Goal: Transaction & Acquisition: Purchase product/service

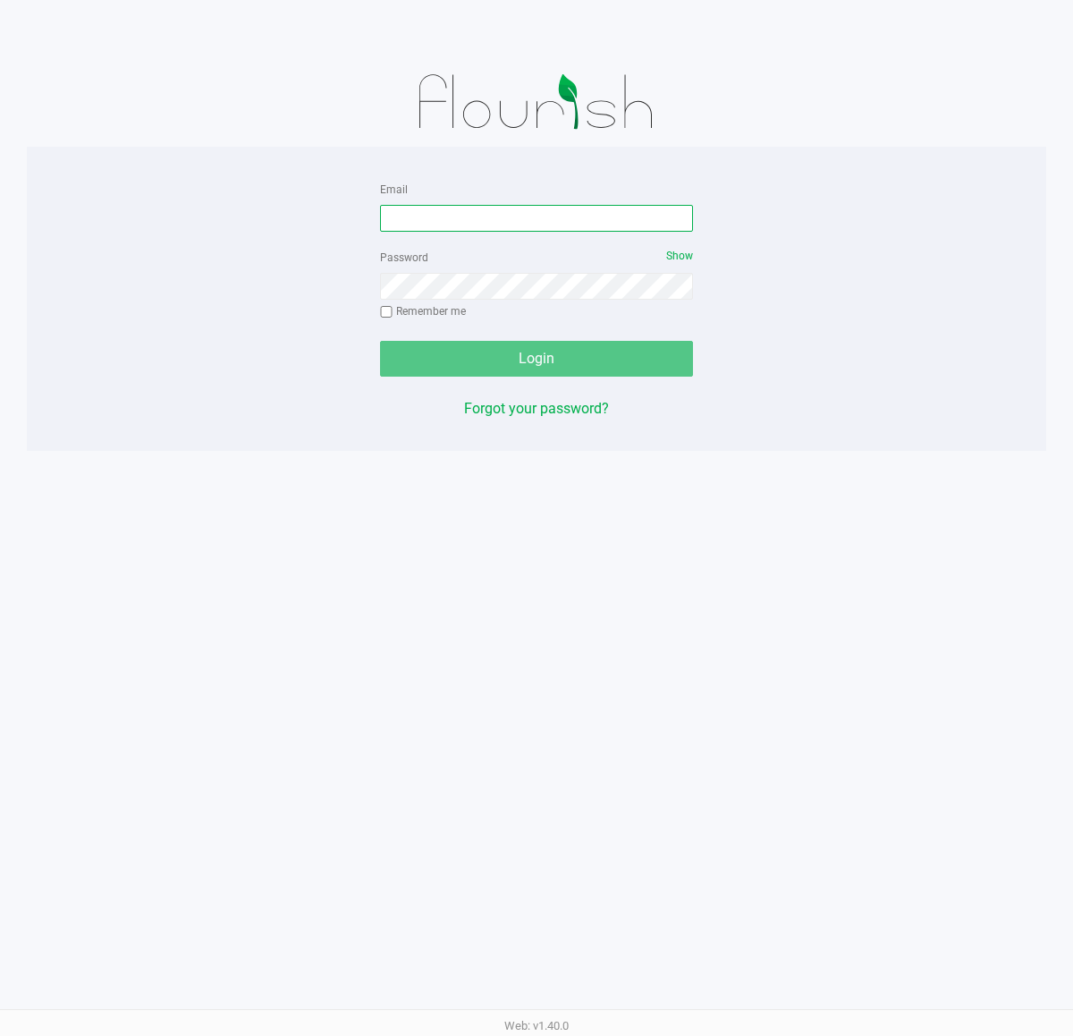
click at [517, 225] on input "Email" at bounding box center [536, 218] width 313 height 27
type input "[EMAIL_ADDRESS][DOMAIN_NAME]"
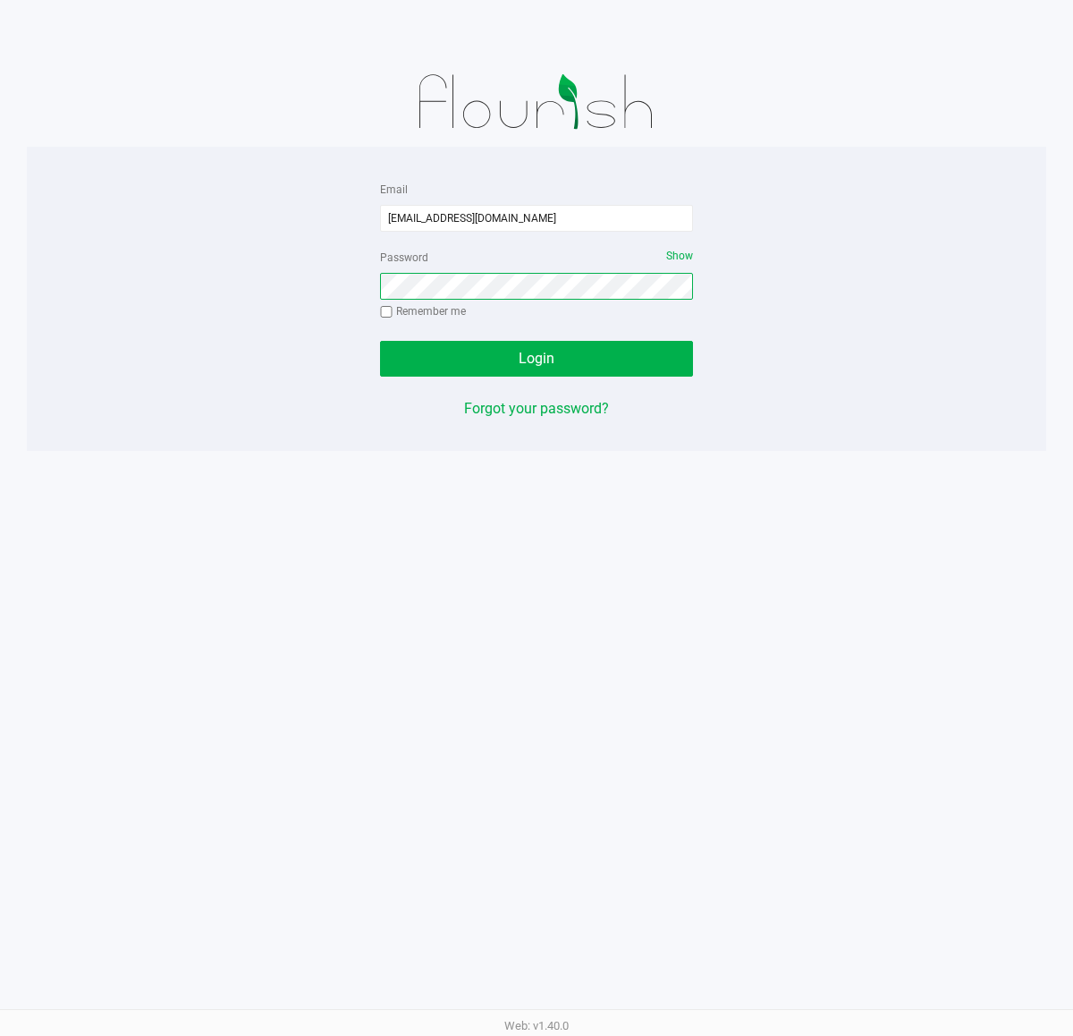
click at [380, 341] on button "Login" at bounding box center [536, 359] width 313 height 36
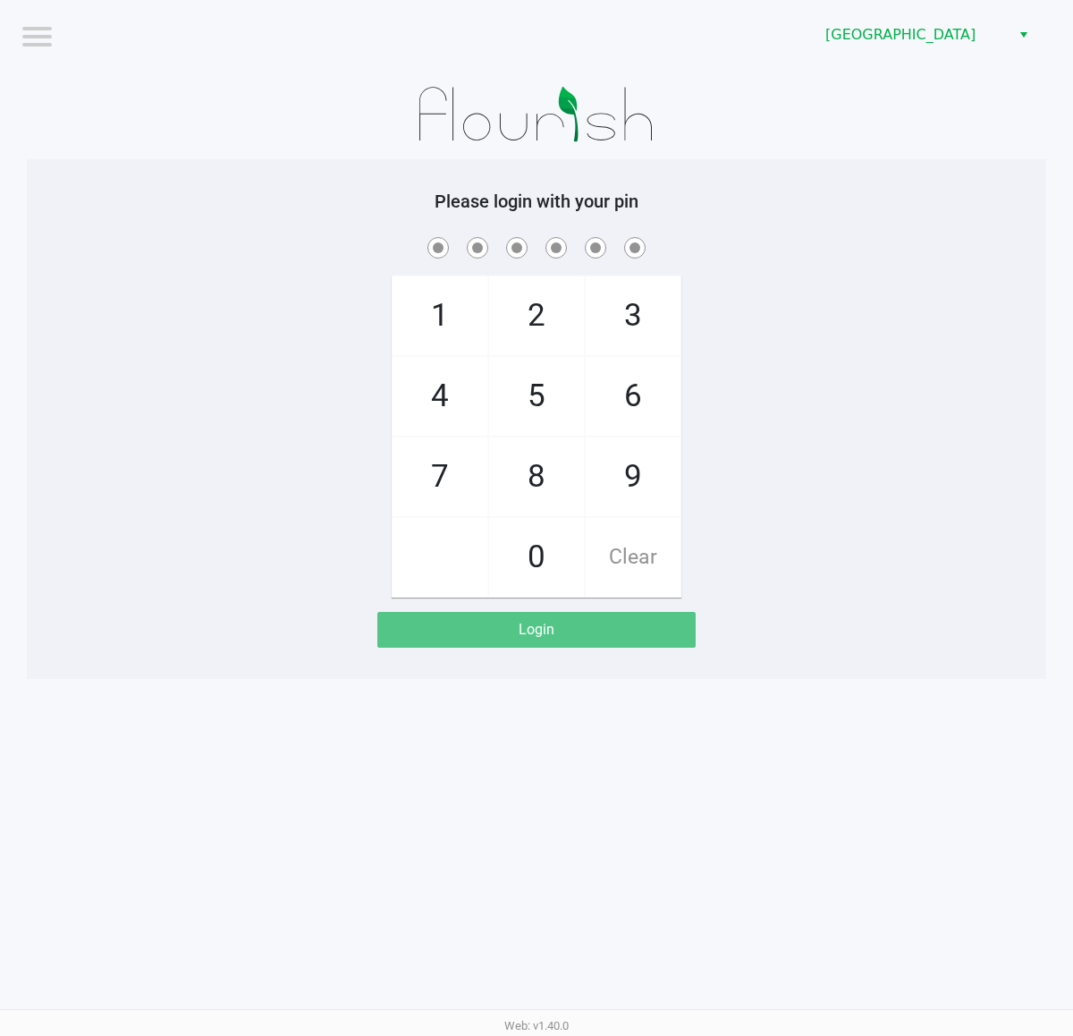
click at [830, 369] on div "1 4 7 2 5 8 0 3 6 9 Clear" at bounding box center [537, 415] width 1020 height 364
checkbox input "true"
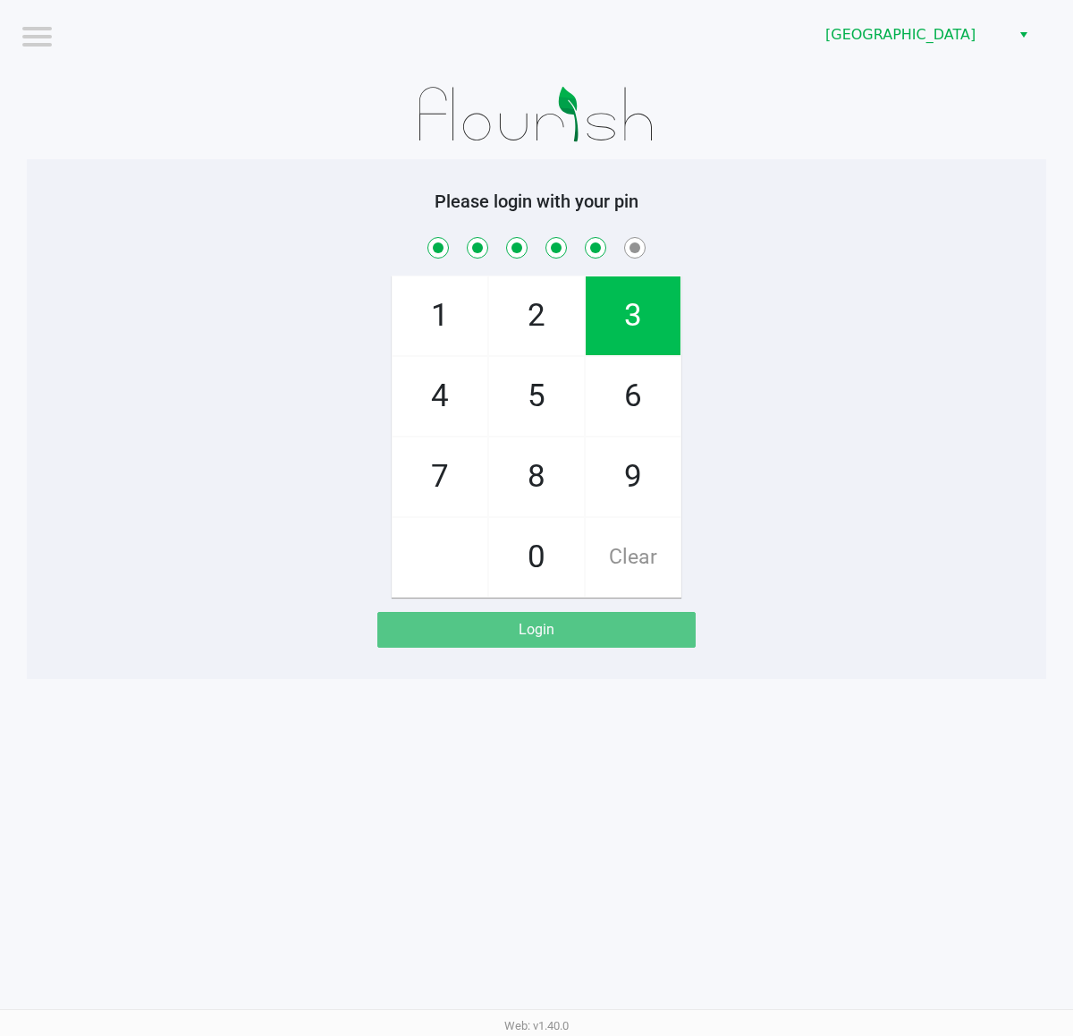
checkbox input "true"
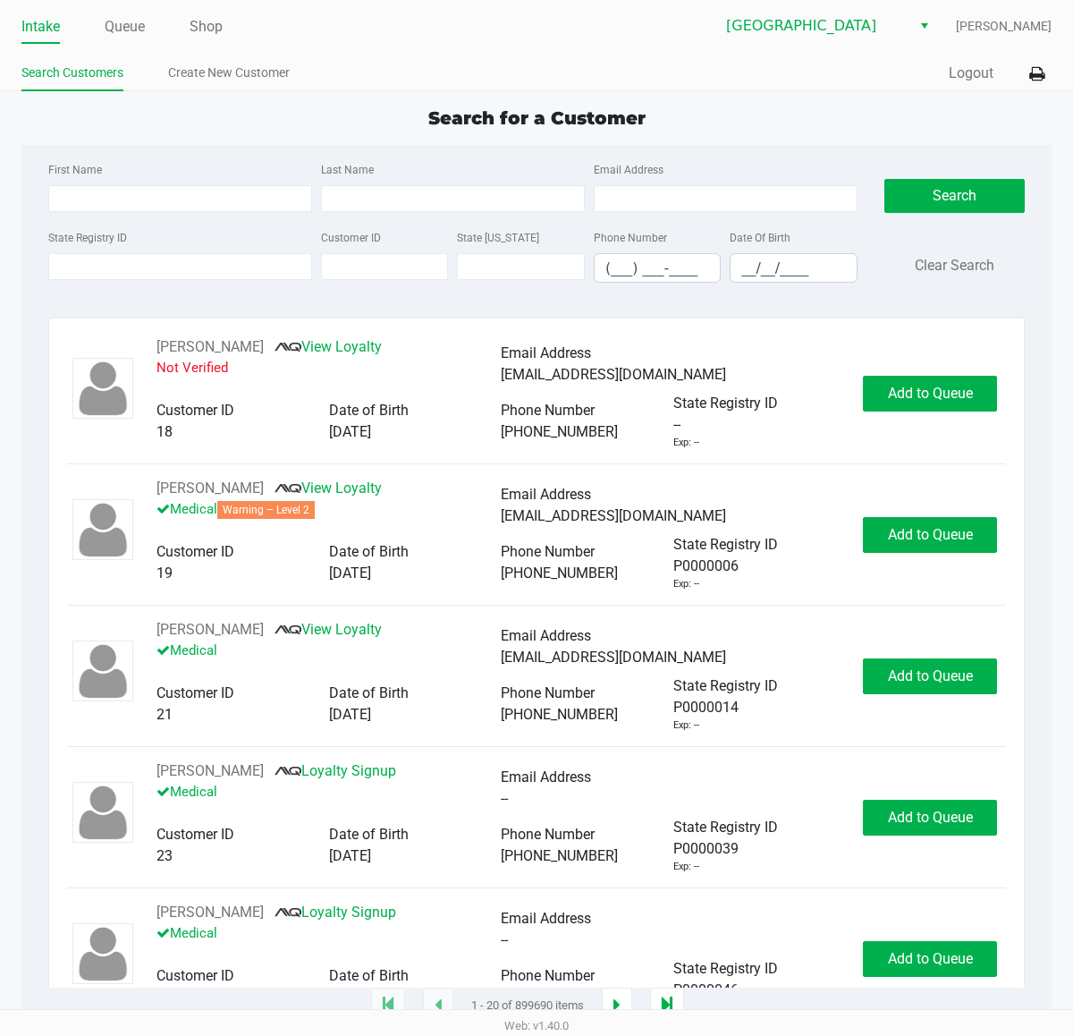
click at [866, 78] on div "Quick Sale Logout" at bounding box center [794, 73] width 515 height 33
click at [970, 65] on button "Logout" at bounding box center [971, 73] width 45 height 21
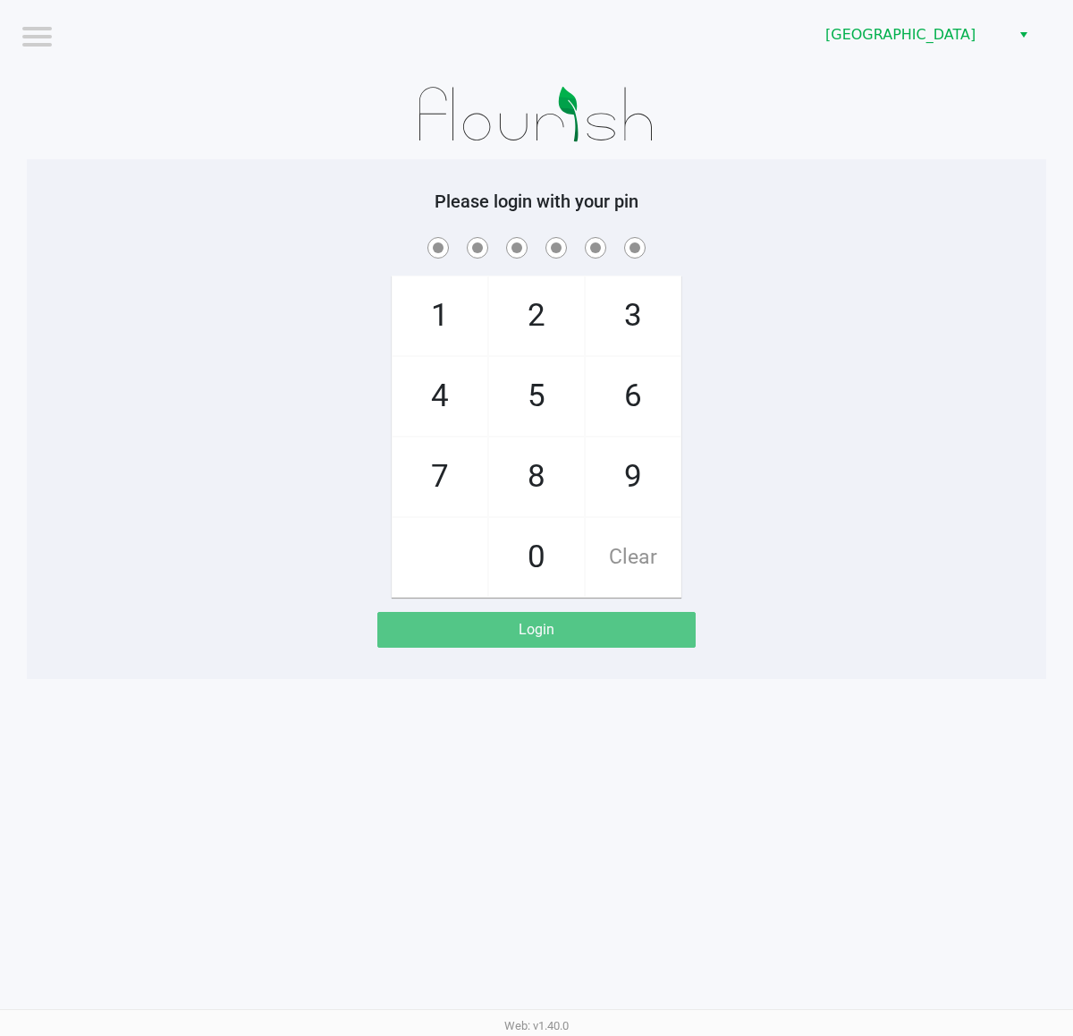
click at [733, 65] on div "[GEOGRAPHIC_DATA]" at bounding box center [811, 35] width 523 height 70
click at [809, 267] on div "1 4 7 2 5 8 0 3 6 9 Clear" at bounding box center [537, 415] width 1020 height 364
checkbox input "true"
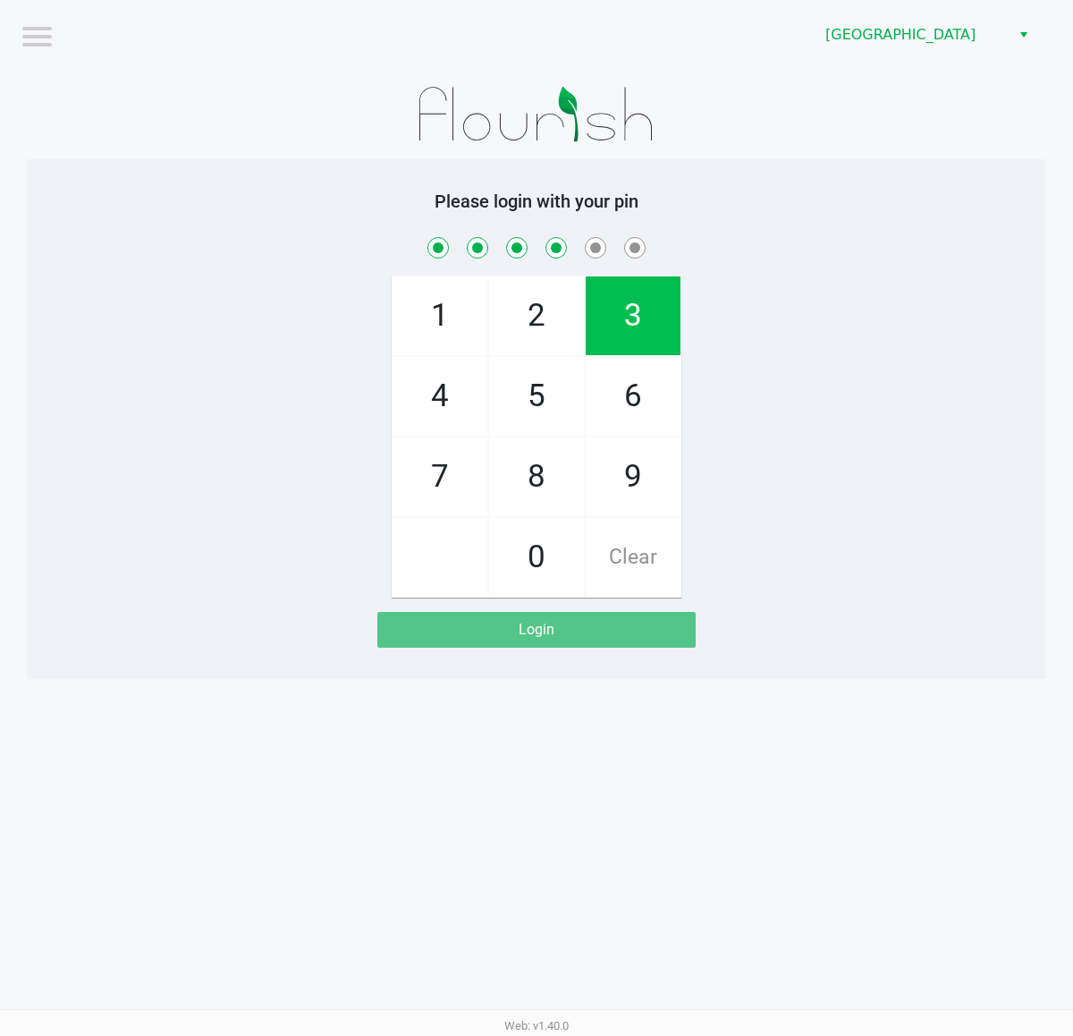
checkbox input "true"
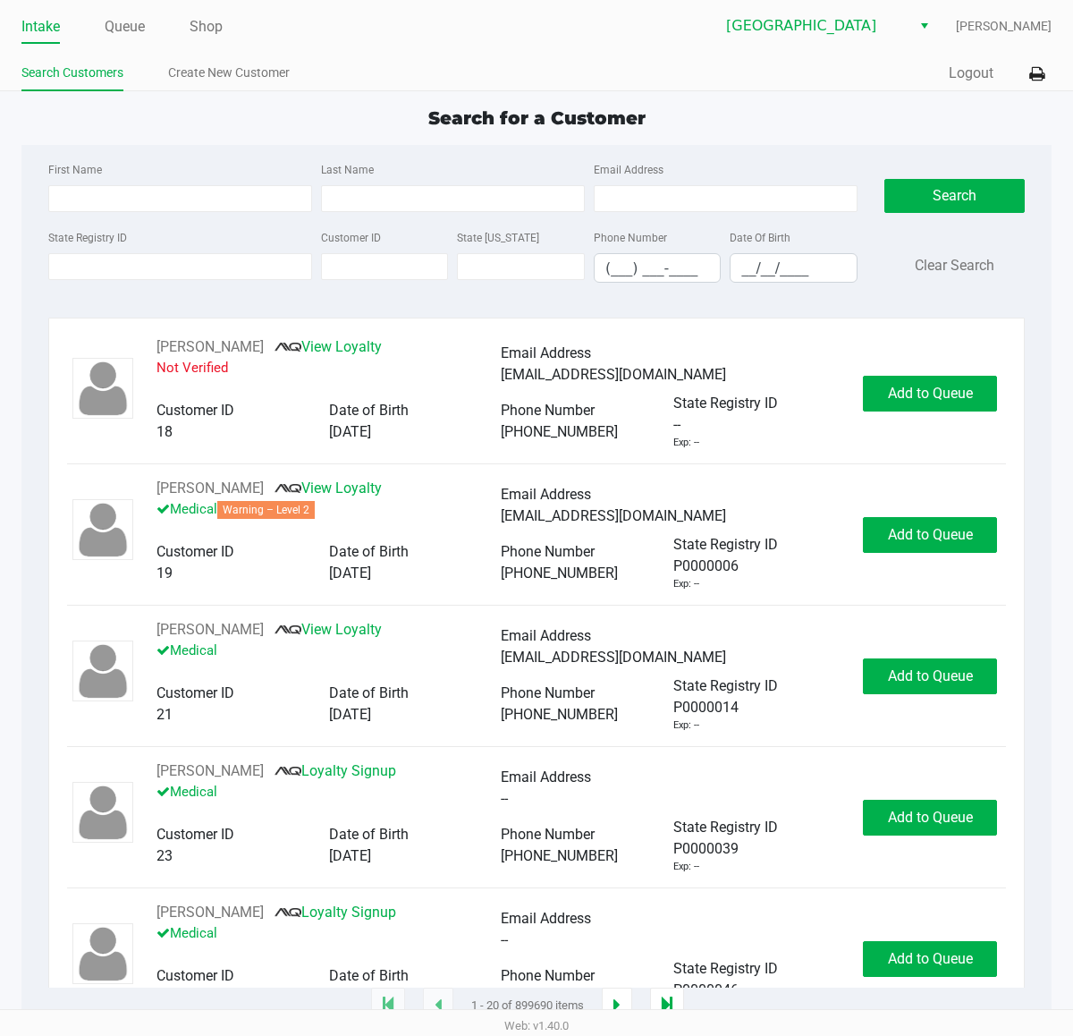
click at [118, 283] on div "State Registry ID" at bounding box center [180, 254] width 273 height 56
click at [136, 253] on div "State Registry ID" at bounding box center [180, 254] width 273 height 56
click at [148, 259] on input "State Registry ID" at bounding box center [180, 266] width 264 height 27
click at [98, 204] on input "First Name" at bounding box center [180, 198] width 264 height 27
type input "[PERSON_NAME]"
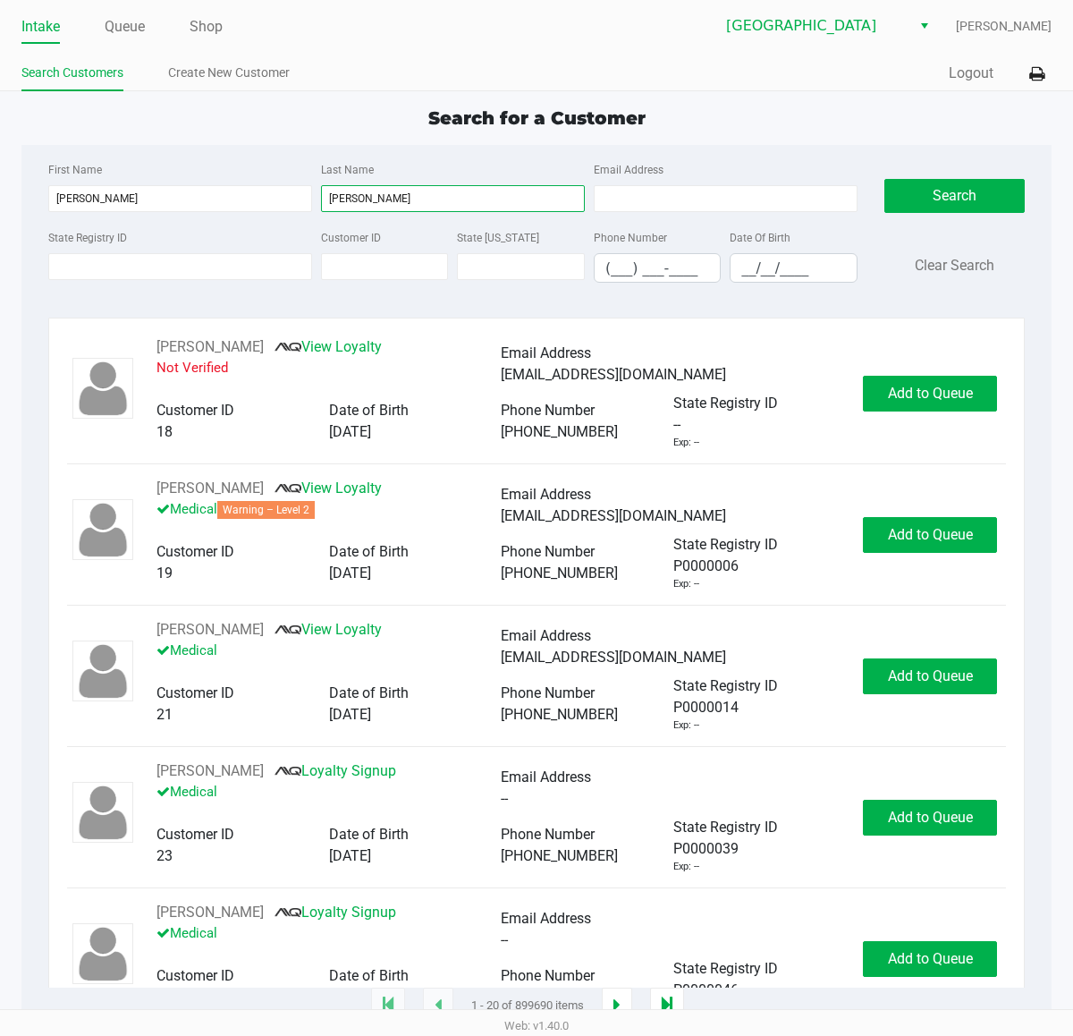
type input "[PERSON_NAME]"
click at [741, 270] on input "__/__/____" at bounding box center [793, 268] width 125 height 28
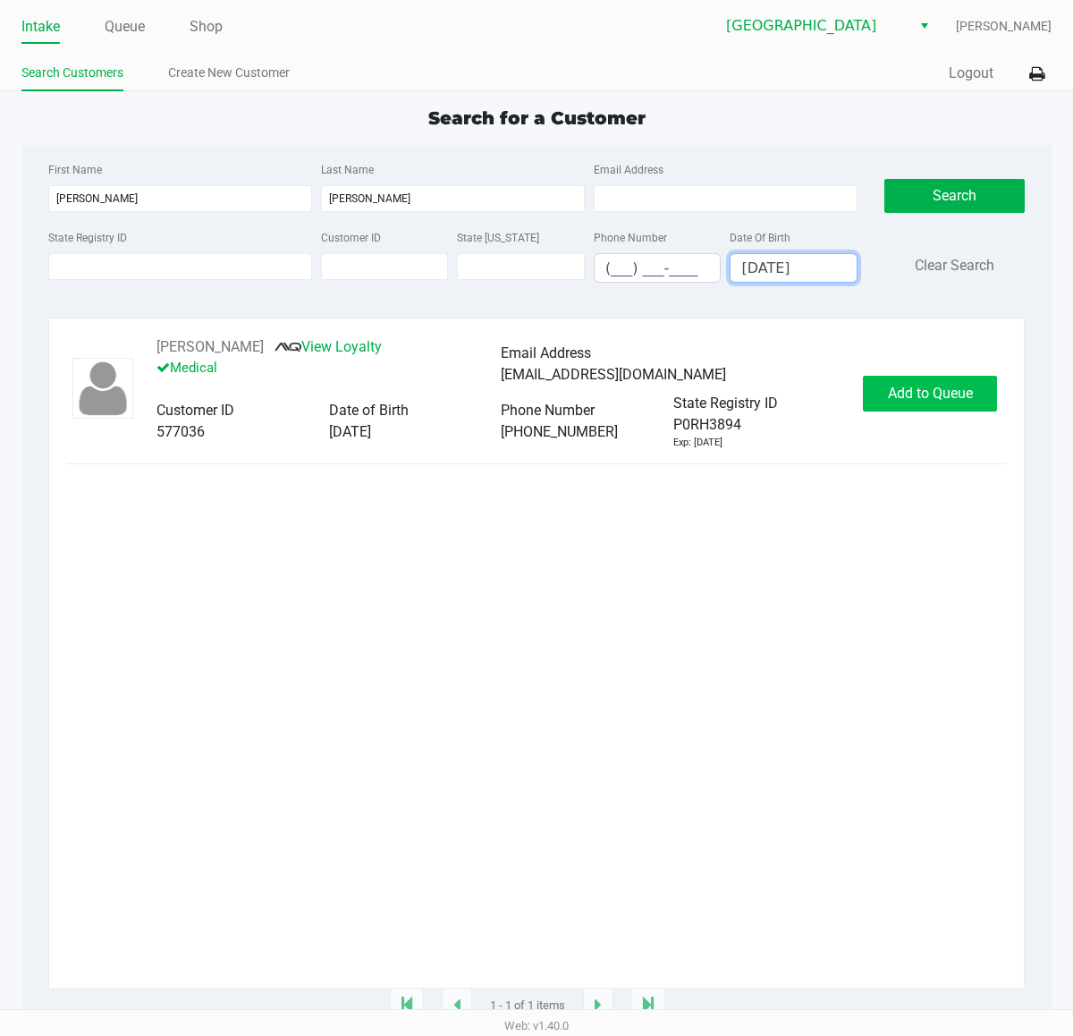
type input "[DATE]"
click at [864, 402] on button "Add to Queue" at bounding box center [930, 394] width 134 height 36
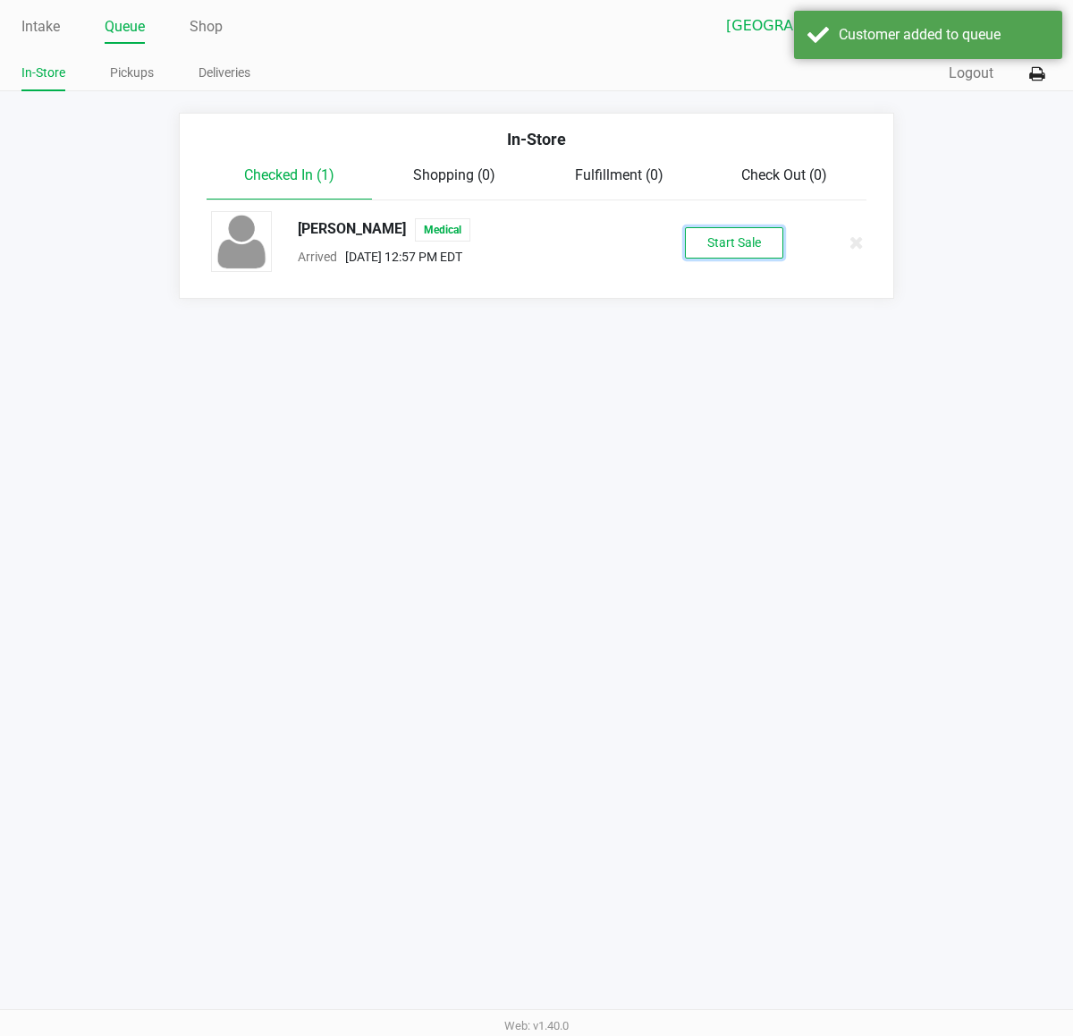
click at [734, 228] on button "Start Sale" at bounding box center [734, 242] width 98 height 31
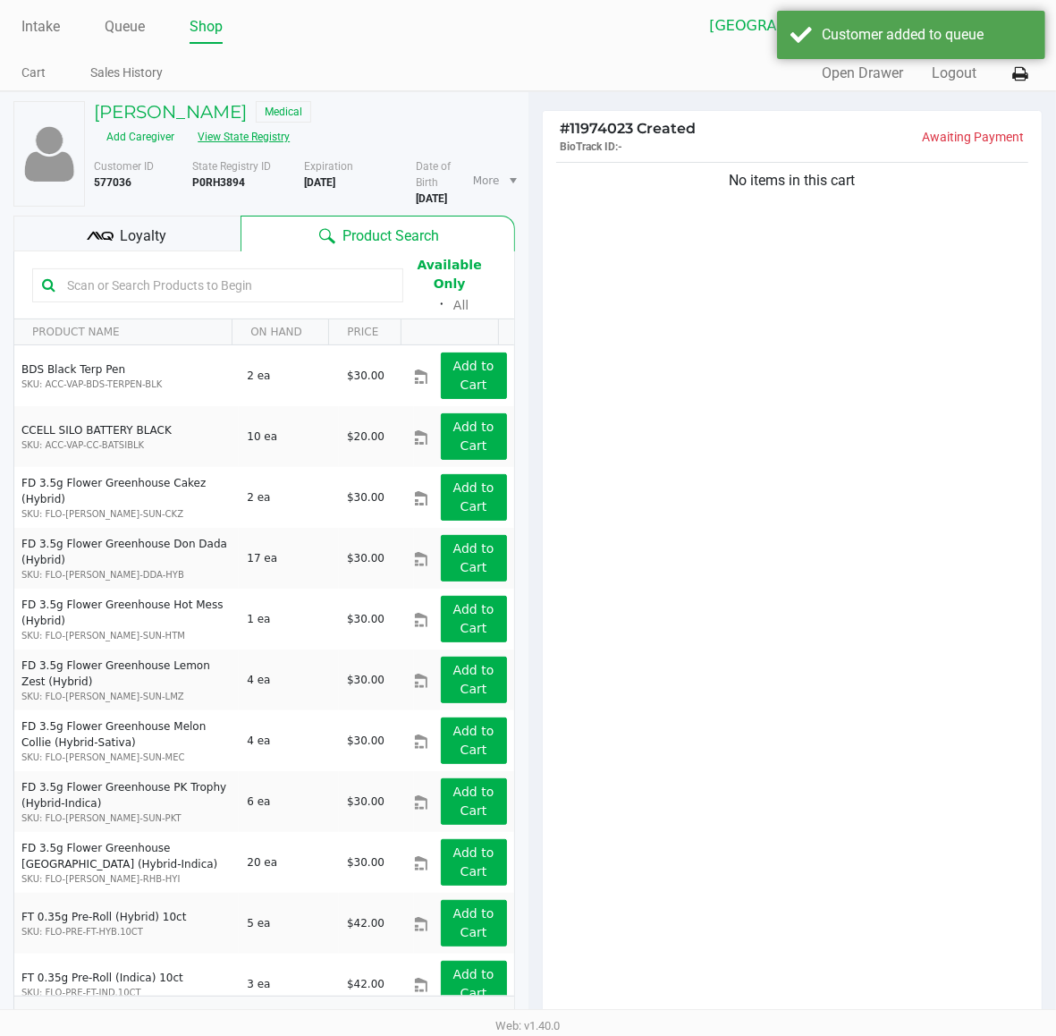
click at [291, 123] on button "View State Registry" at bounding box center [238, 137] width 105 height 29
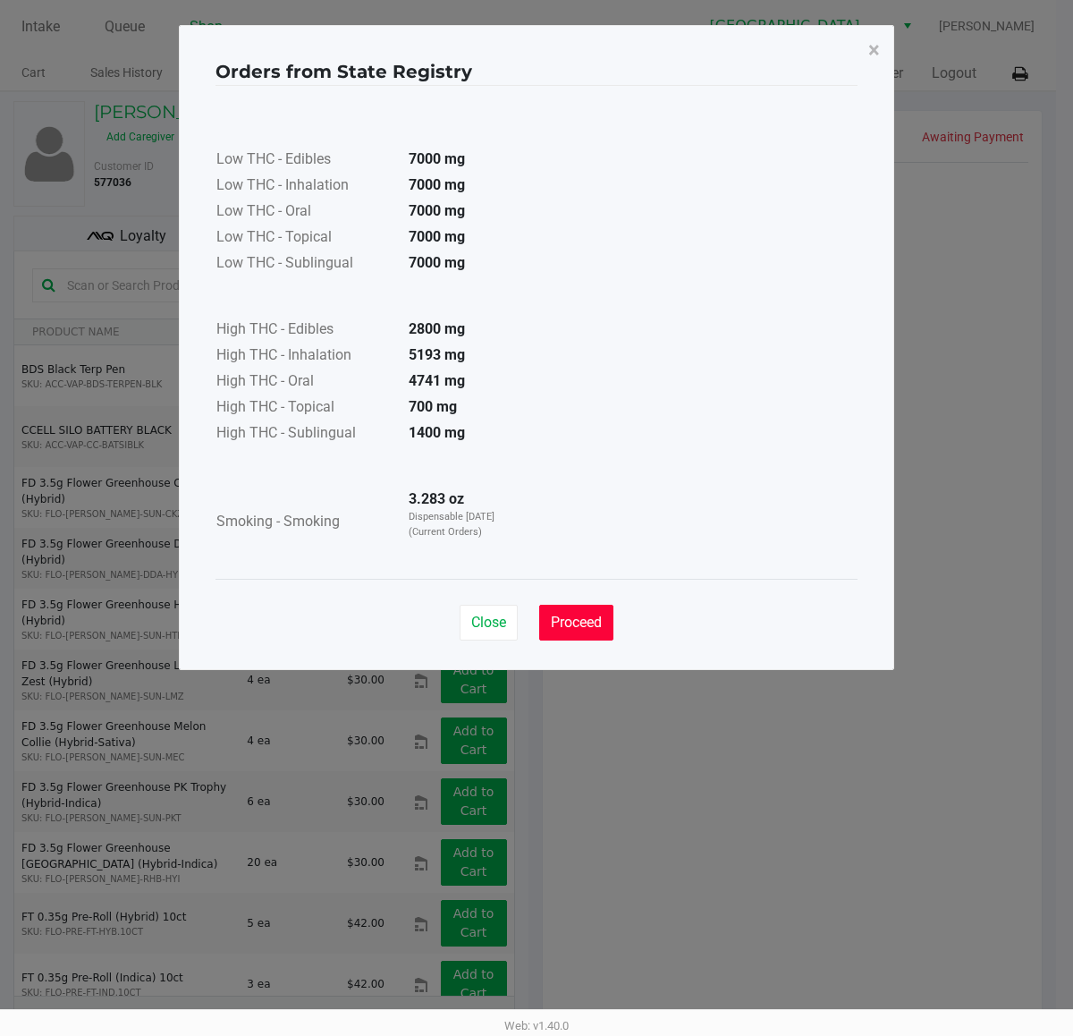
drag, startPoint x: 562, startPoint y: 628, endPoint x: 560, endPoint y: 608, distance: 19.8
click at [564, 629] on span "Proceed" at bounding box center [576, 622] width 51 height 17
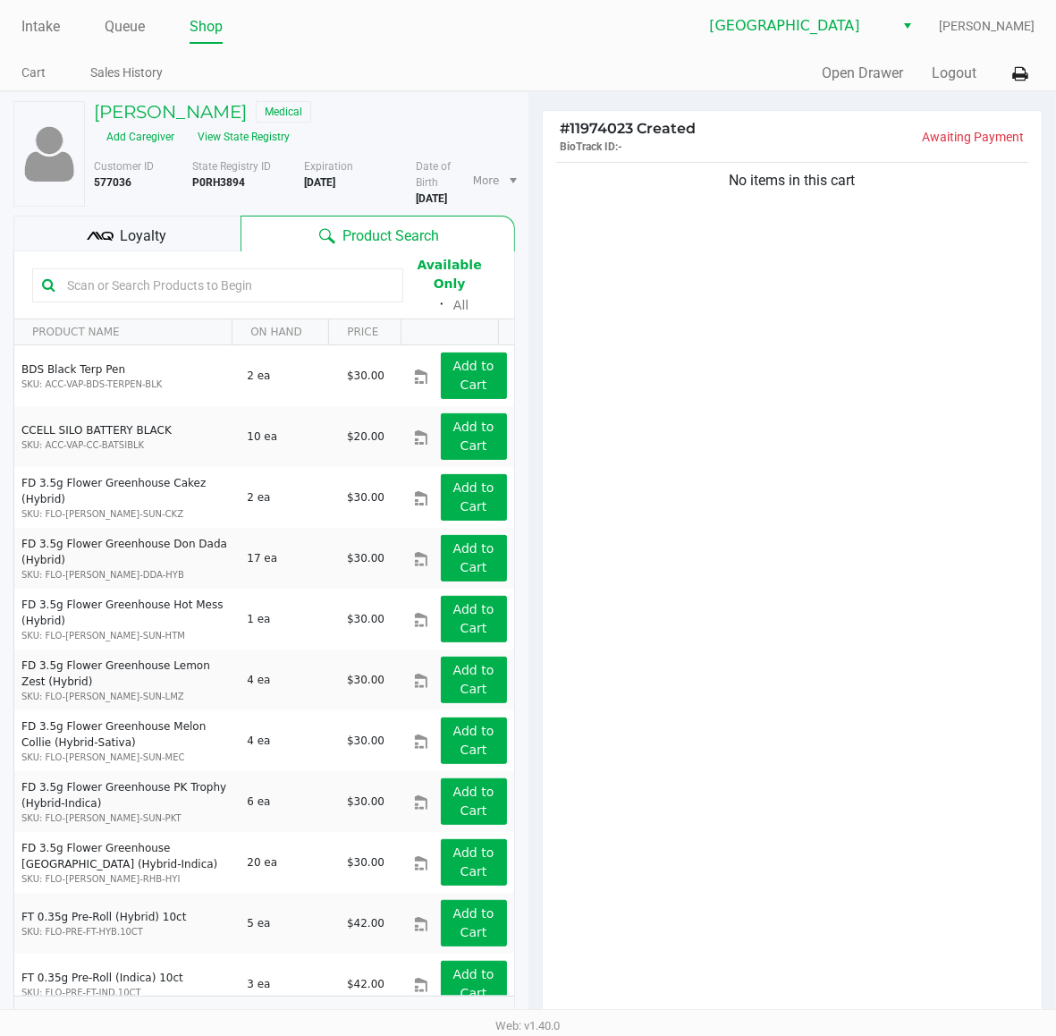
click at [221, 230] on div "Loyalty" at bounding box center [126, 234] width 227 height 36
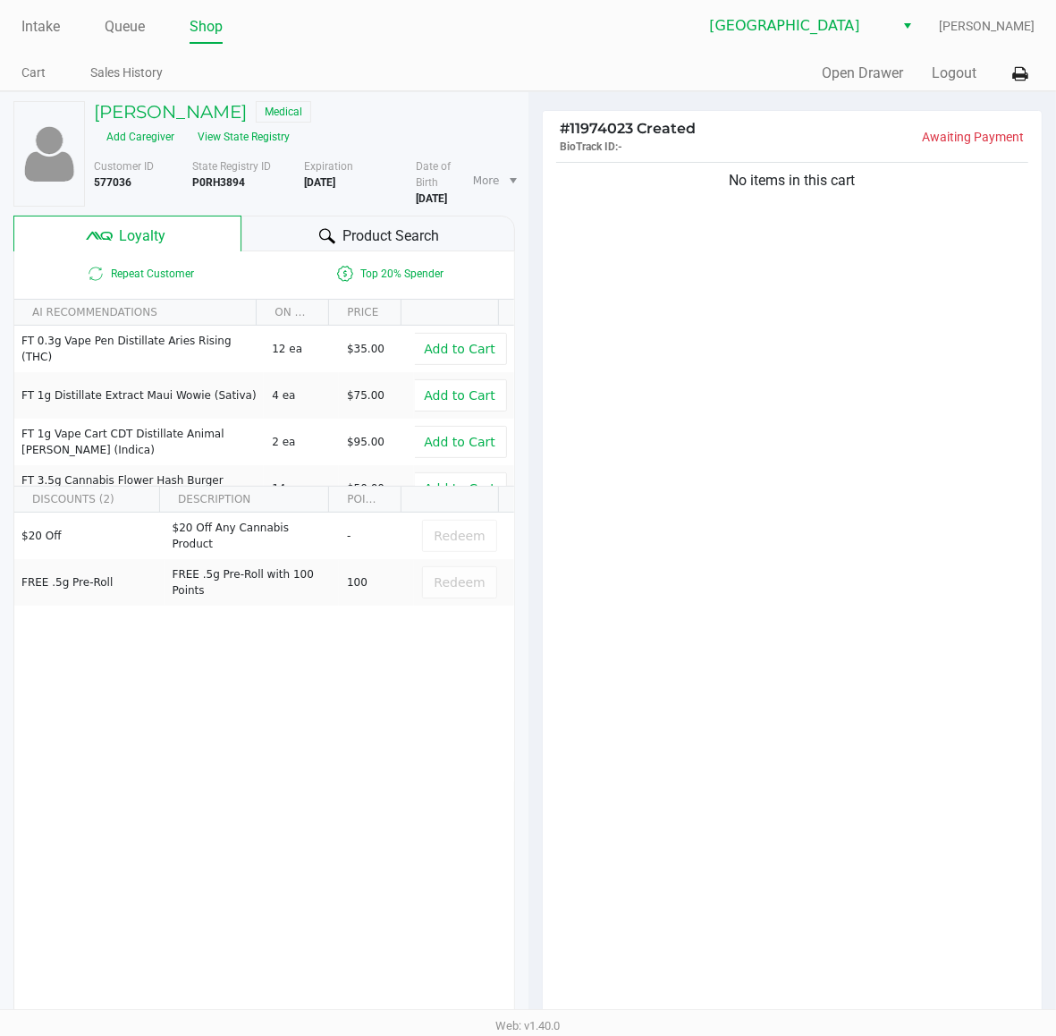
scroll to position [222, 0]
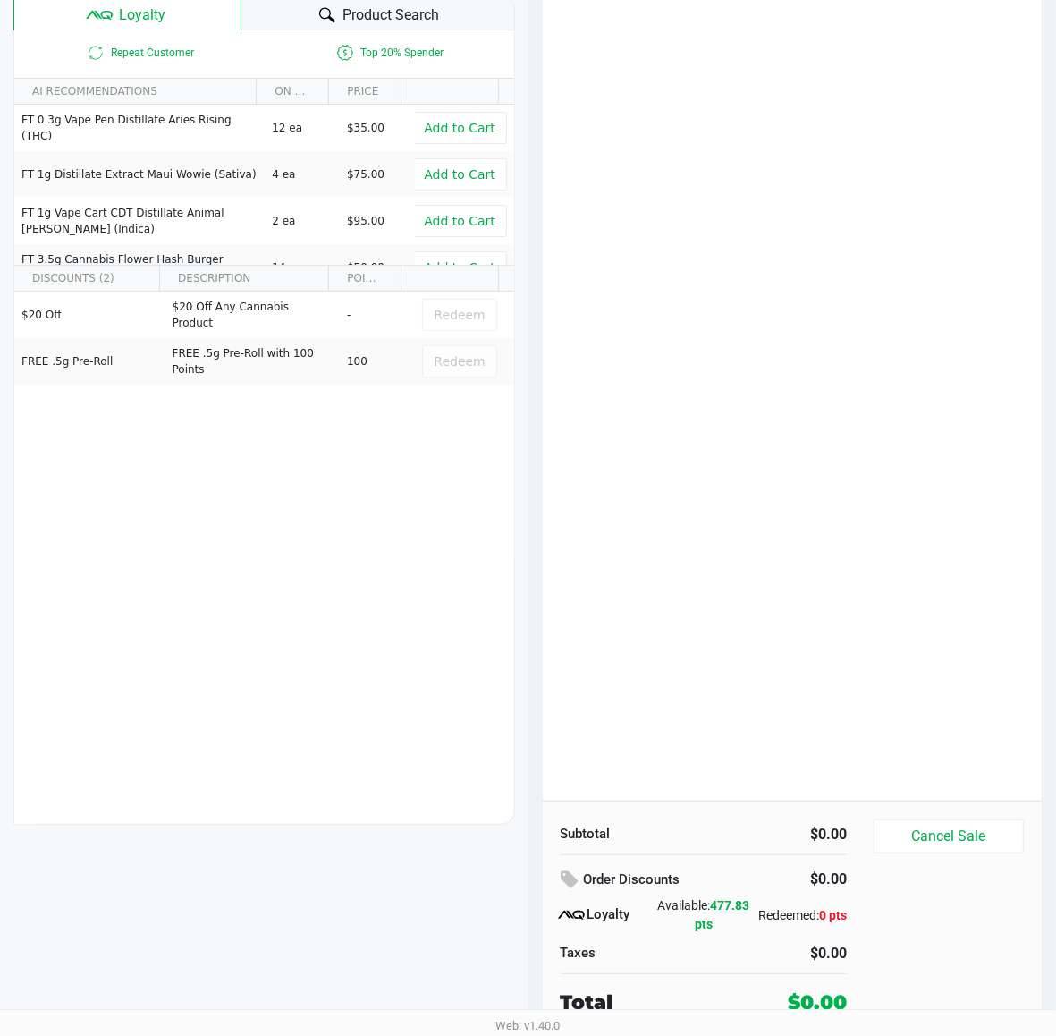
click at [704, 575] on div "No items in this cart" at bounding box center [793, 368] width 500 height 863
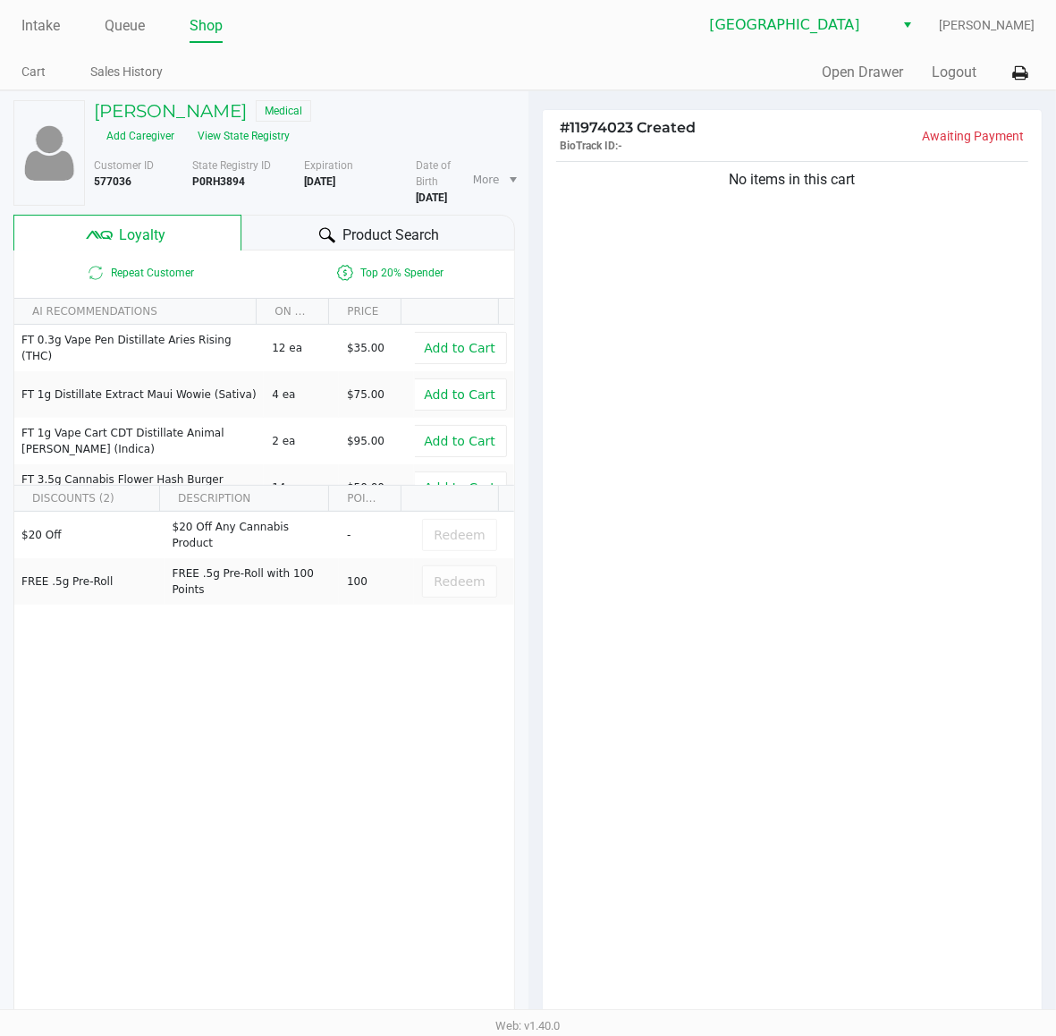
scroll to position [0, 0]
drag, startPoint x: 642, startPoint y: 550, endPoint x: 651, endPoint y: 548, distance: 9.1
click at [650, 548] on div "No items in this cart" at bounding box center [793, 589] width 500 height 863
click at [291, 123] on button "View State Registry" at bounding box center [238, 137] width 105 height 29
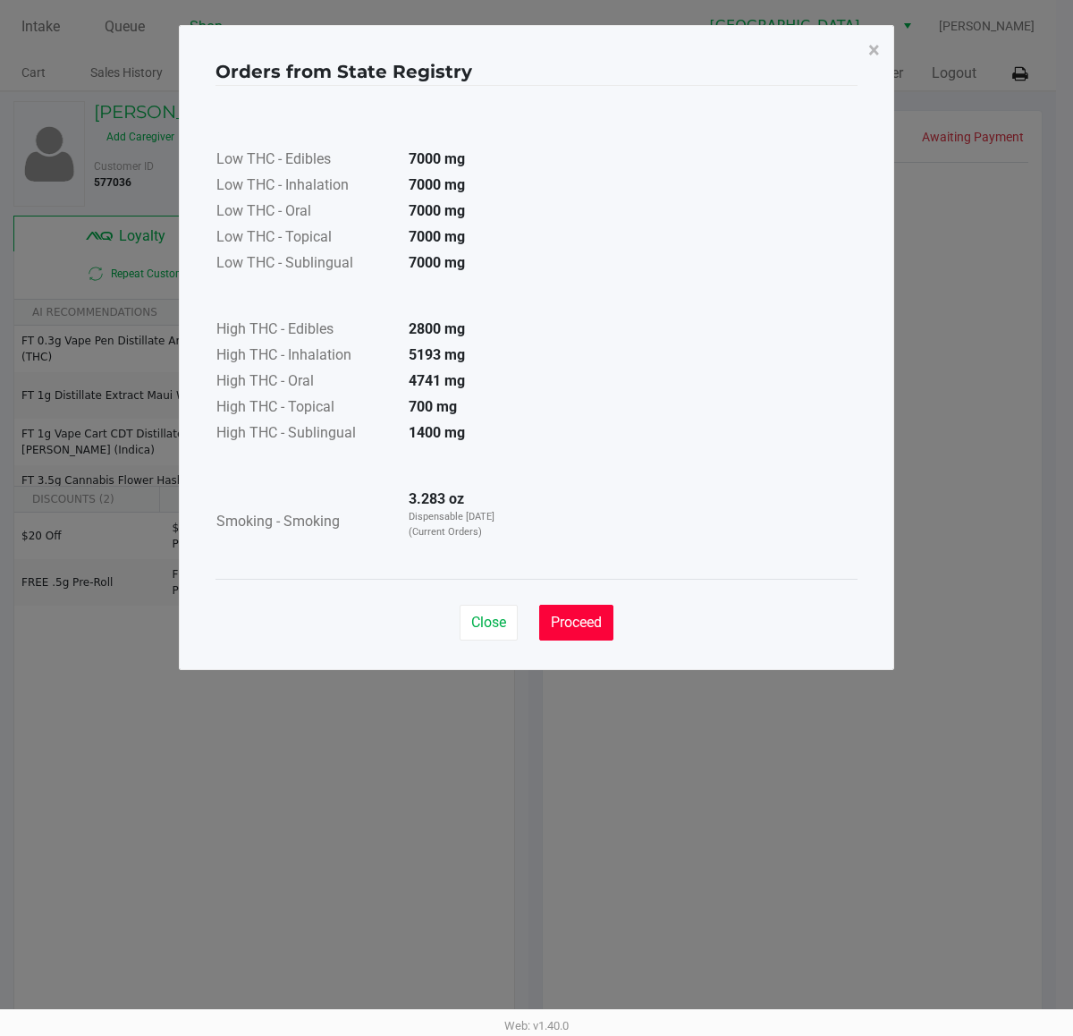
click at [586, 624] on span "Proceed" at bounding box center [576, 622] width 51 height 17
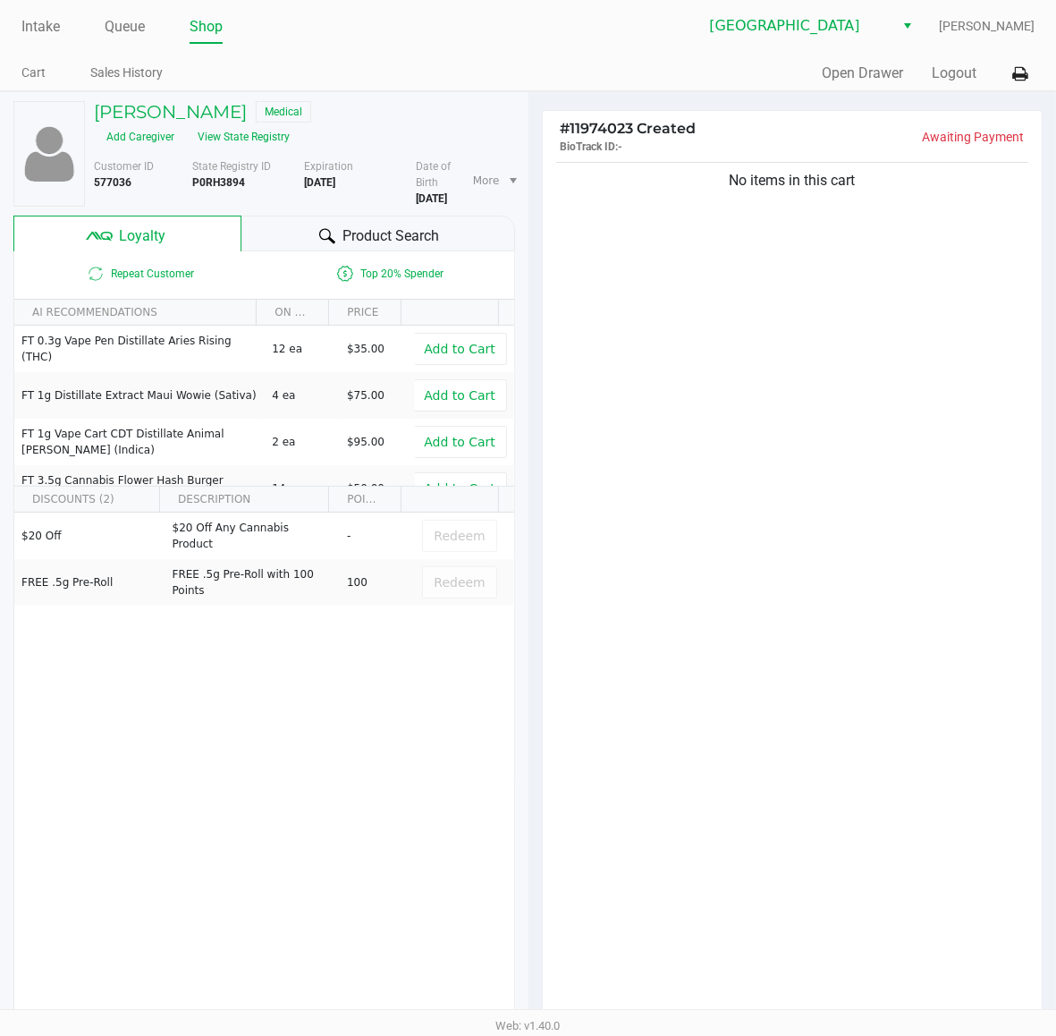
click at [695, 577] on div "Close Proceed" at bounding box center [529, 570] width 642 height 72
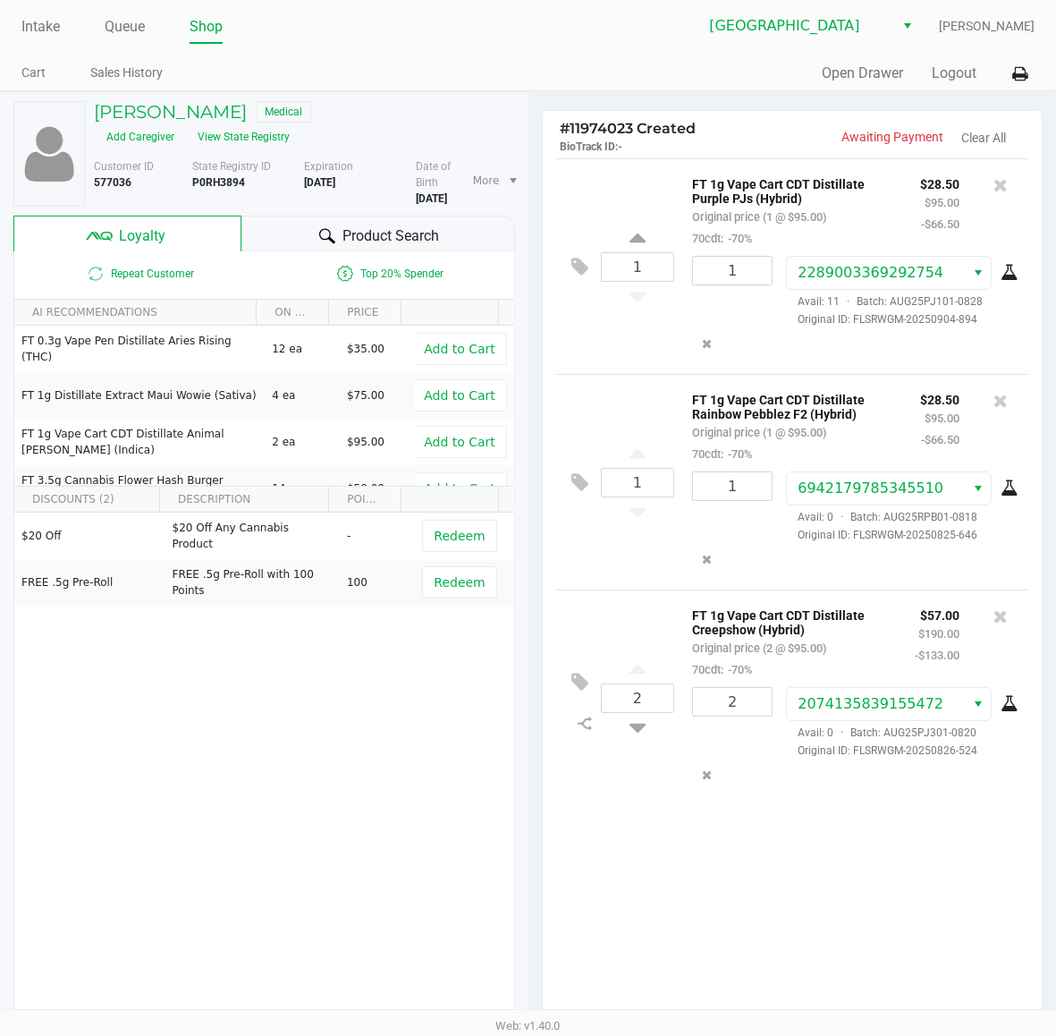
click at [360, 708] on div "$20 Off $20 Off Any Cannabis Product - Redeem FREE .5g Pre-Roll FREE .5g Pre-Ro…" at bounding box center [264, 647] width 500 height 269
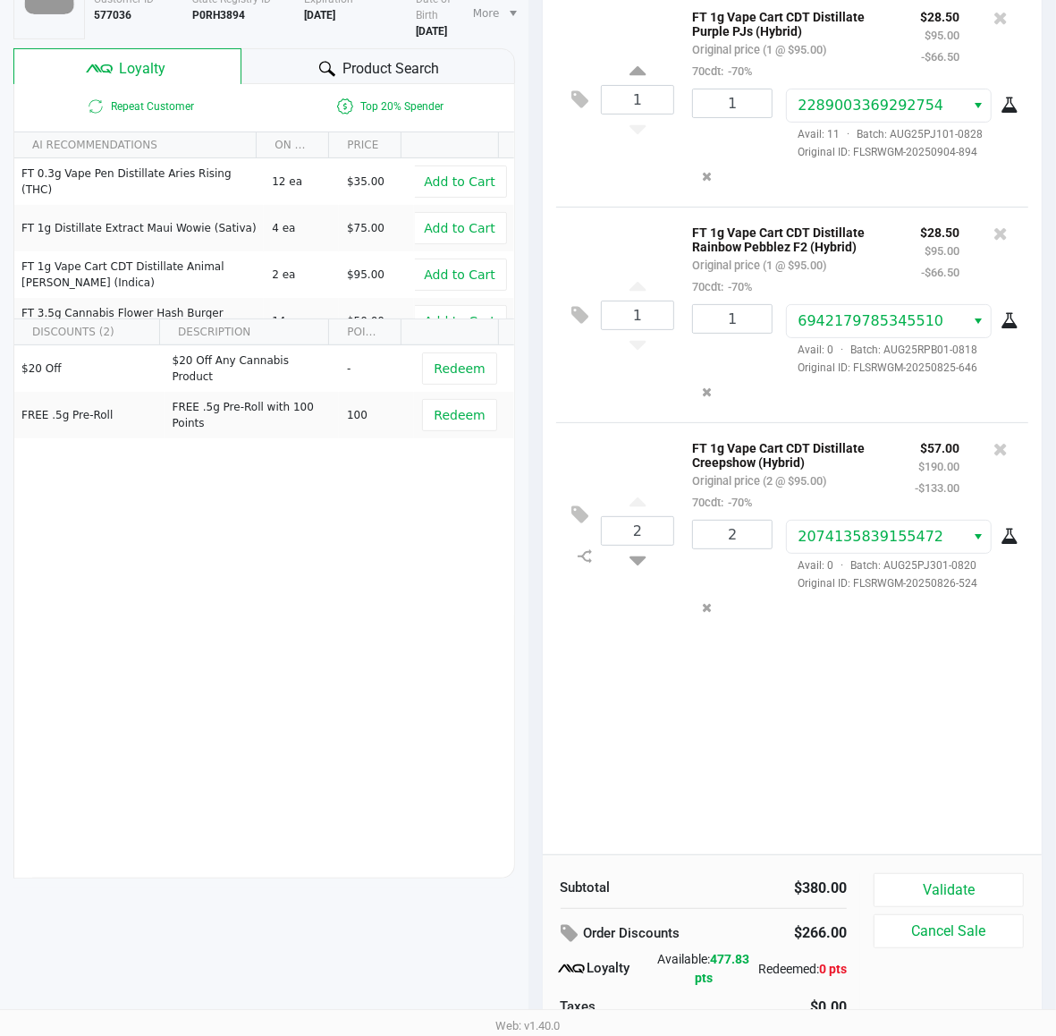
scroll to position [222, 0]
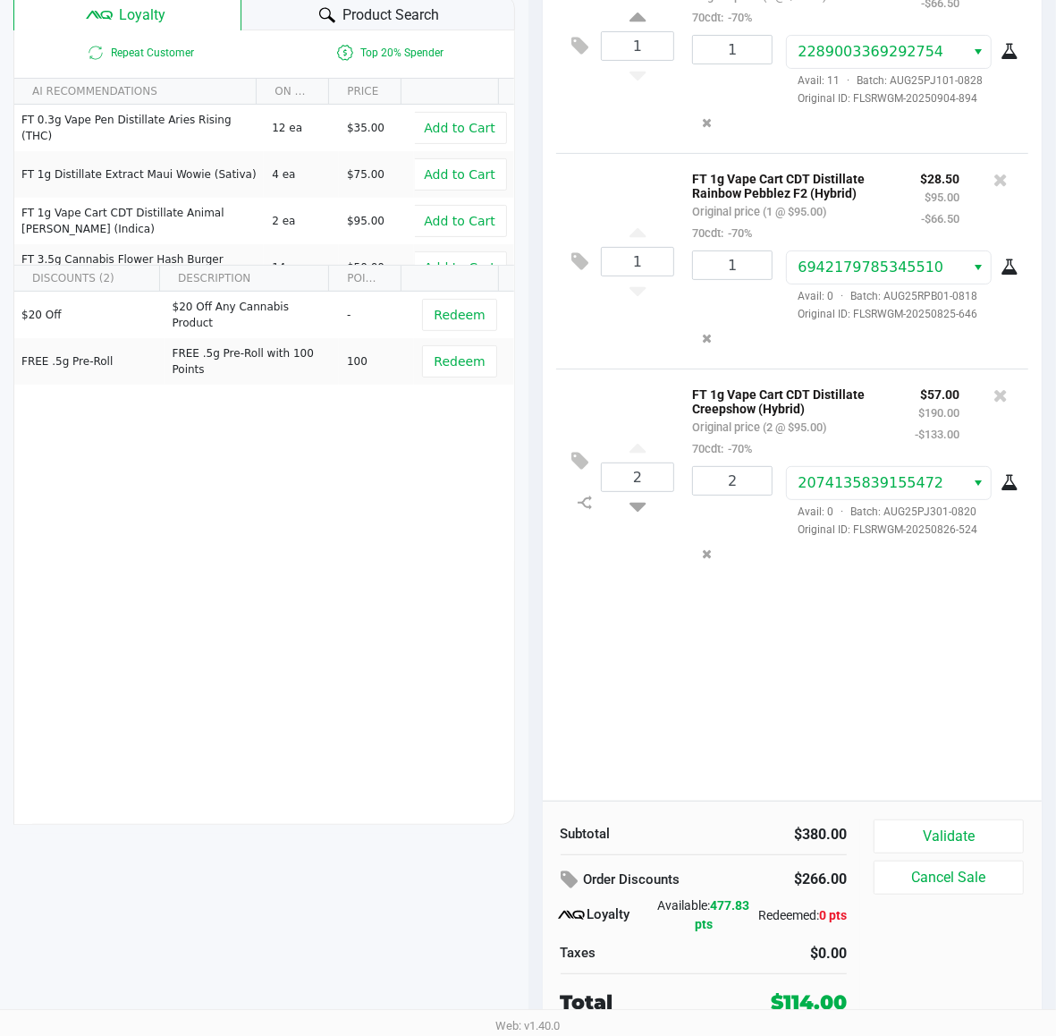
click at [811, 646] on div "1 FT 1g Vape Cart CDT Distillate Purple PJs (Hybrid) Original price (1 @ $95.00…" at bounding box center [793, 368] width 500 height 863
click at [940, 833] on button "Validate" at bounding box center [949, 836] width 150 height 34
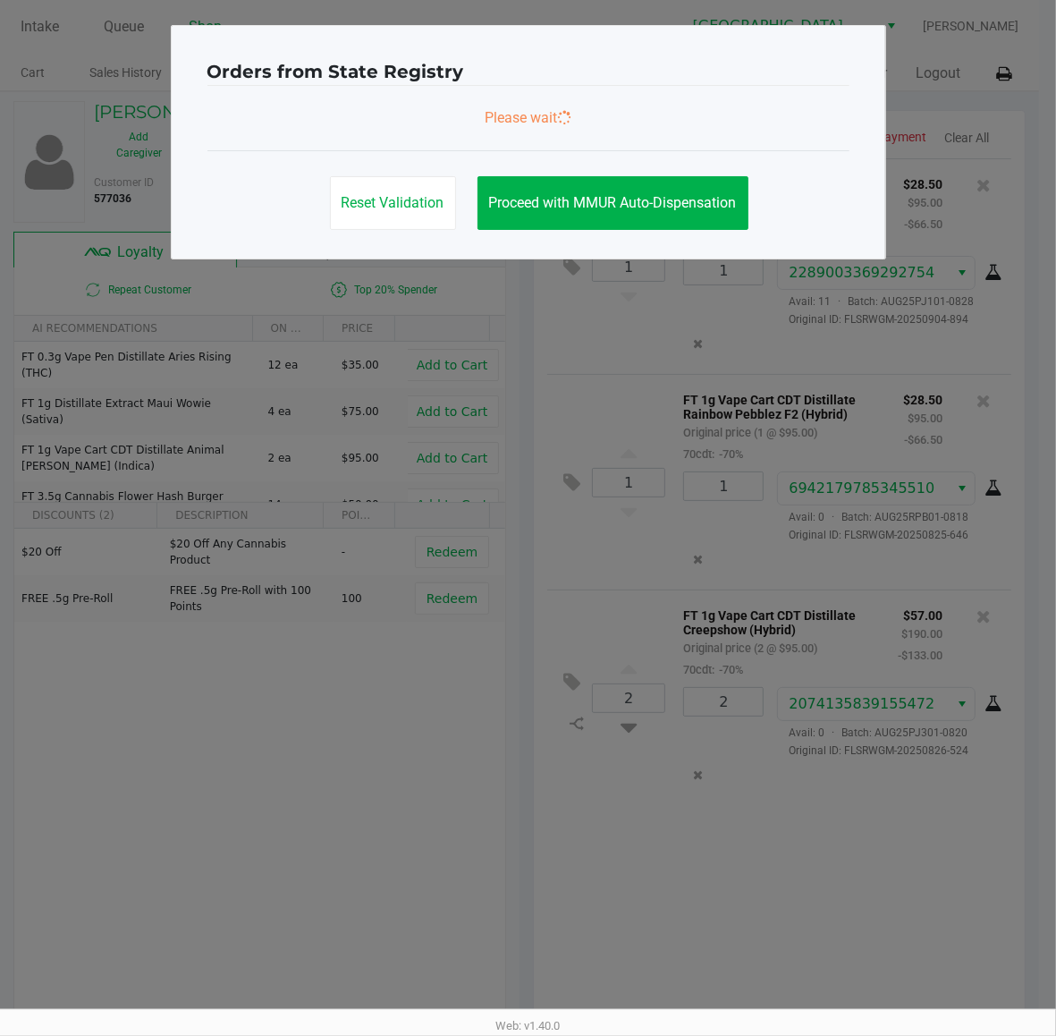
scroll to position [0, 0]
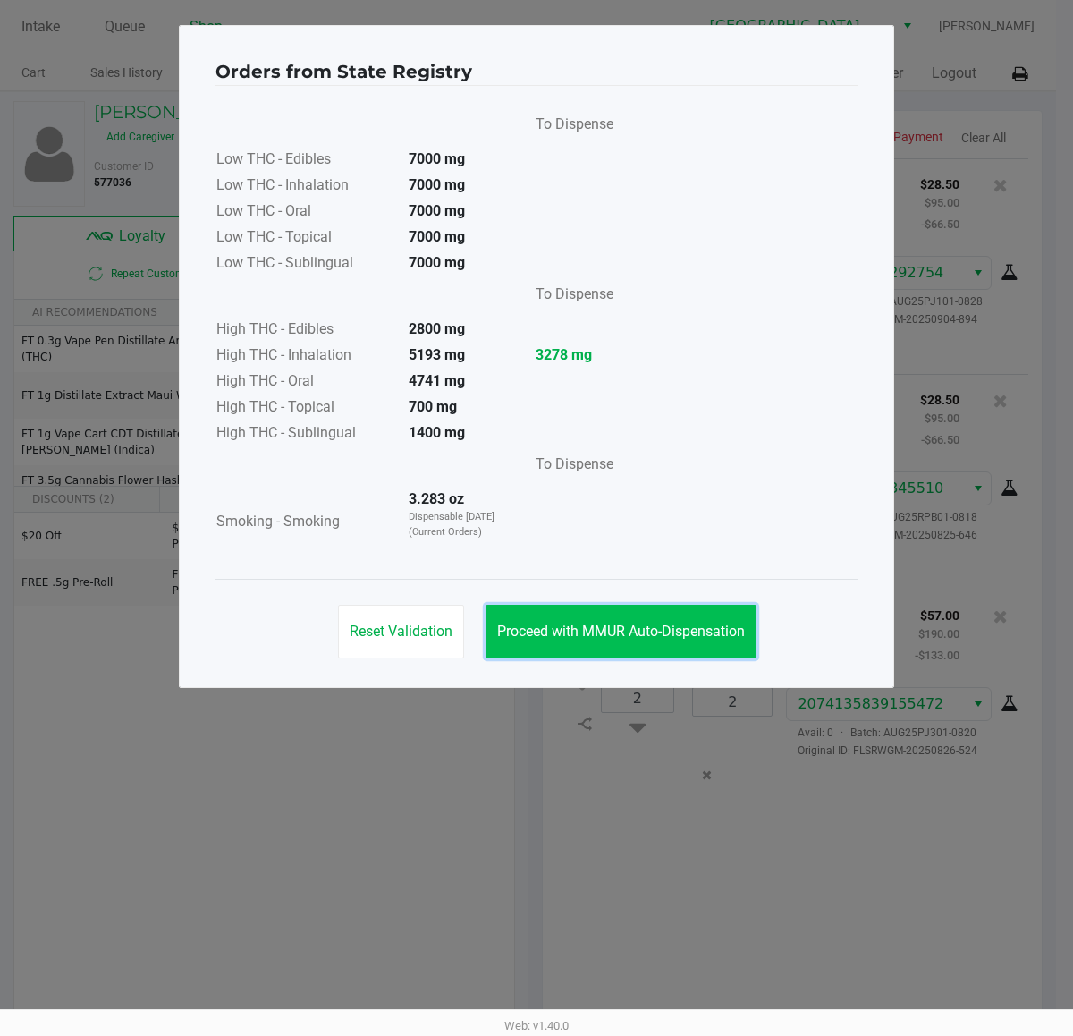
click at [611, 641] on button "Proceed with MMUR Auto-Dispensation" at bounding box center [621, 632] width 271 height 54
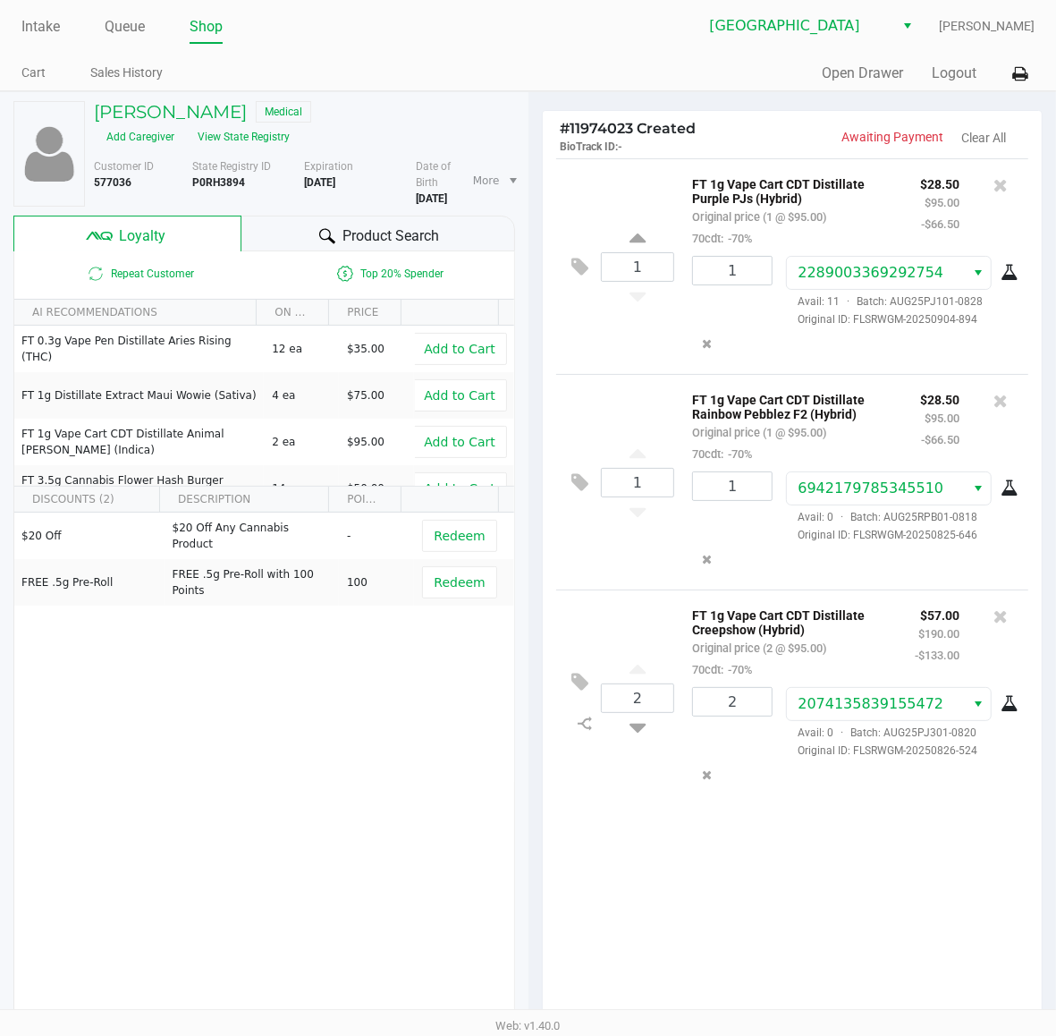
click at [932, 899] on div "1 FT 1g Vape Cart CDT Distillate Purple PJs (Hybrid) Original price (1 @ $95.00…" at bounding box center [793, 589] width 500 height 863
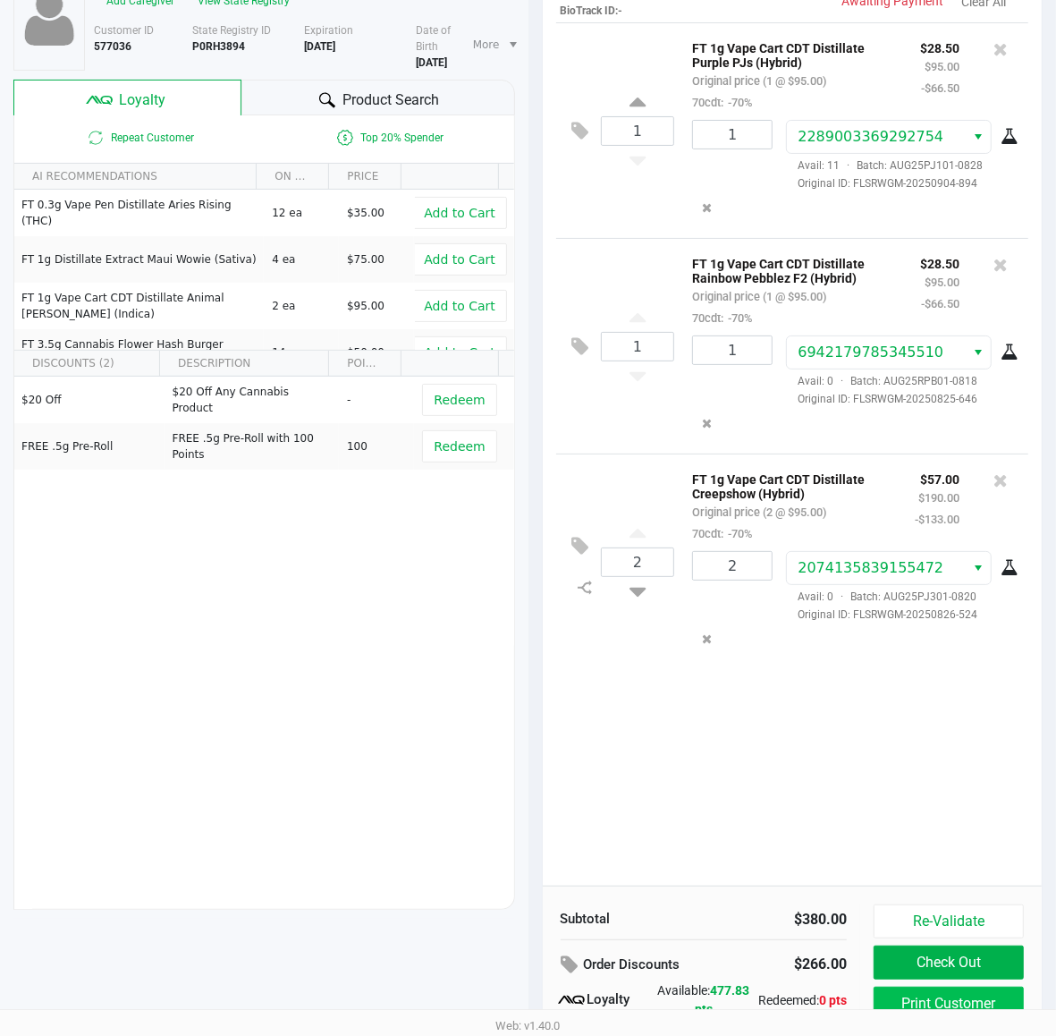
scroll to position [222, 0]
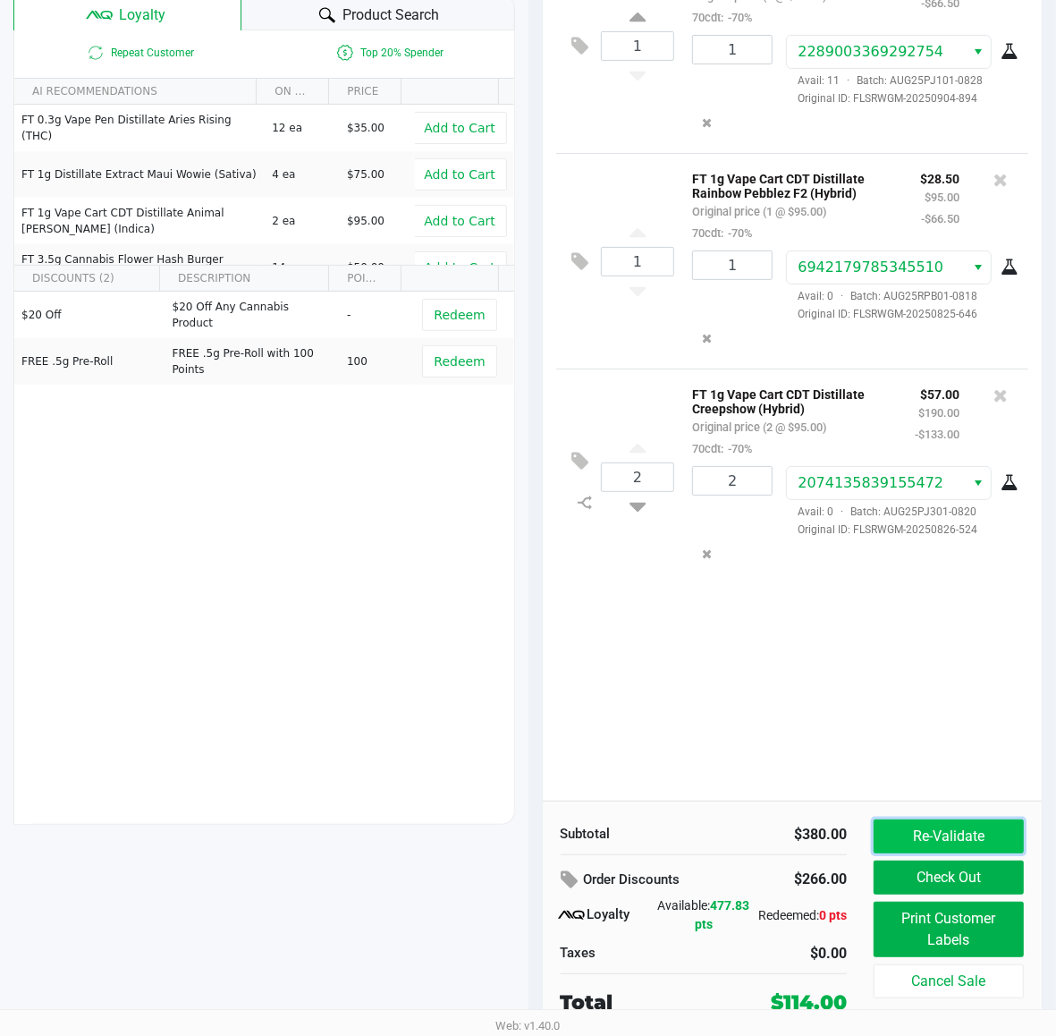
drag, startPoint x: 936, startPoint y: 832, endPoint x: 874, endPoint y: 894, distance: 87.9
click at [935, 830] on button "Re-Validate" at bounding box center [949, 836] width 150 height 34
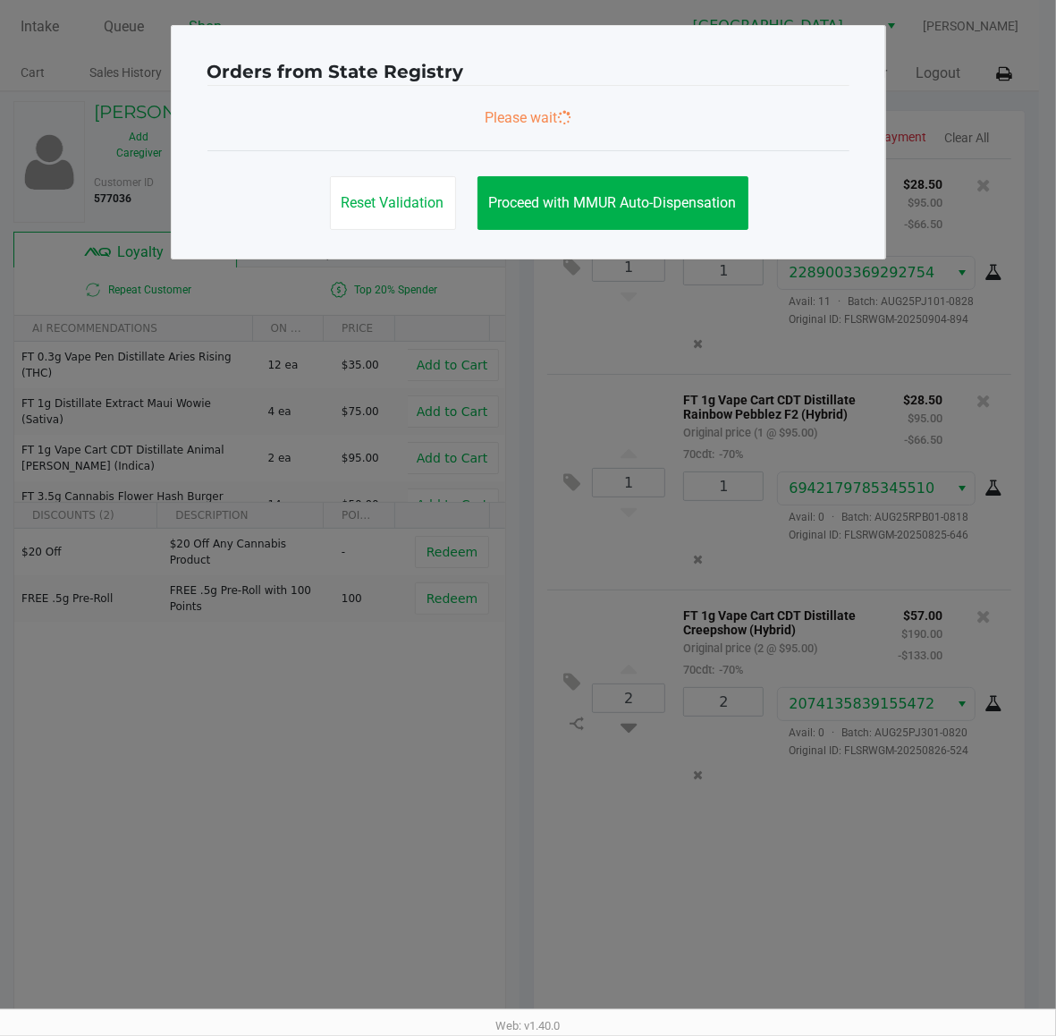
scroll to position [0, 0]
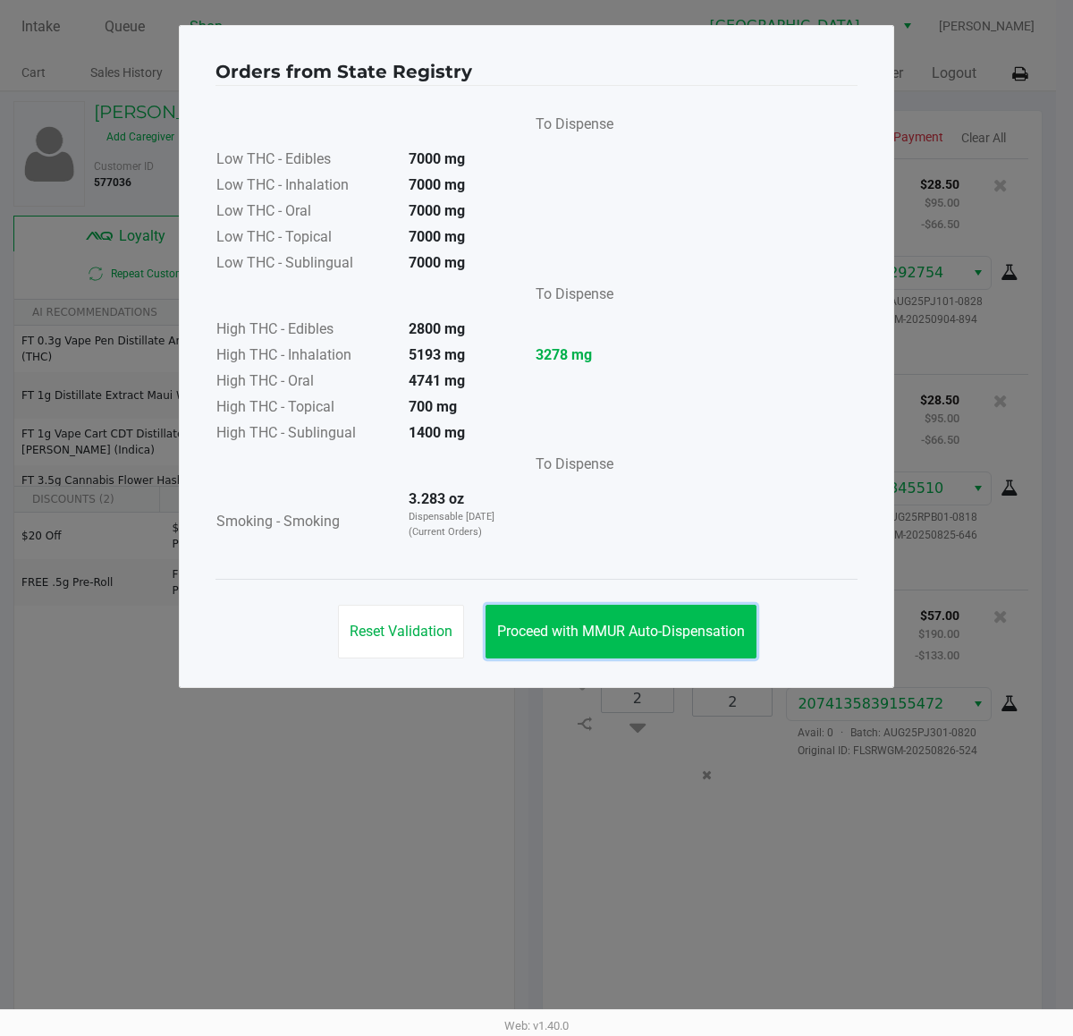
click at [590, 626] on span "Proceed with MMUR Auto-Dispensation" at bounding box center [621, 631] width 248 height 17
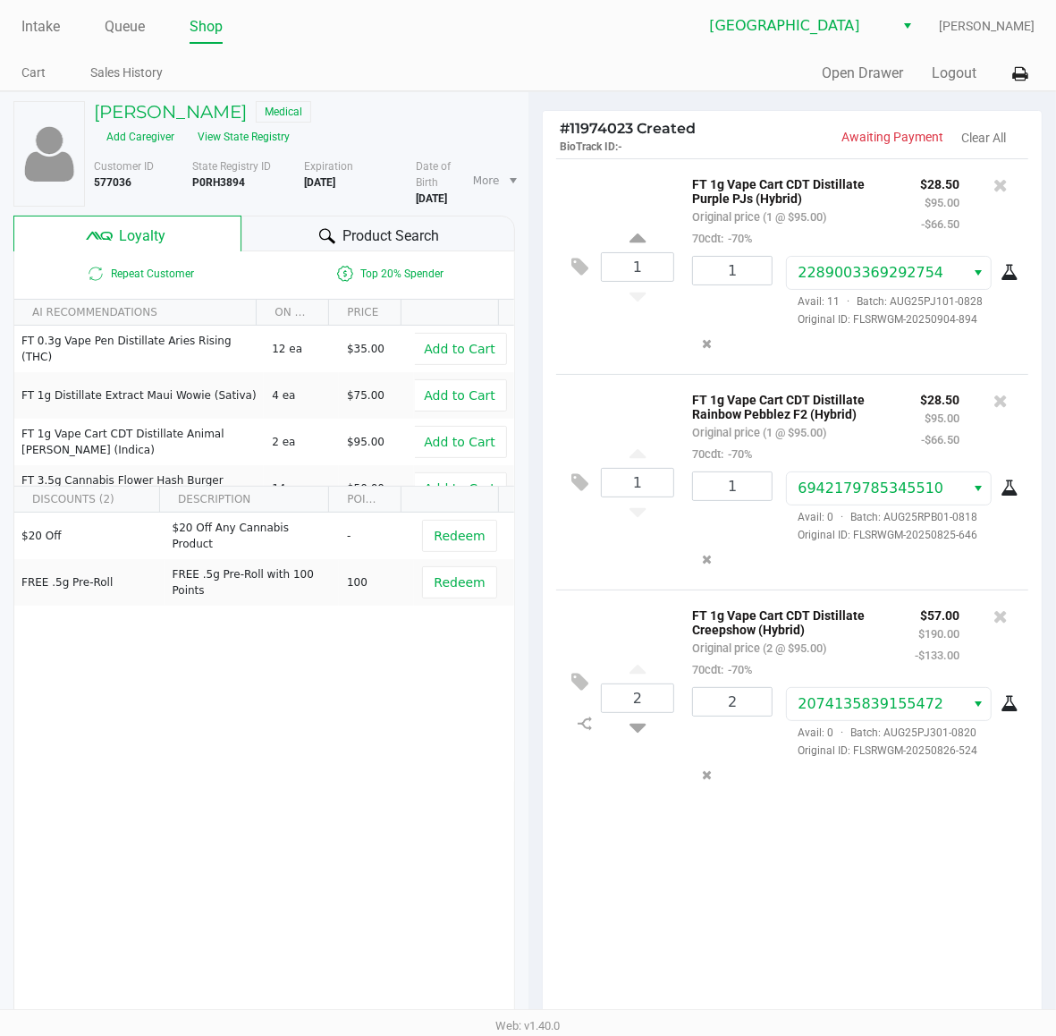
click at [703, 921] on div "1 FT 1g Vape Cart CDT Distillate Purple PJs (Hybrid) Original price (1 @ $95.00…" at bounding box center [793, 589] width 500 height 863
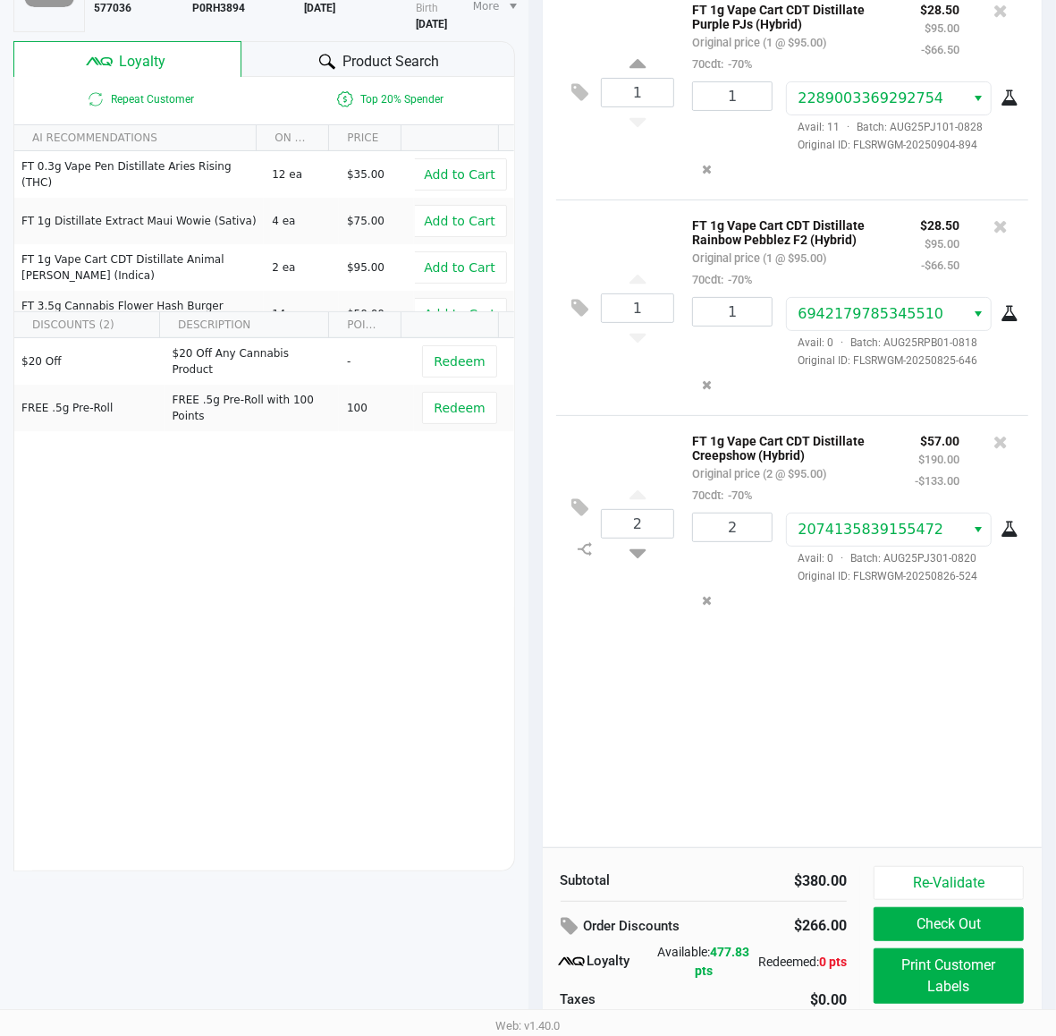
scroll to position [222, 0]
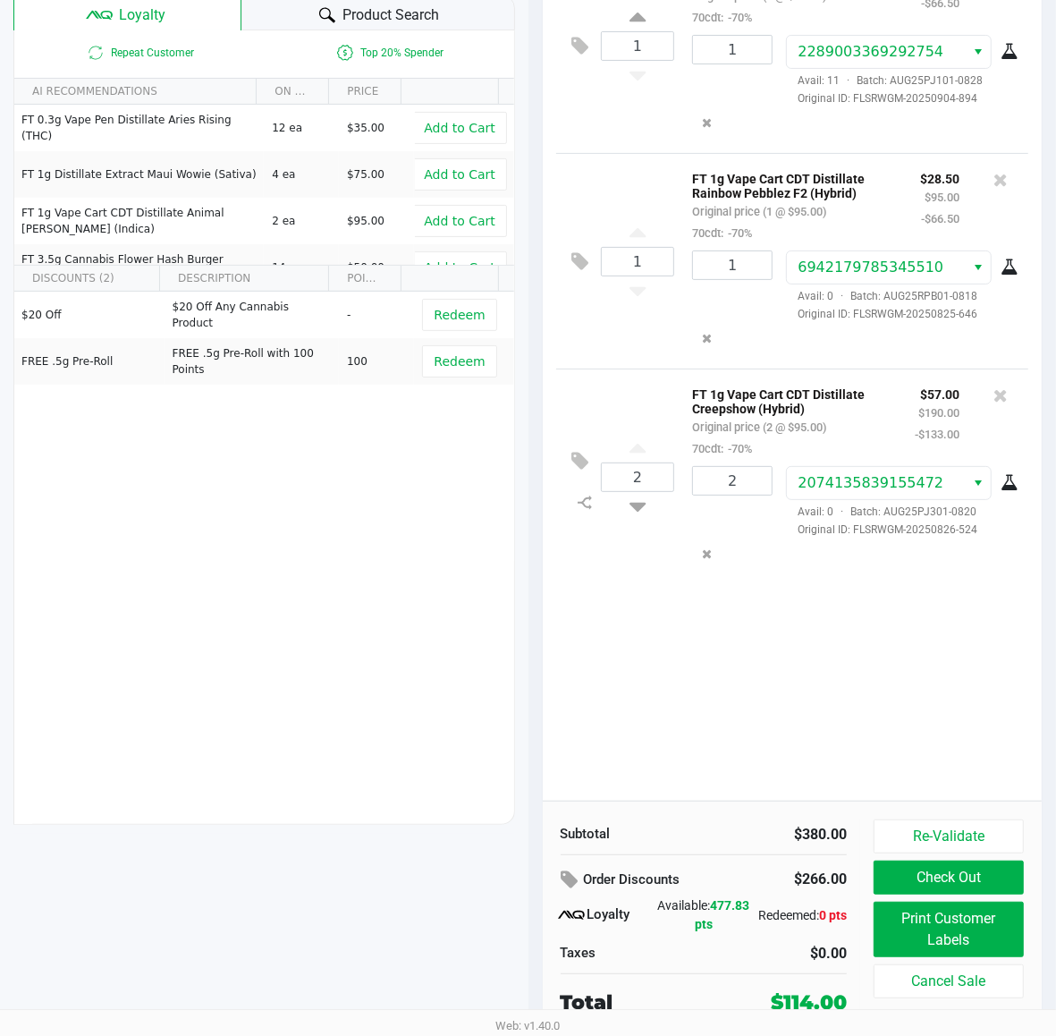
click at [818, 699] on div "1 FT 1g Vape Cart CDT Distillate Purple PJs (Hybrid) Original price (1 @ $95.00…" at bounding box center [793, 368] width 500 height 863
click at [792, 646] on div "1 FT 1g Vape Cart CDT Distillate Purple PJs (Hybrid) Original price (1 @ $95.00…" at bounding box center [793, 368] width 500 height 863
click at [832, 649] on div "1 FT 1g Vape Cart CDT Distillate Purple PJs (Hybrid) Original price (1 @ $95.00…" at bounding box center [793, 368] width 500 height 863
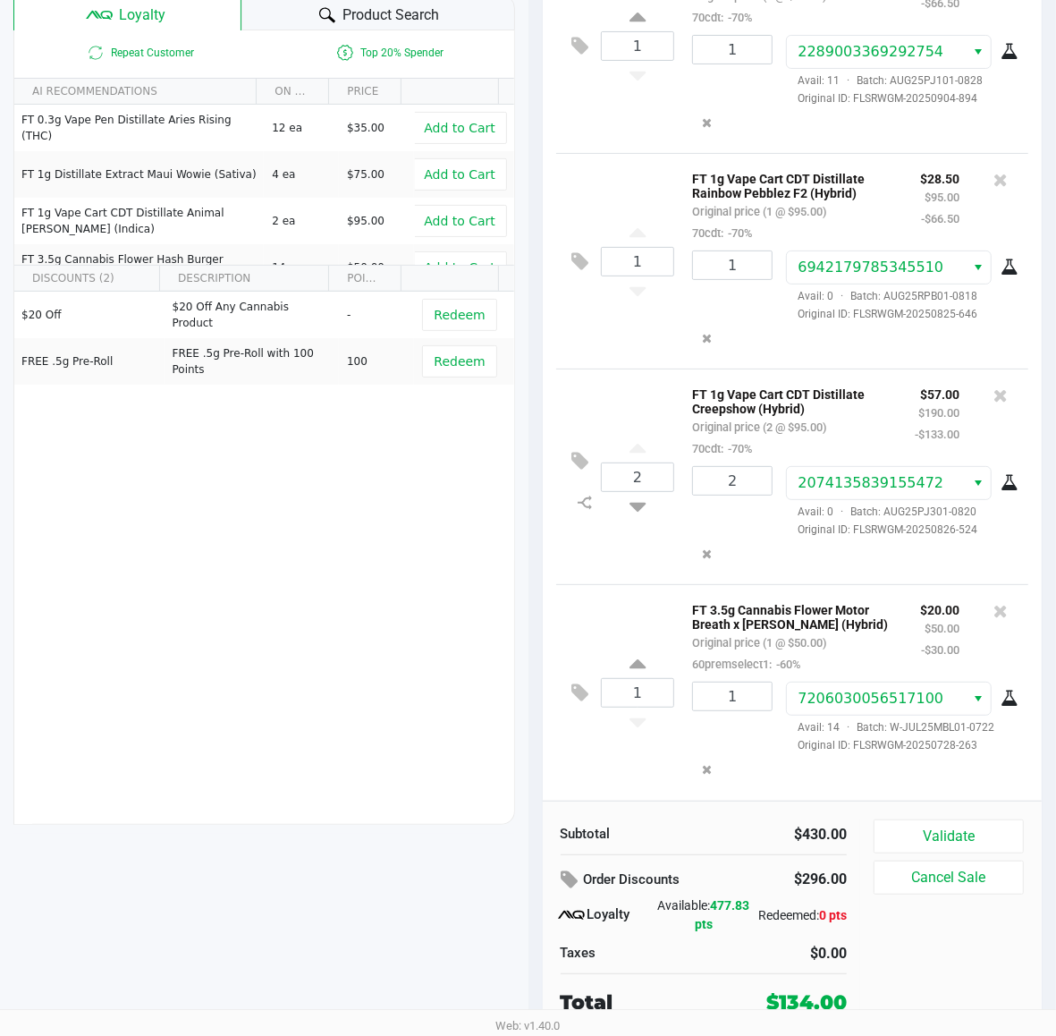
scroll to position [12, 0]
click at [636, 578] on div "2 FT 1g Vape Cart CDT Distillate Creepshow (Hybrid) Original price (2 @ $95.00)…" at bounding box center [792, 477] width 473 height 216
click at [949, 790] on div "1 FT 3.5g Cannabis Flower Motor Breath x [PERSON_NAME] (Hybrid) Original price …" at bounding box center [792, 692] width 473 height 216
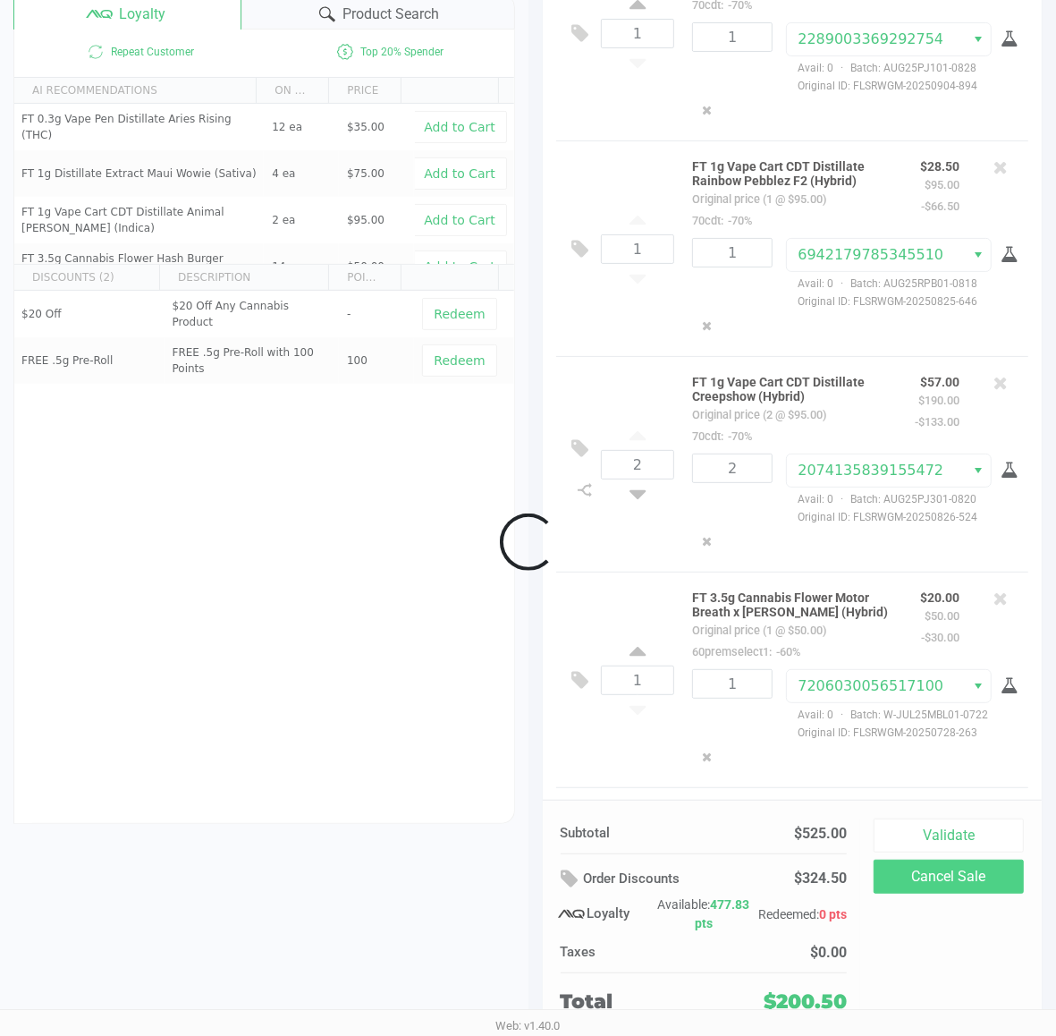
scroll to position [244, 0]
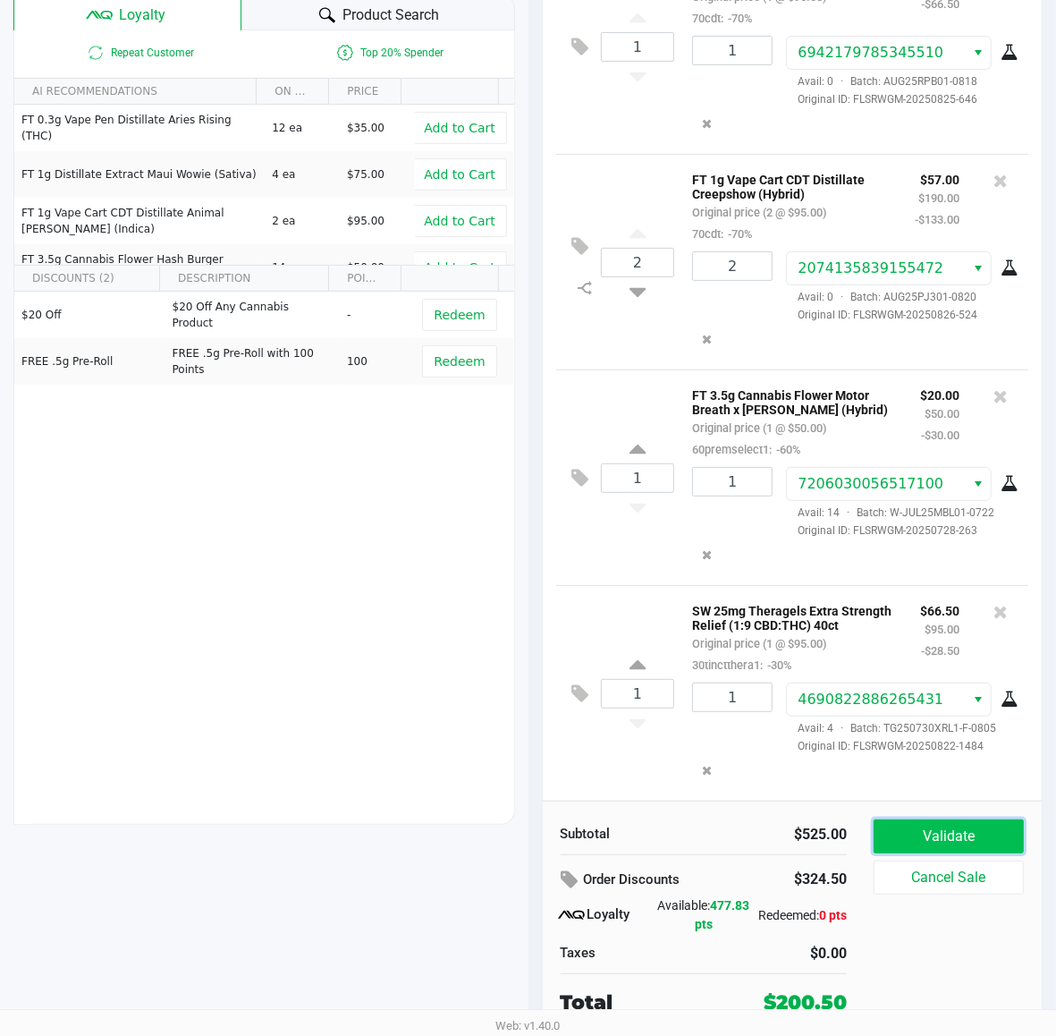
click at [946, 841] on button "Validate" at bounding box center [949, 836] width 150 height 34
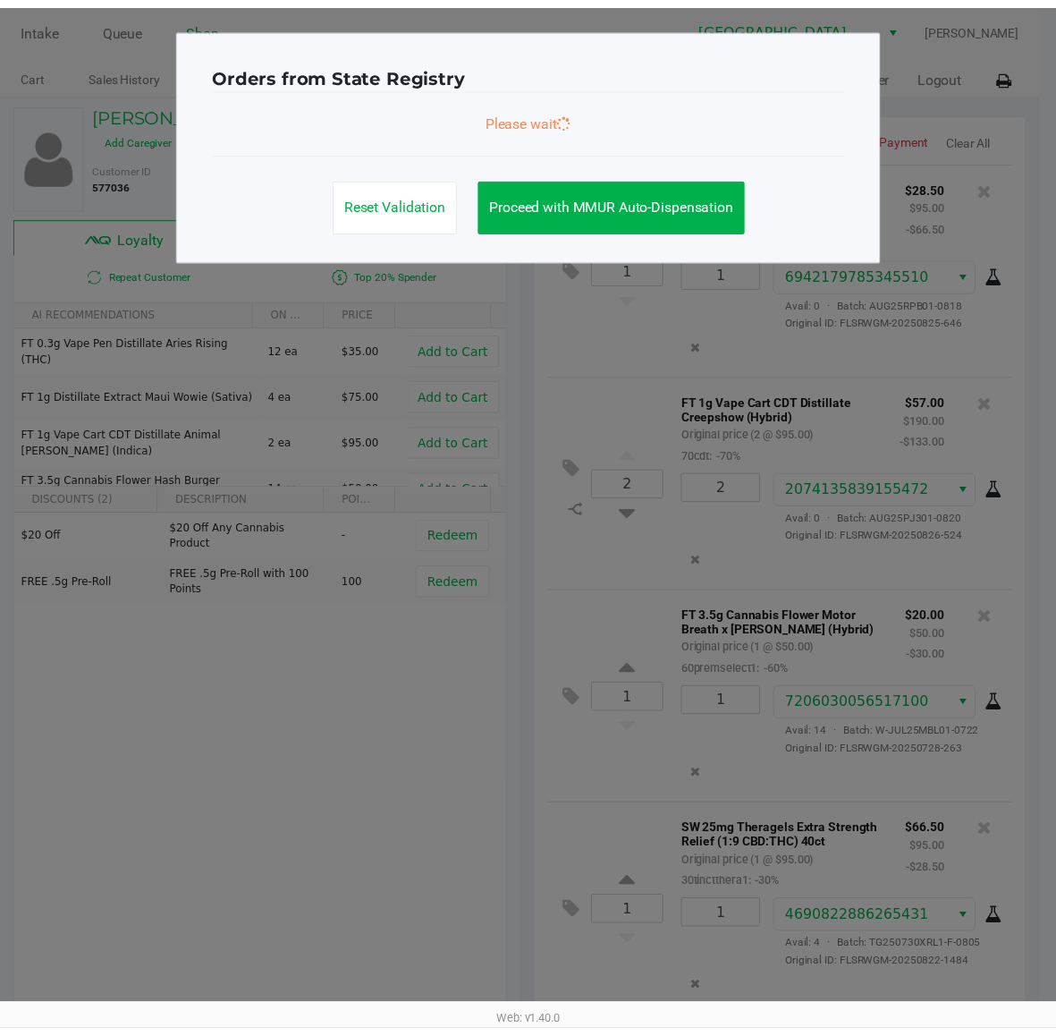
scroll to position [247, 0]
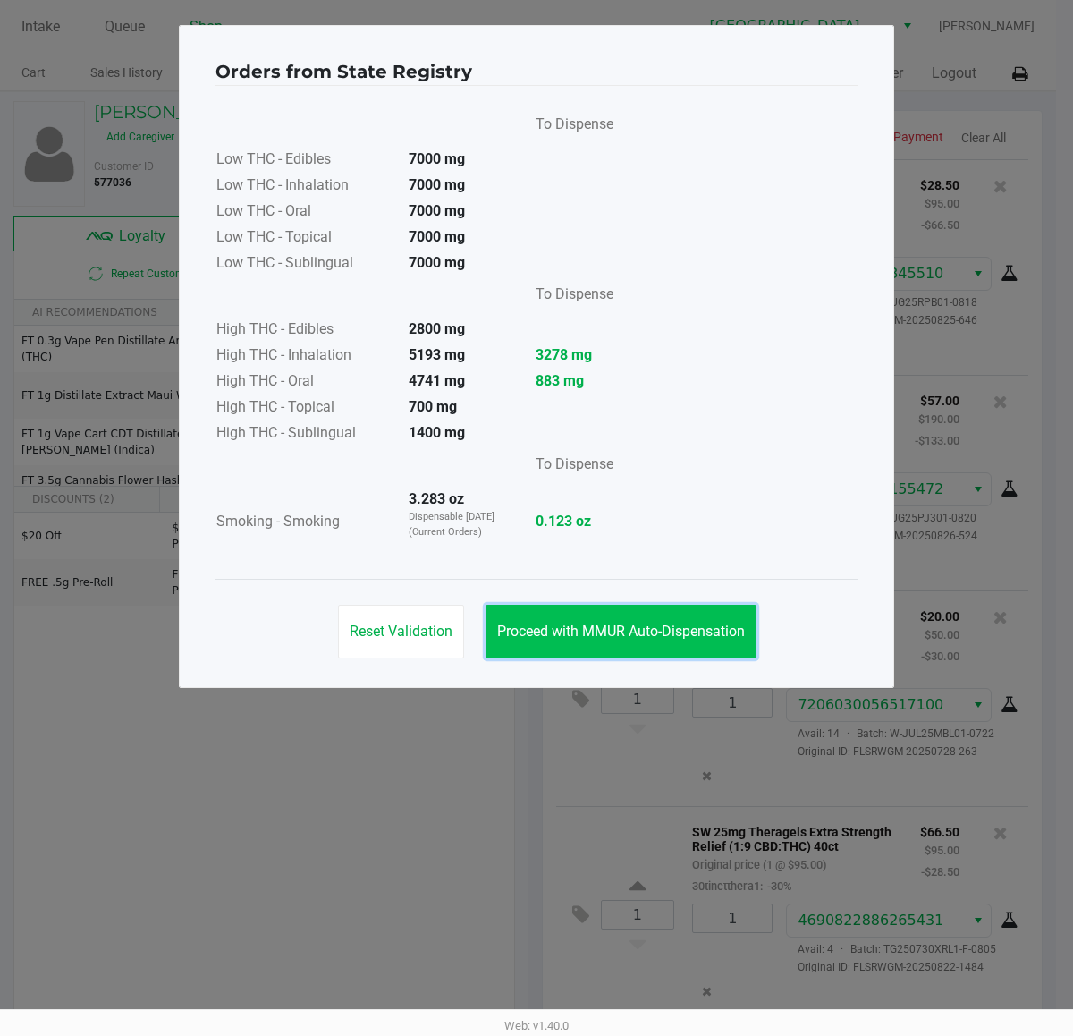
click at [646, 640] on span "Proceed with MMUR Auto-Dispensation" at bounding box center [621, 631] width 248 height 17
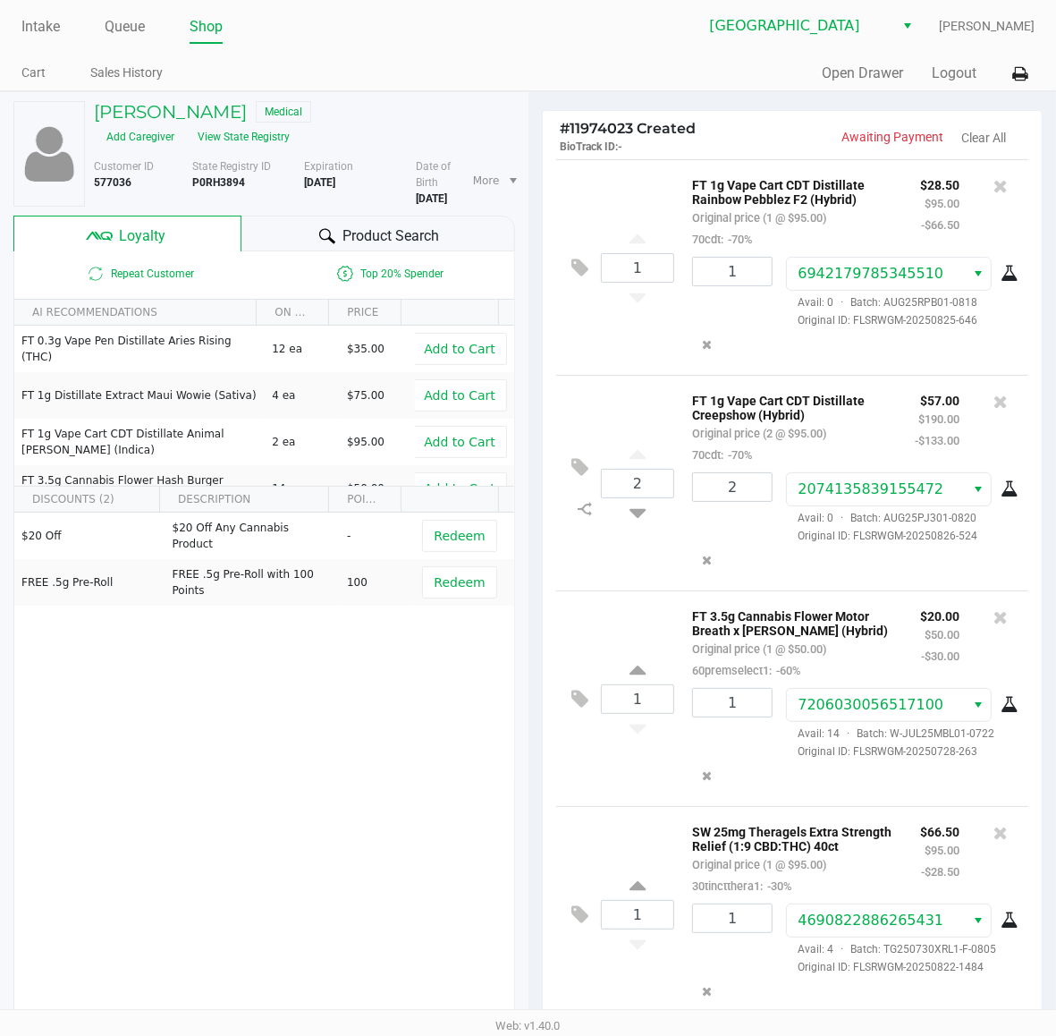
scroll to position [246, 0]
click at [602, 784] on div "1 FT 3.5g Cannabis Flower Motor Breath x [PERSON_NAME] (Hybrid) Original price …" at bounding box center [792, 698] width 473 height 216
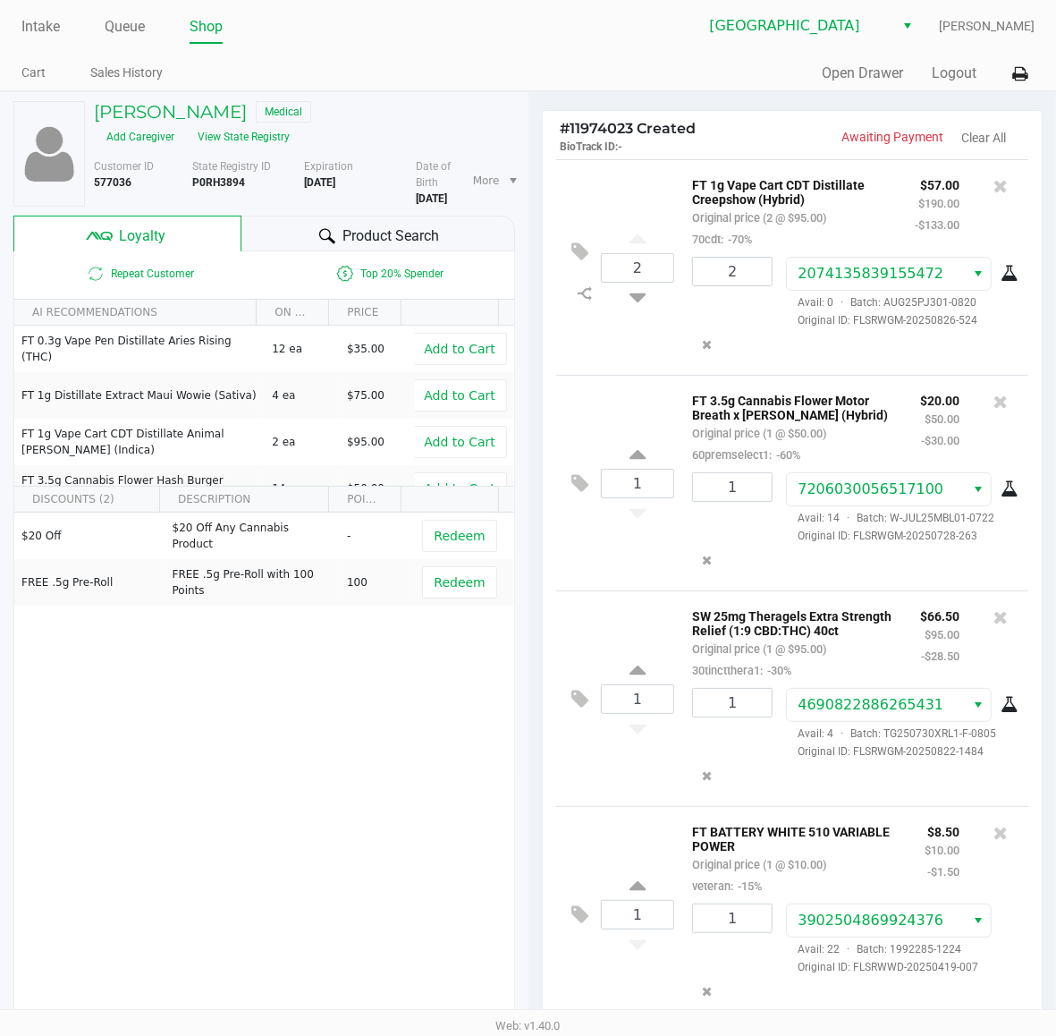
scroll to position [465, 0]
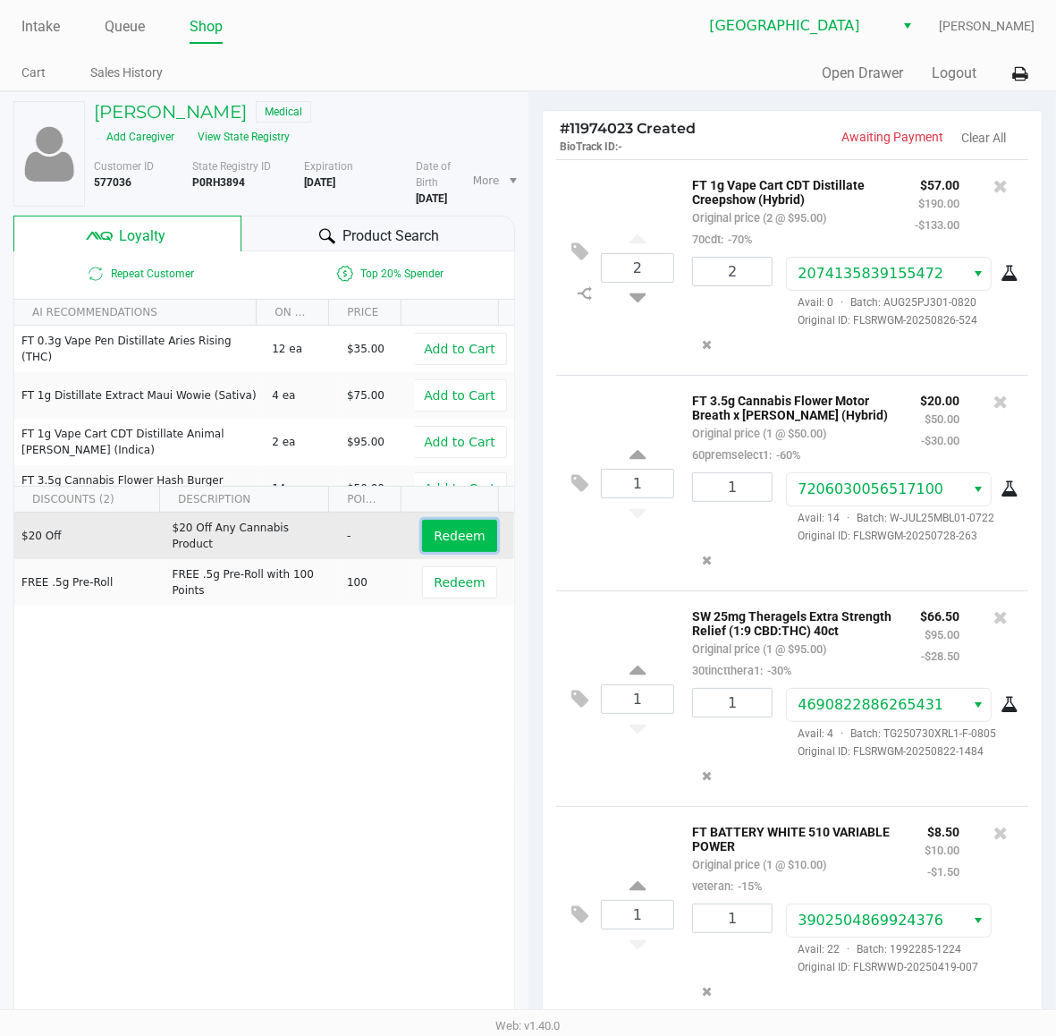
click at [448, 529] on span "Redeem" at bounding box center [459, 536] width 51 height 14
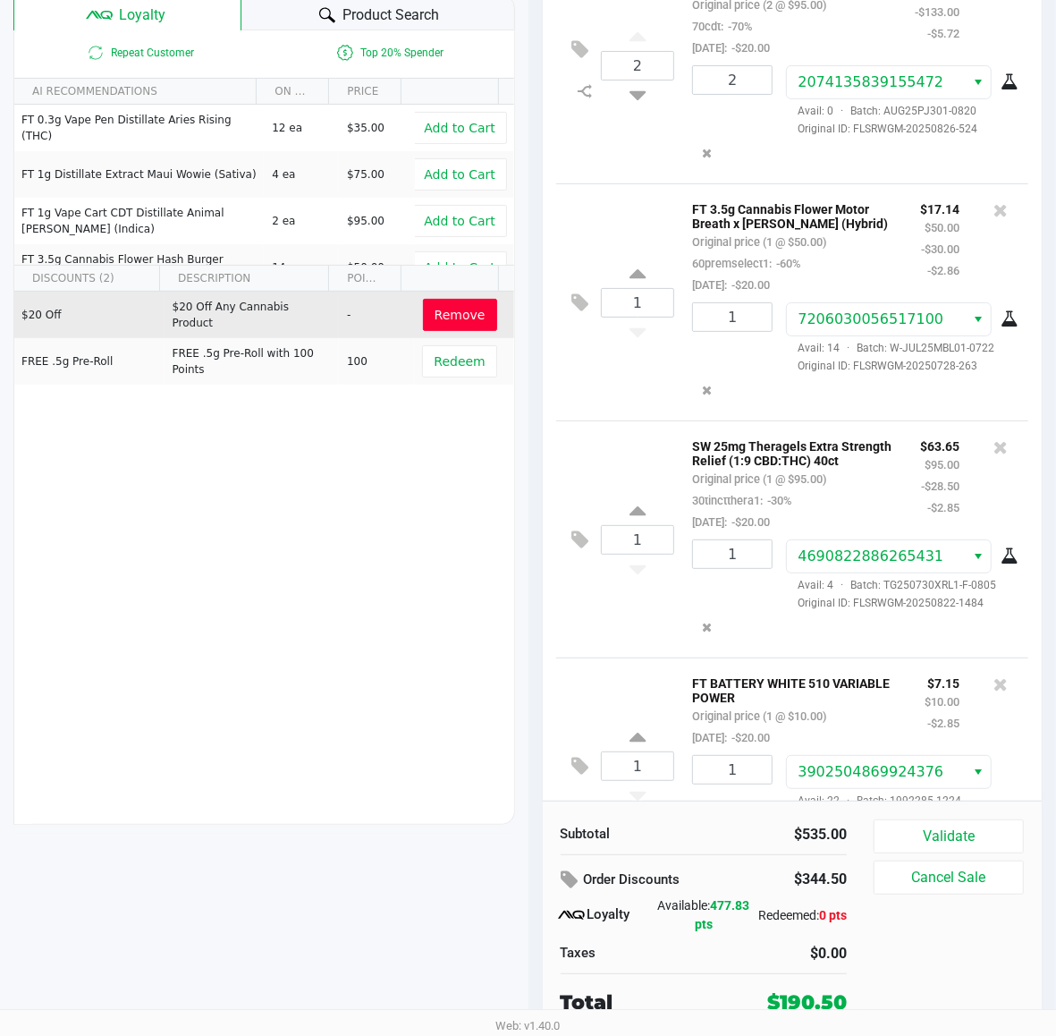
scroll to position [572, 0]
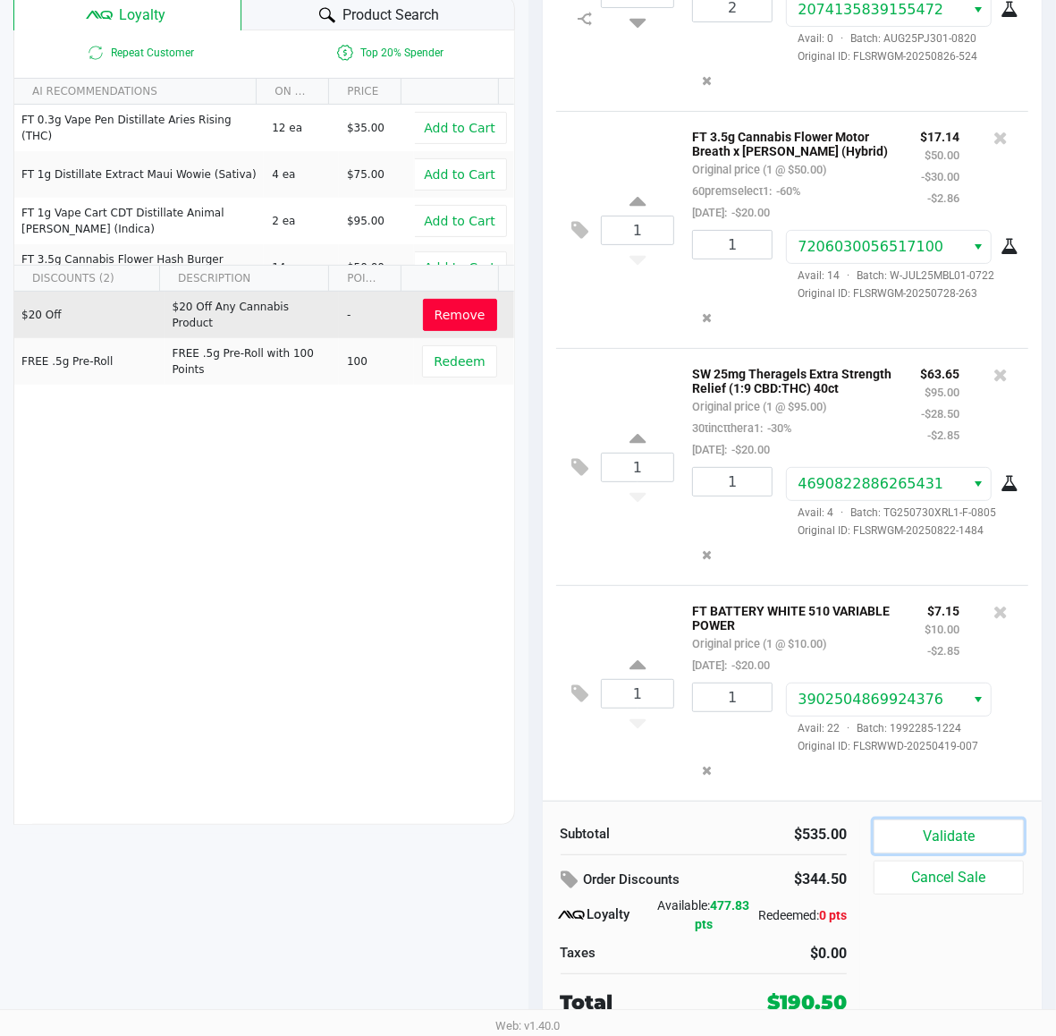
click at [922, 847] on button "Validate" at bounding box center [949, 836] width 150 height 34
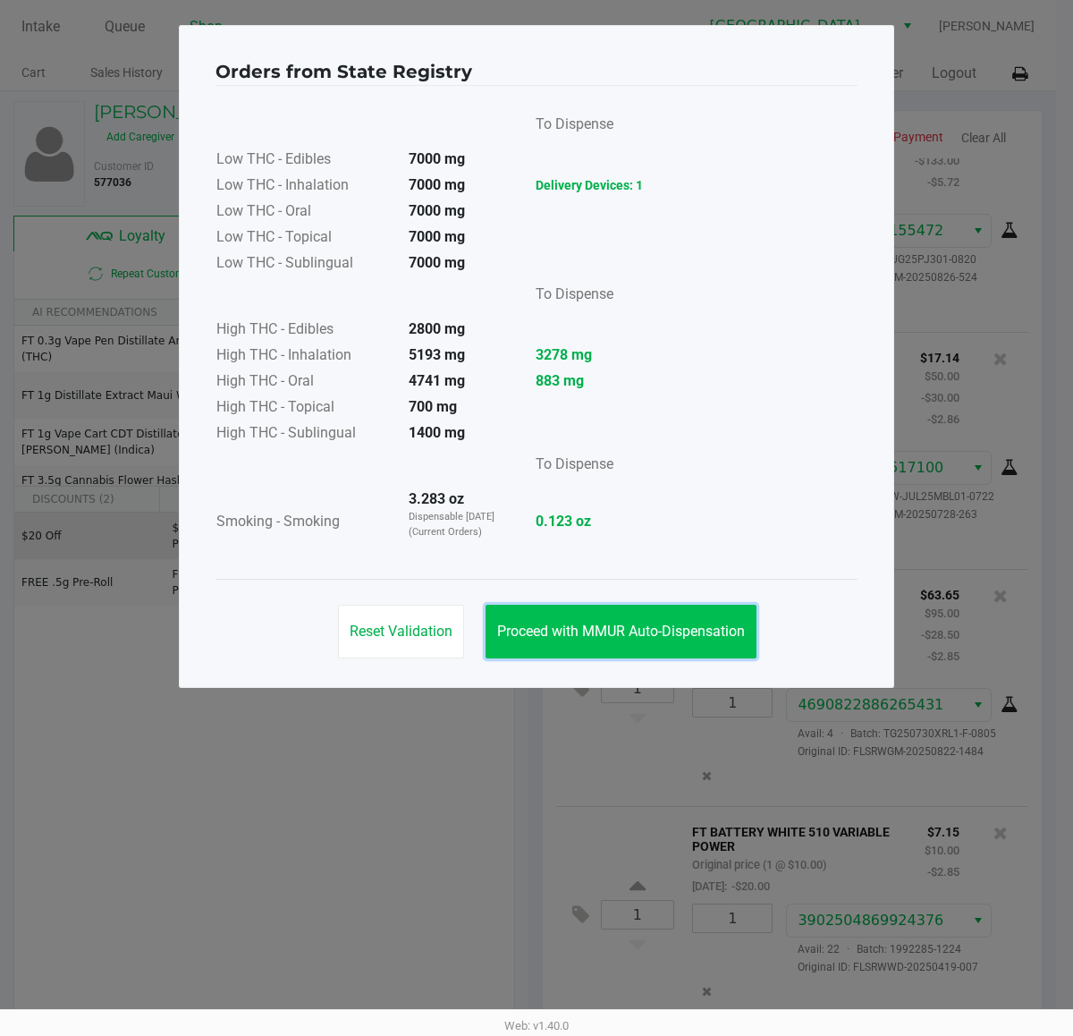
click at [624, 642] on button "Proceed with MMUR Auto-Dispensation" at bounding box center [621, 632] width 271 height 54
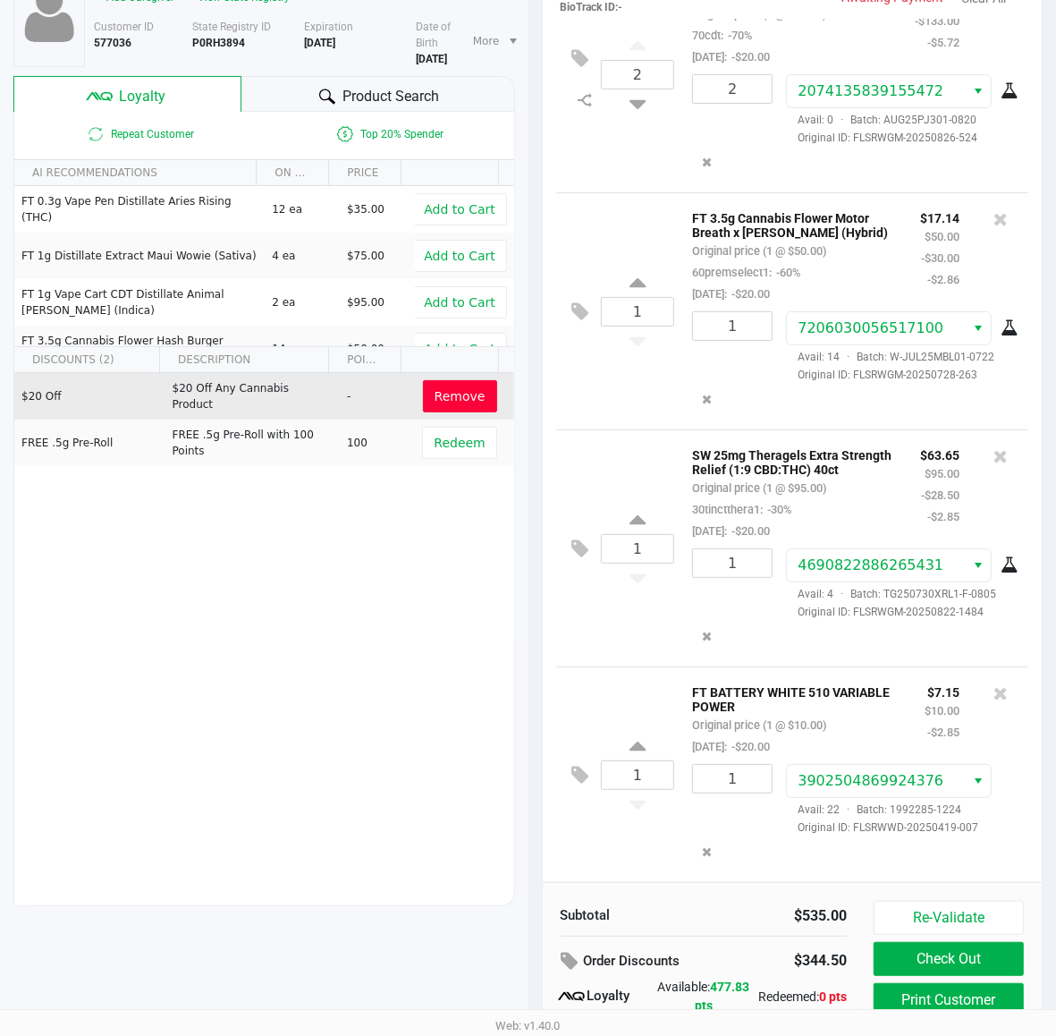
scroll to position [222, 0]
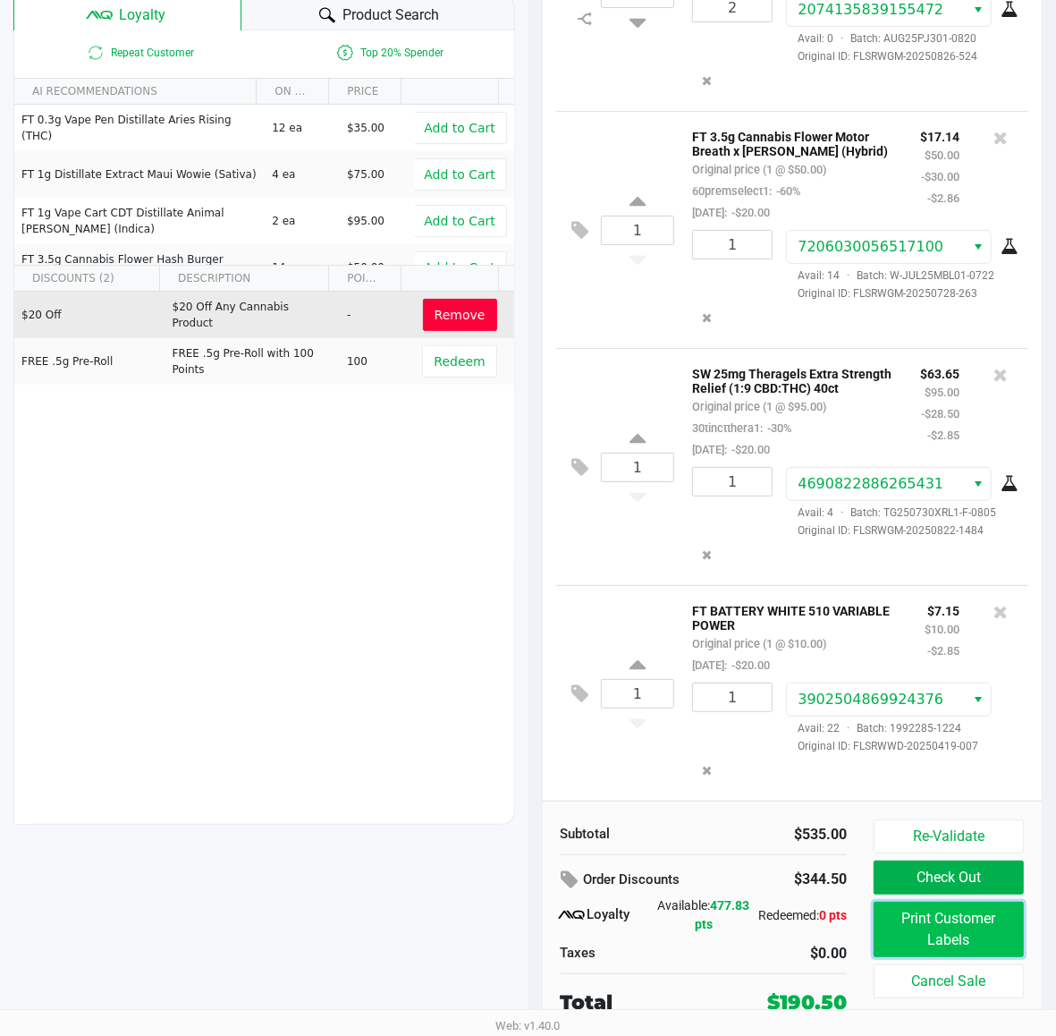
click at [939, 937] on button "Print Customer Labels" at bounding box center [949, 929] width 150 height 55
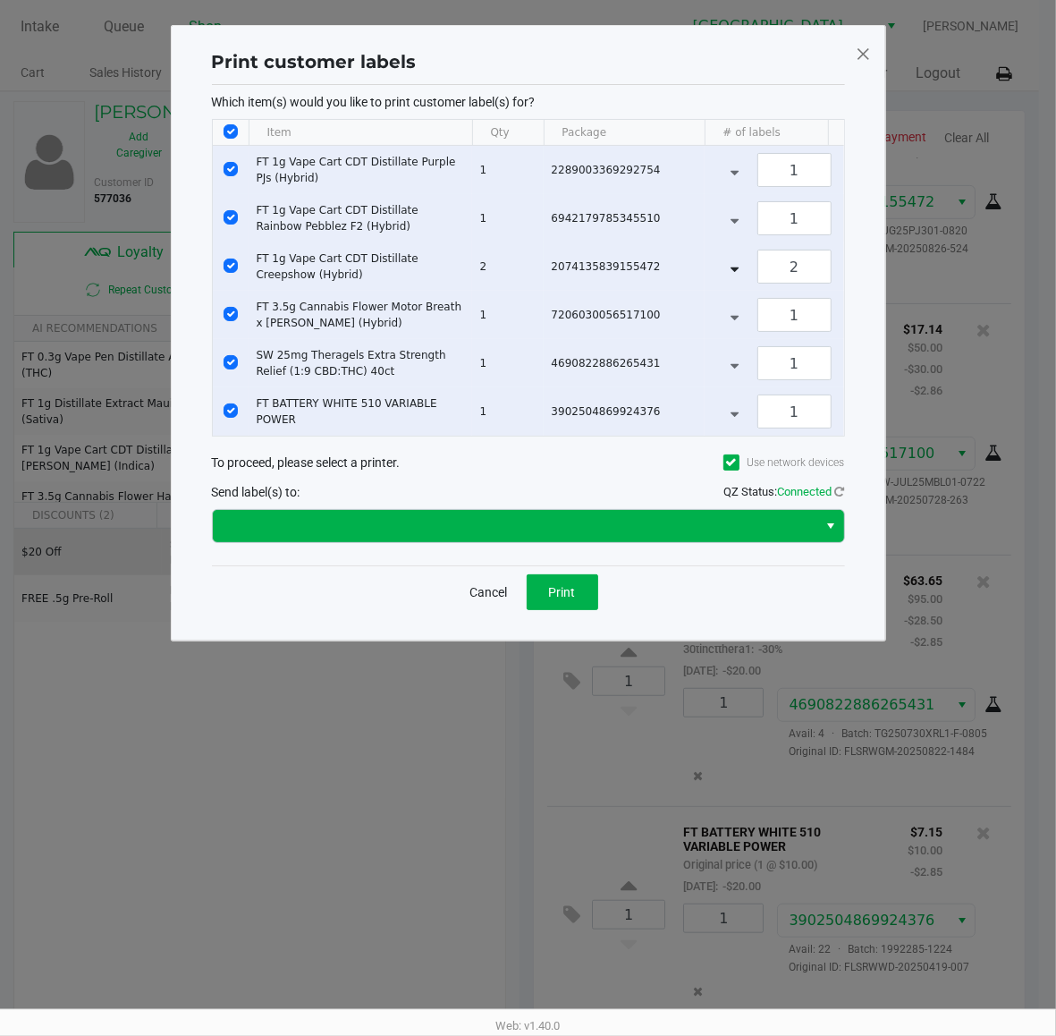
scroll to position [0, 0]
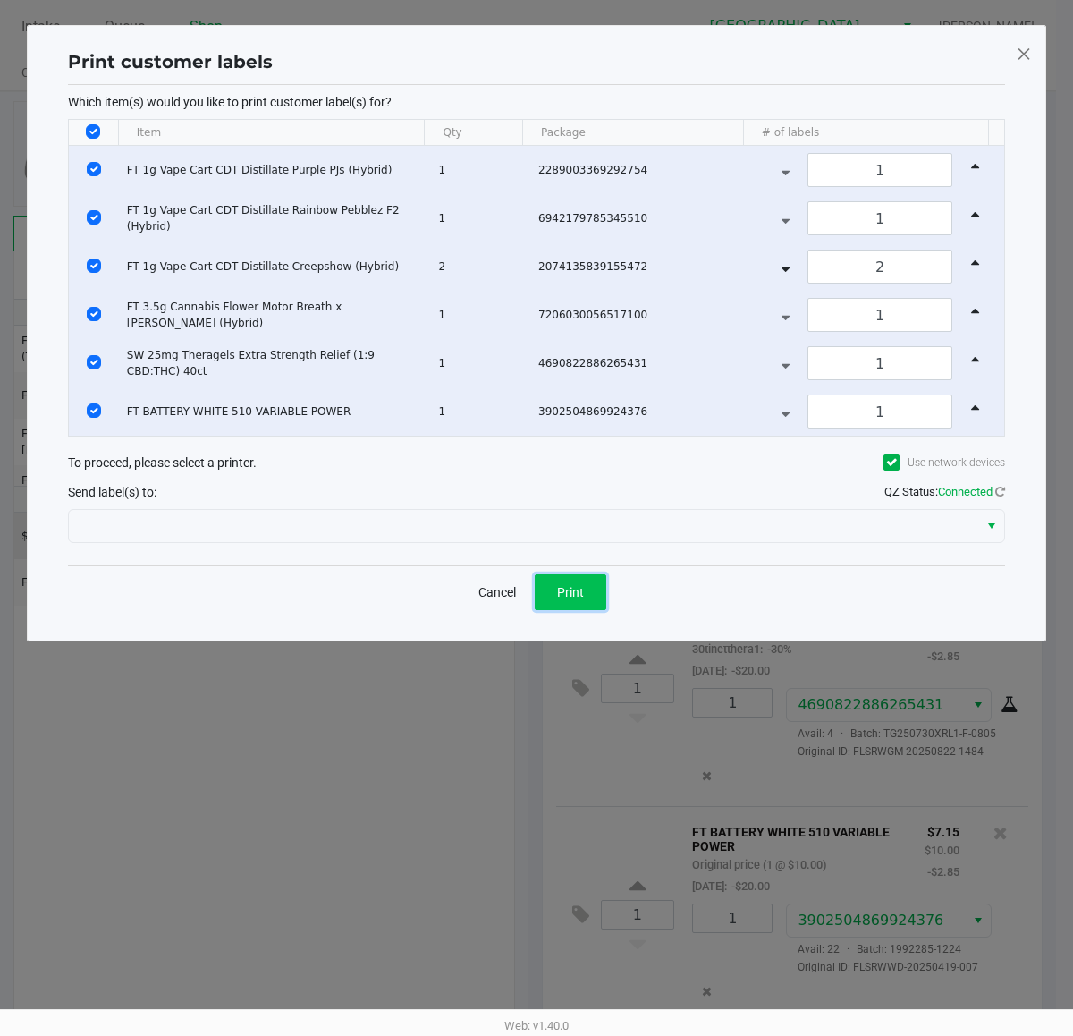
click at [550, 593] on button "Print" at bounding box center [571, 592] width 72 height 36
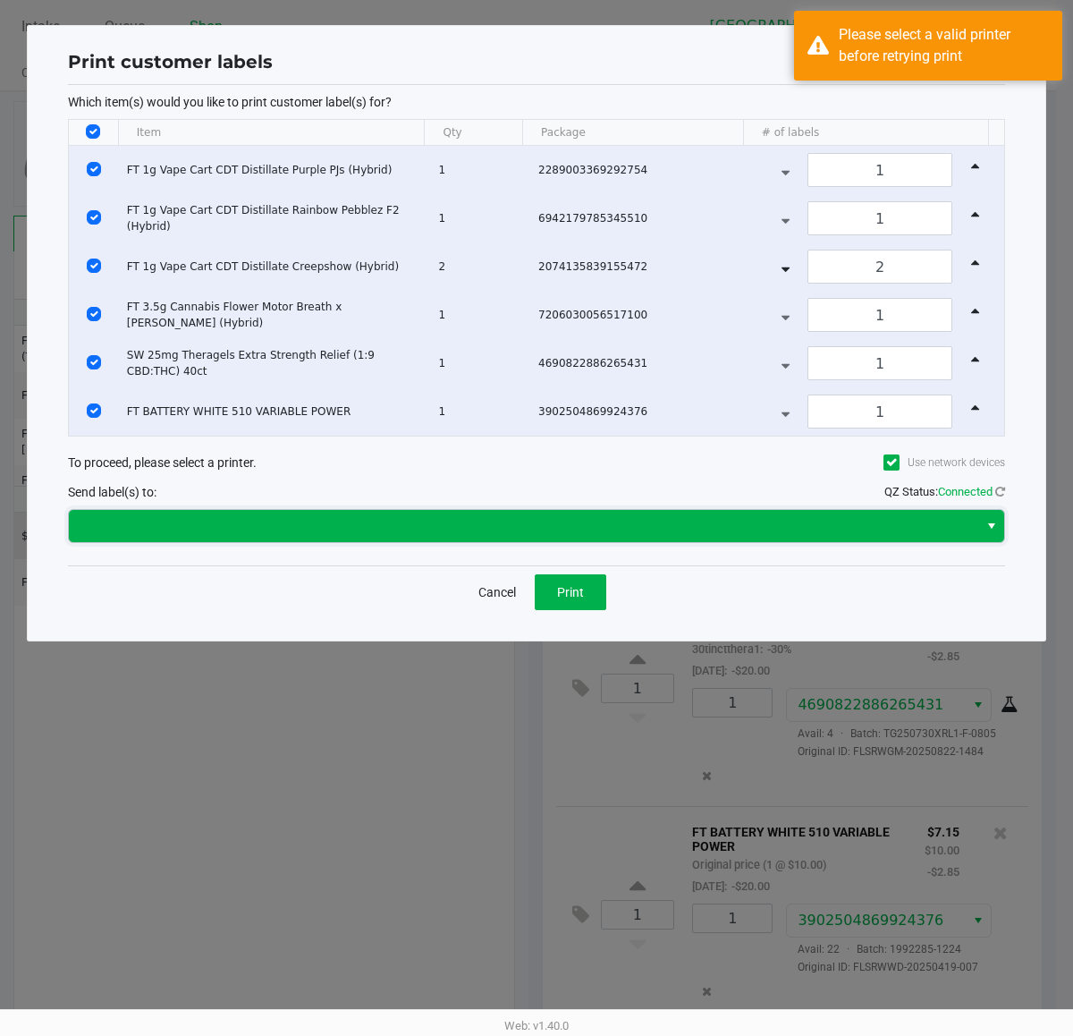
click at [376, 535] on span at bounding box center [524, 525] width 888 height 21
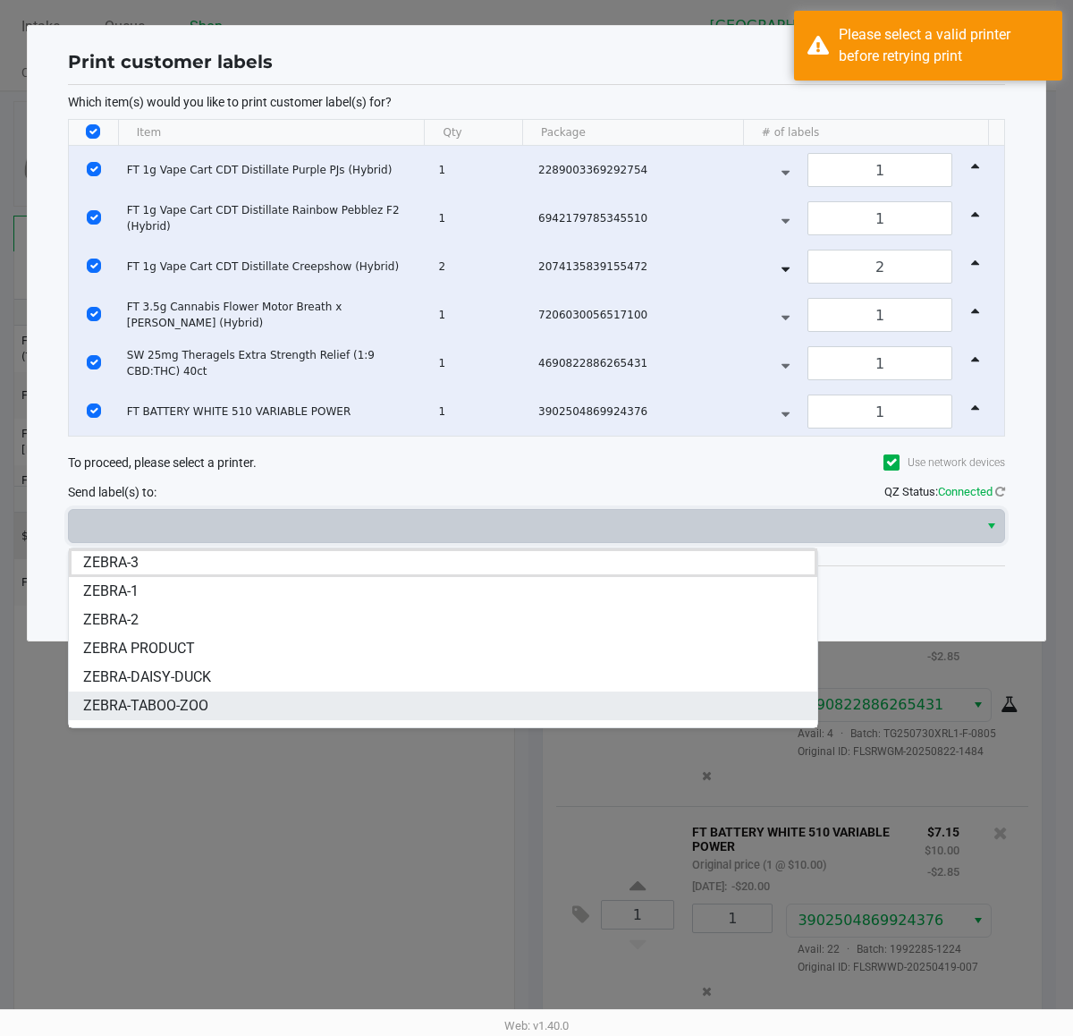
click at [176, 695] on span "ZEBRA-TABOO-ZOO" at bounding box center [145, 705] width 125 height 21
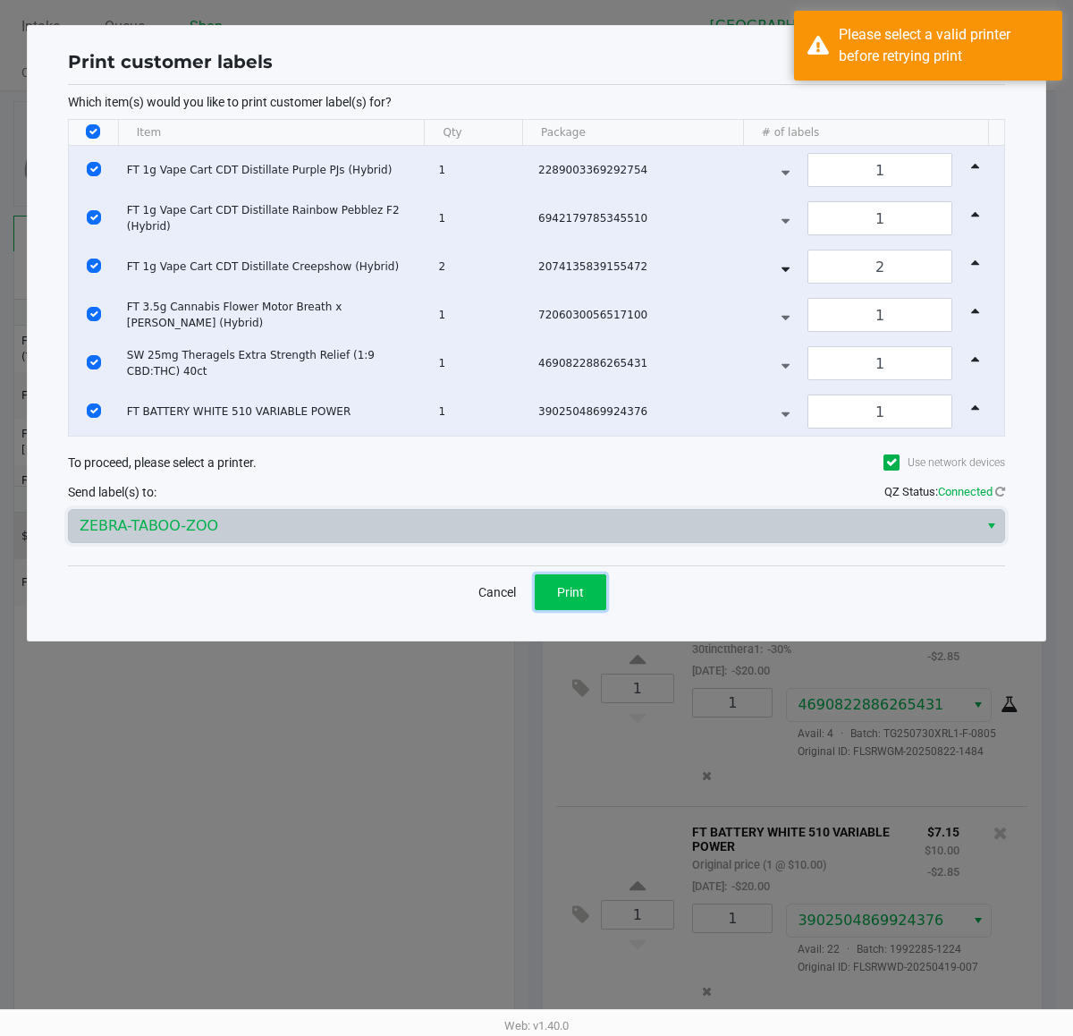
click at [582, 606] on button "Print" at bounding box center [571, 592] width 72 height 36
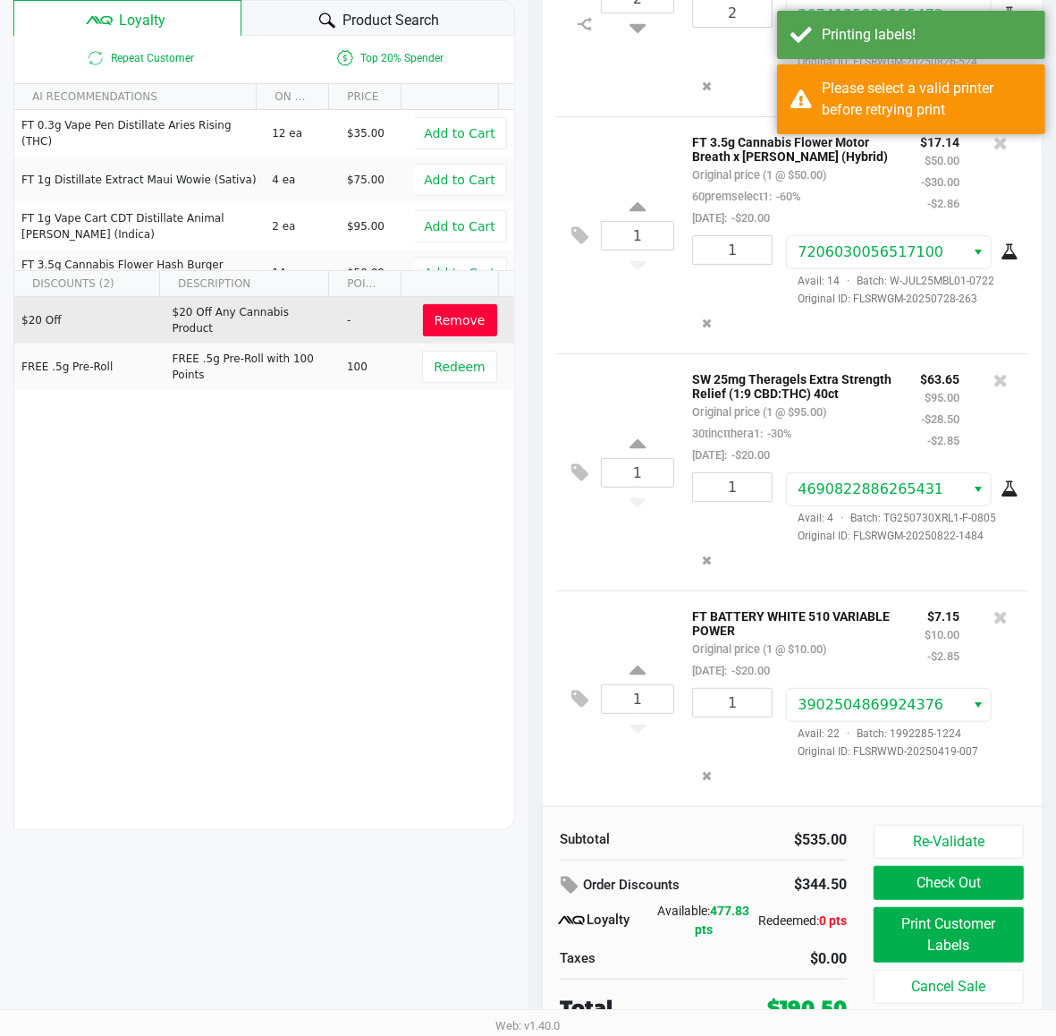
scroll to position [222, 0]
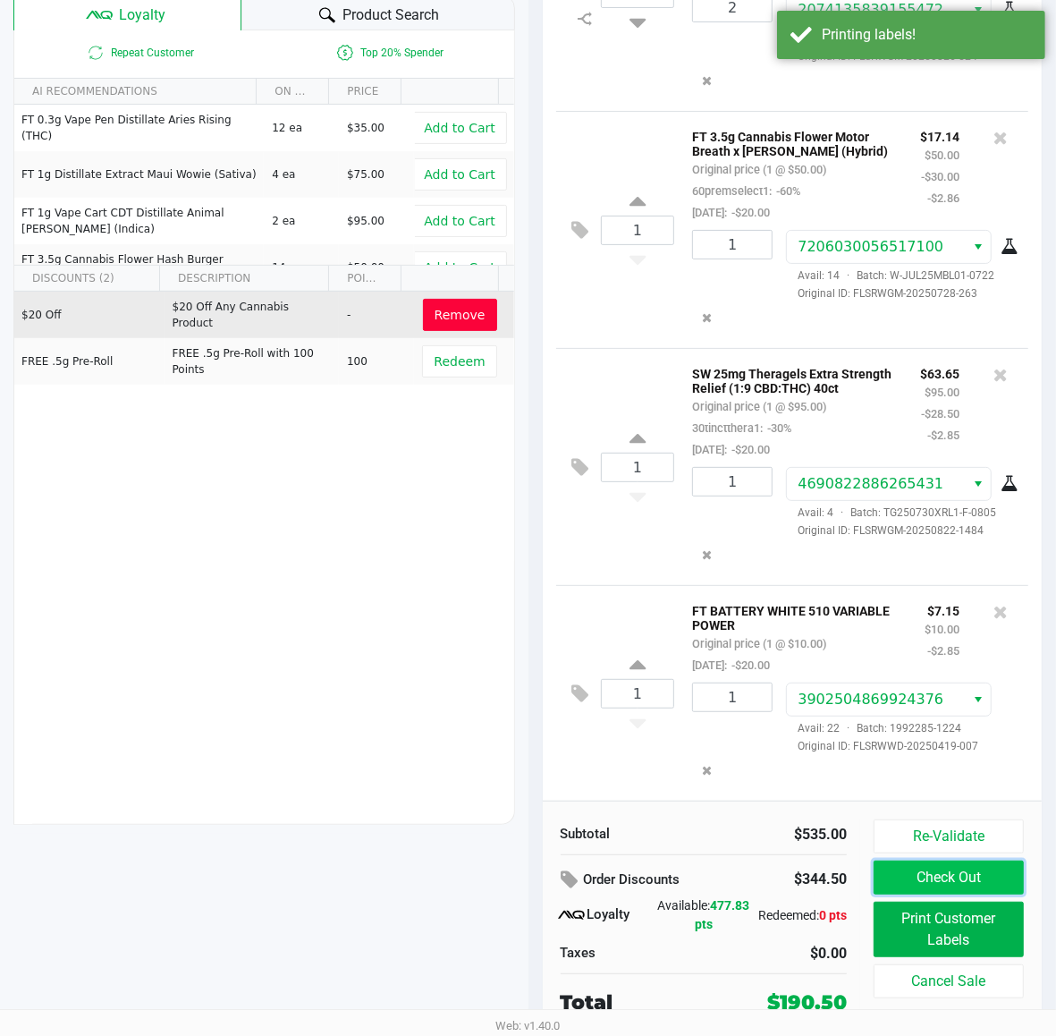
click at [959, 874] on button "Check Out" at bounding box center [949, 877] width 150 height 34
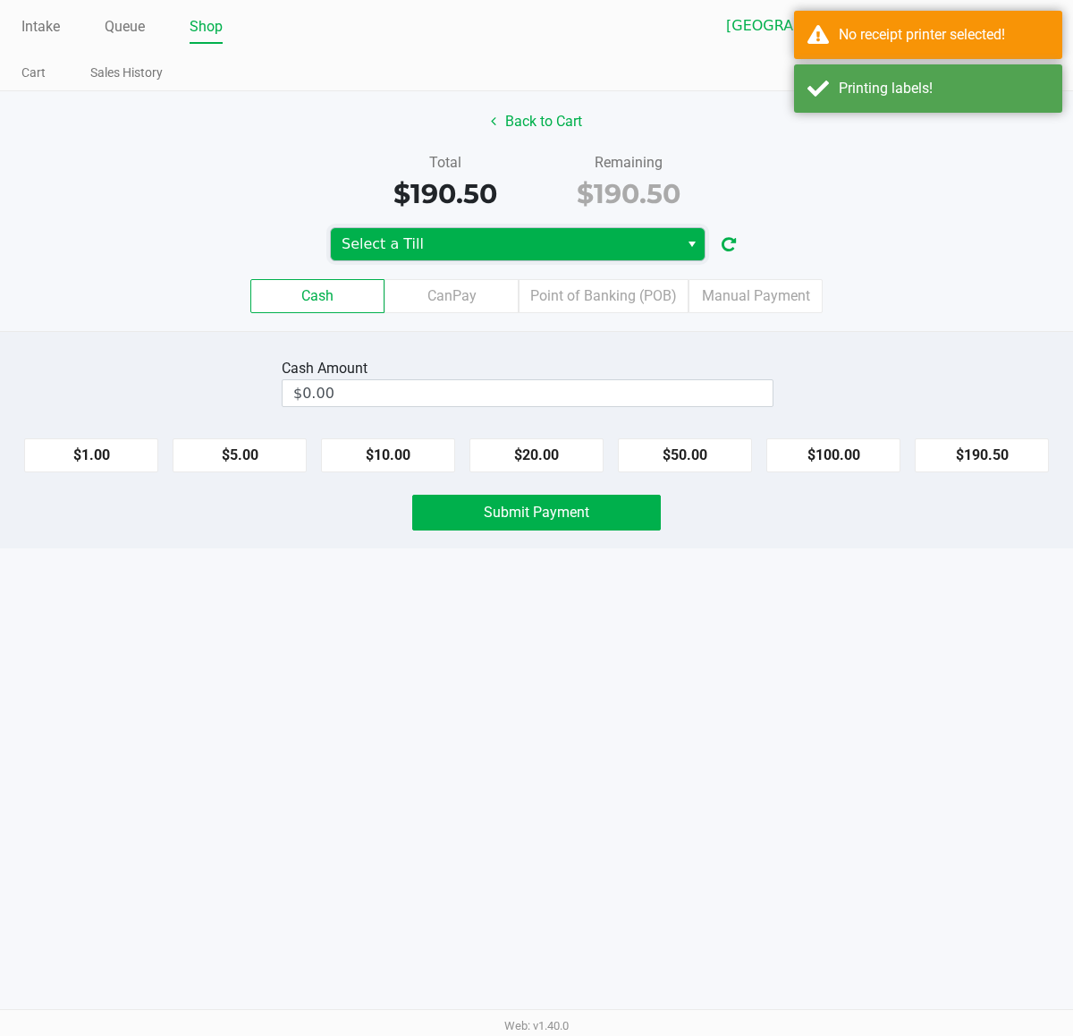
drag, startPoint x: 592, startPoint y: 240, endPoint x: 565, endPoint y: 240, distance: 26.8
click at [593, 239] on span "Select a Till" at bounding box center [505, 243] width 326 height 21
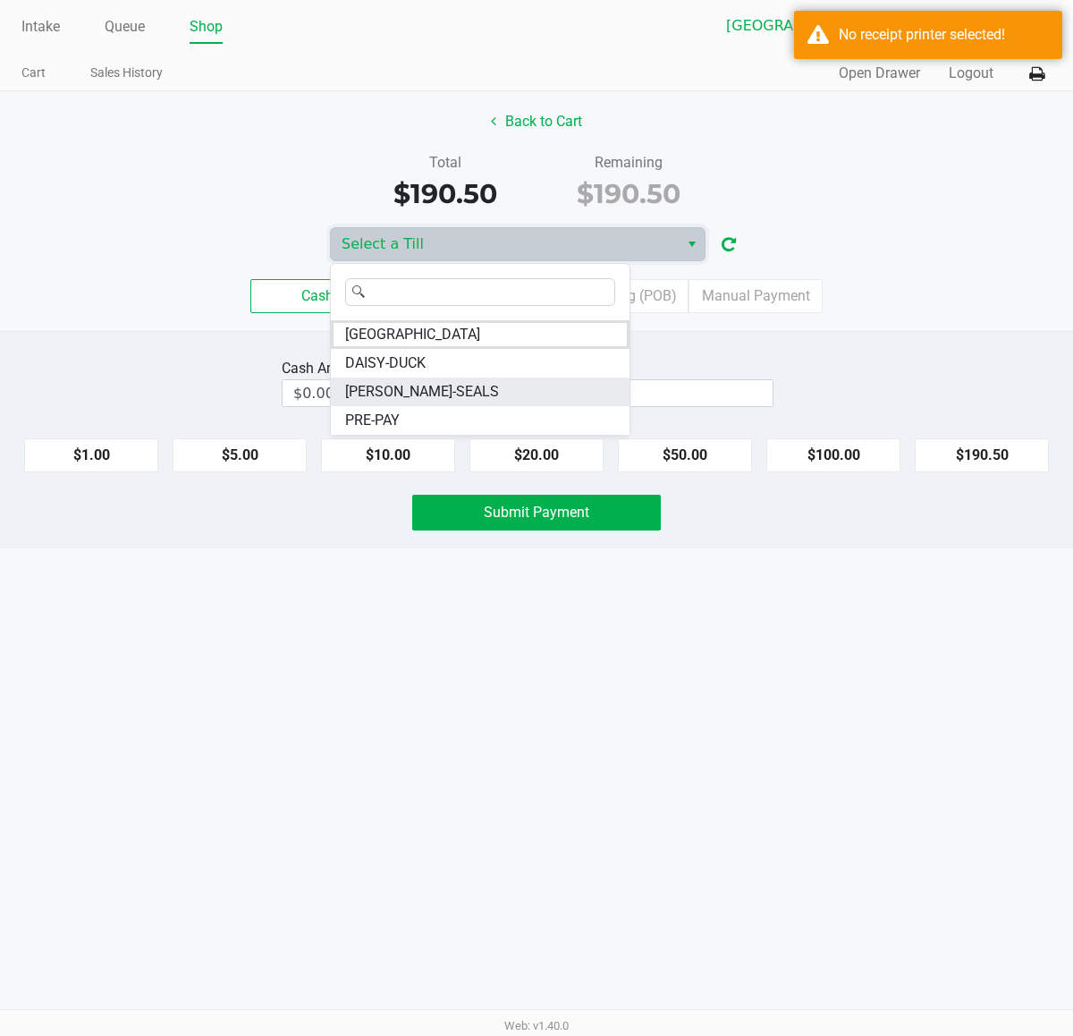
click at [436, 391] on li "[PERSON_NAME]-SEALS" at bounding box center [480, 391] width 299 height 29
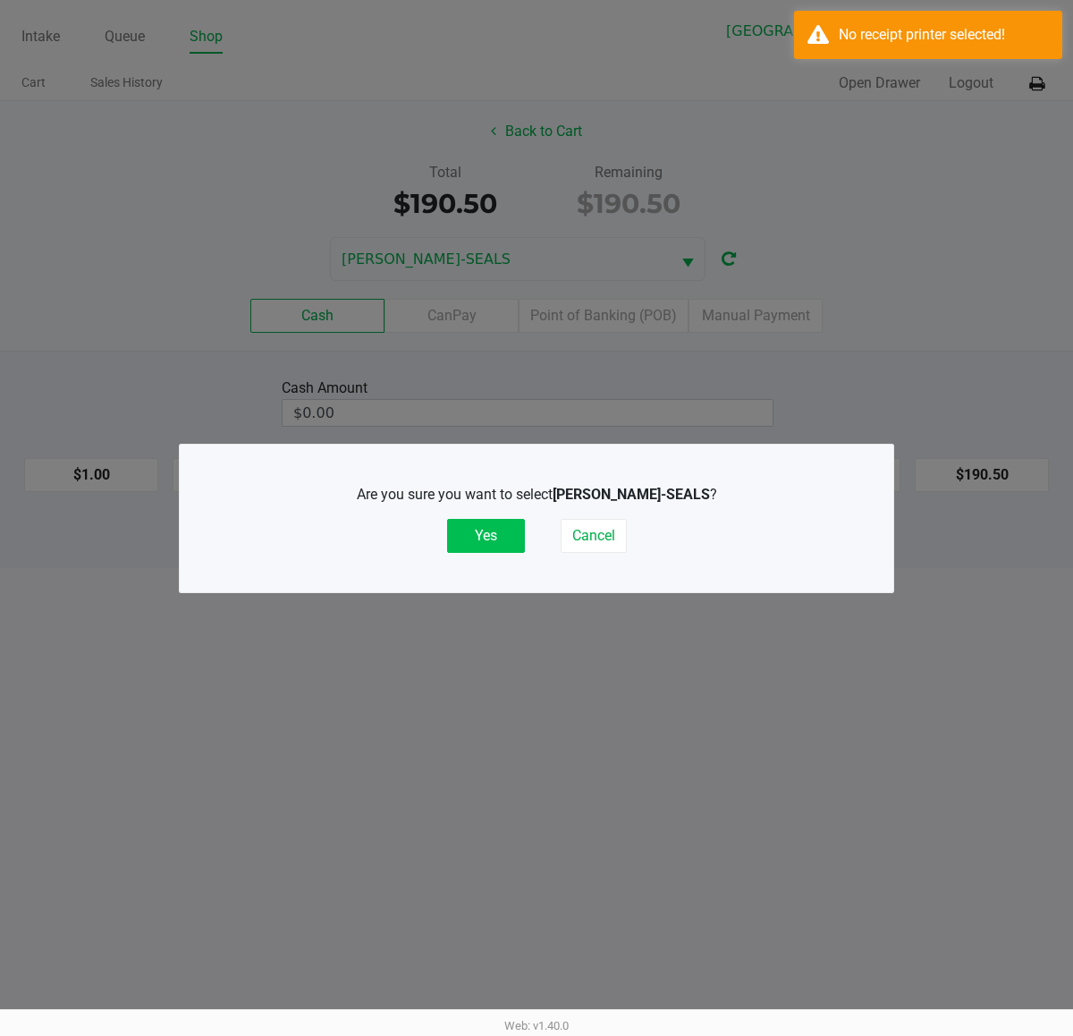
click at [476, 542] on button "Yes" at bounding box center [486, 536] width 78 height 34
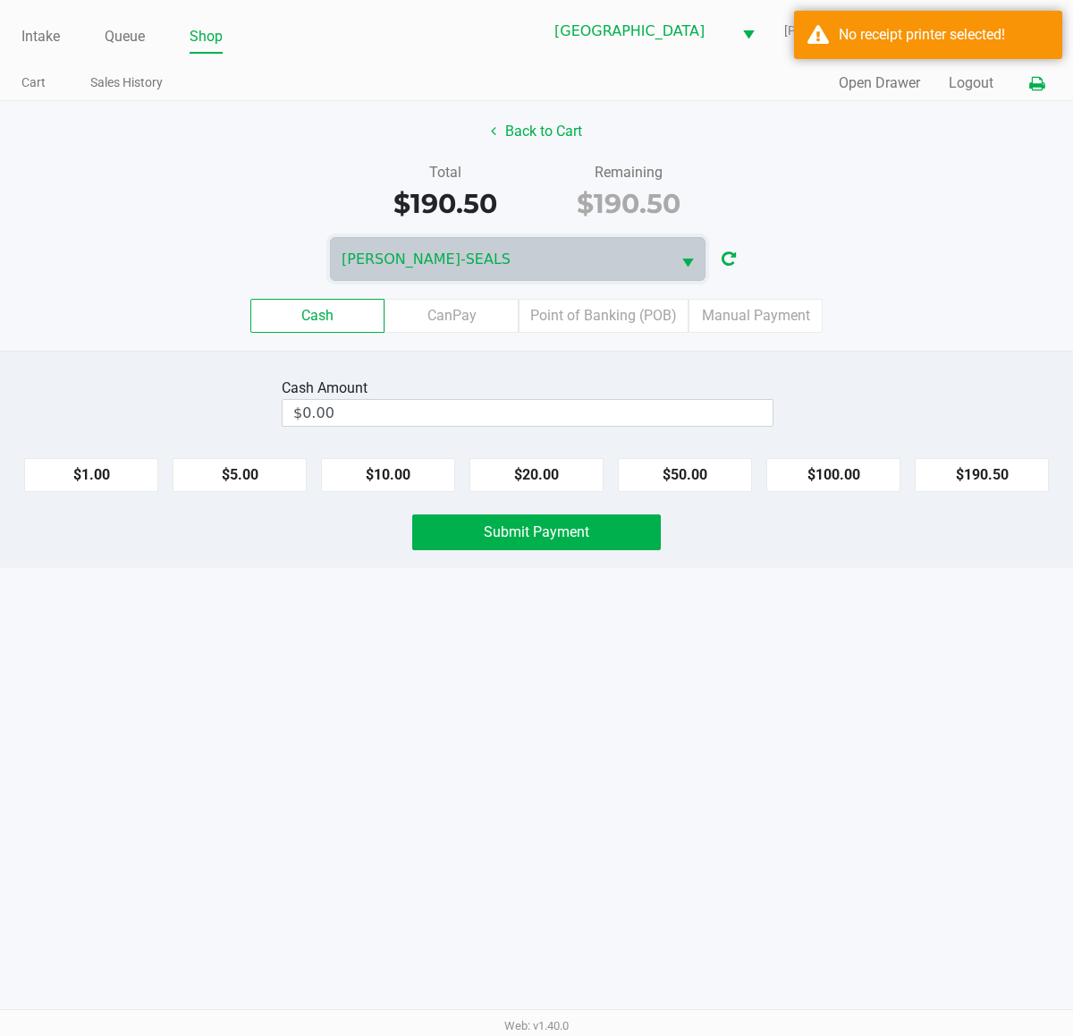
click at [1033, 78] on icon at bounding box center [1037, 84] width 15 height 13
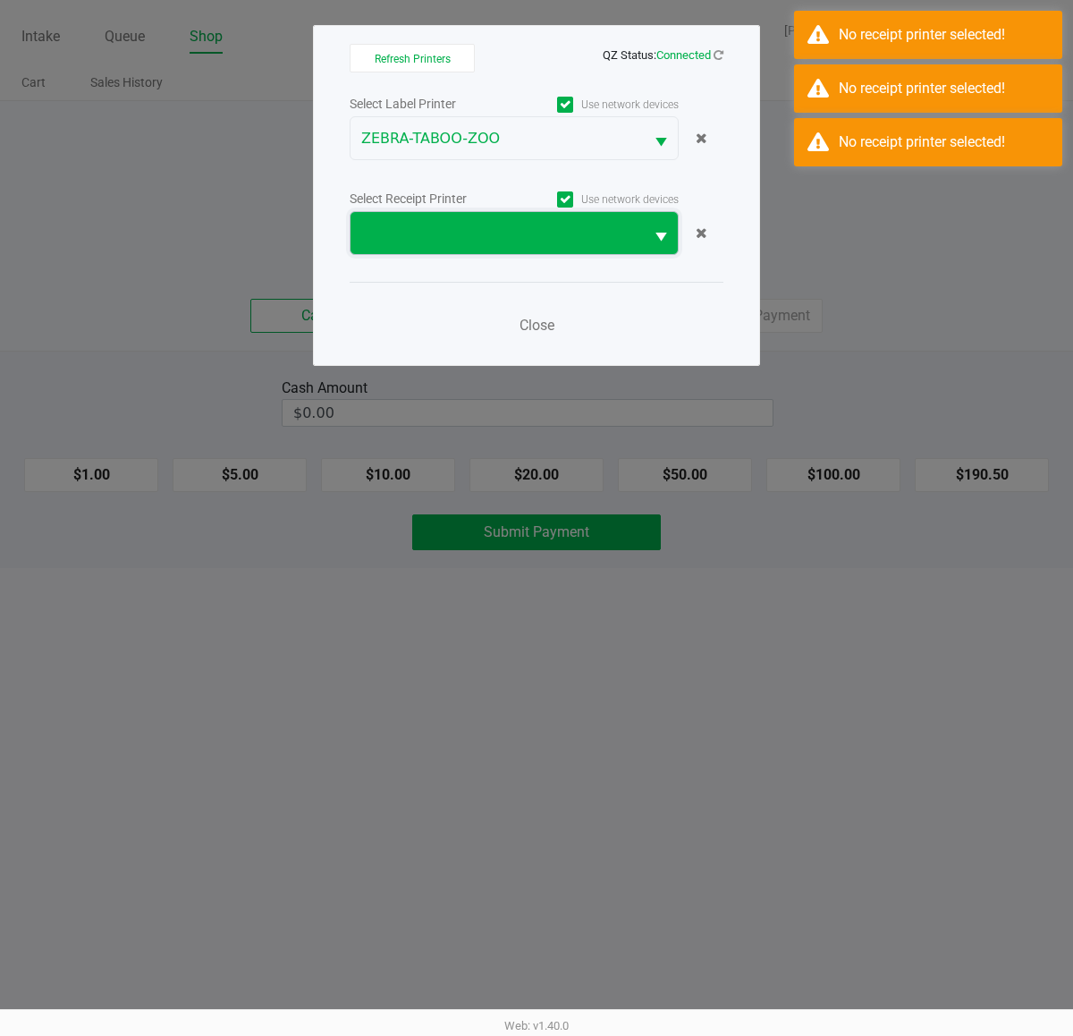
click at [516, 243] on span at bounding box center [497, 233] width 272 height 21
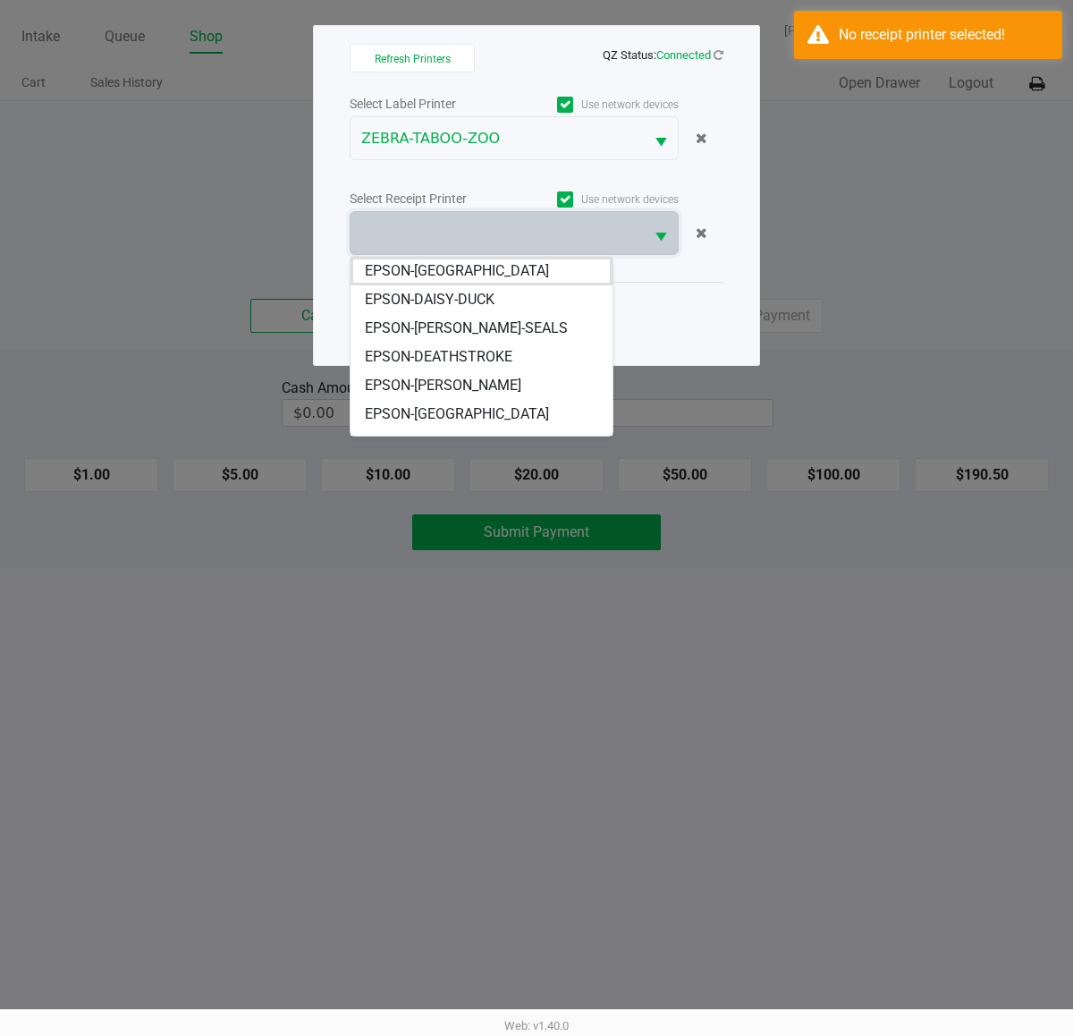
drag, startPoint x: 479, startPoint y: 334, endPoint x: 523, endPoint y: 335, distance: 44.8
click at [479, 335] on span "EPSON-[PERSON_NAME]-SEALS" at bounding box center [466, 328] width 203 height 21
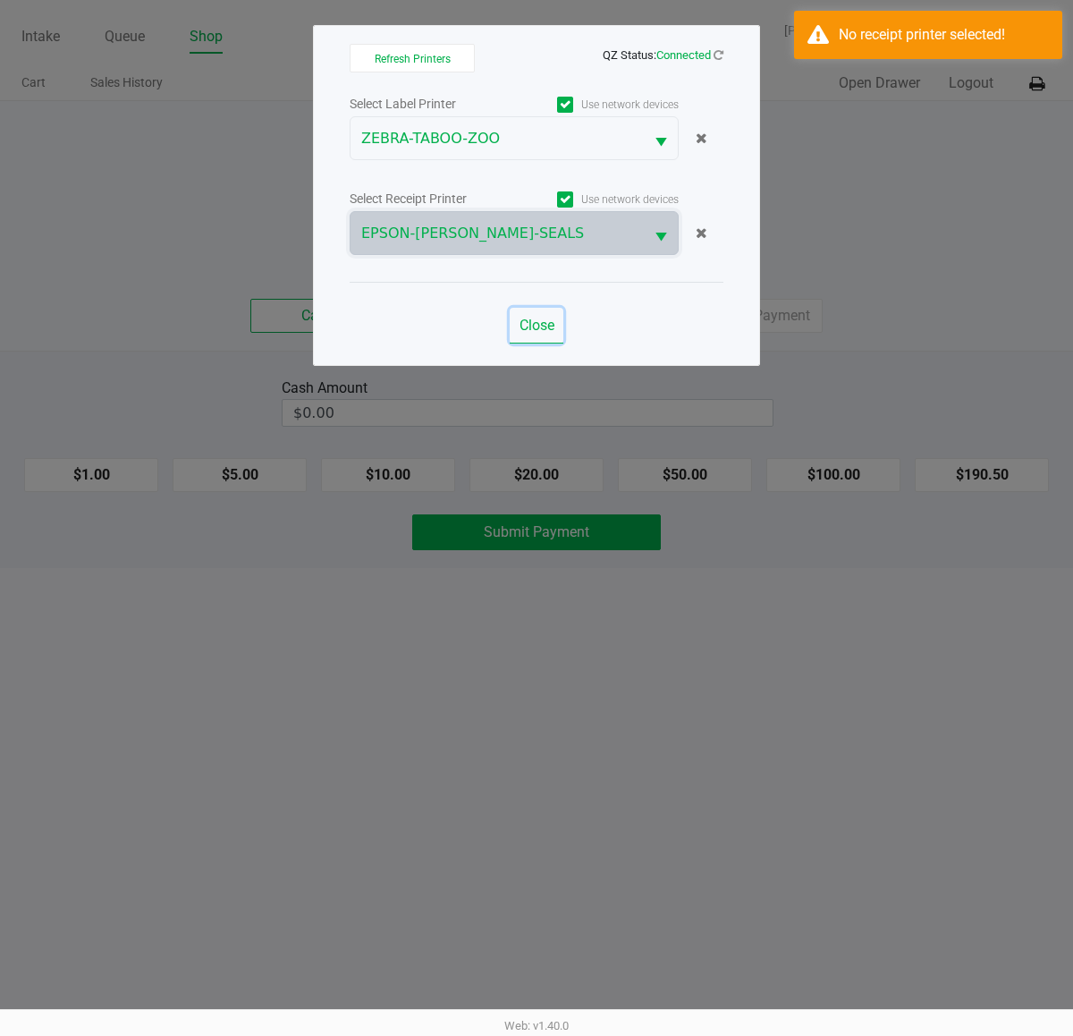
click at [538, 328] on span "Close" at bounding box center [537, 325] width 35 height 17
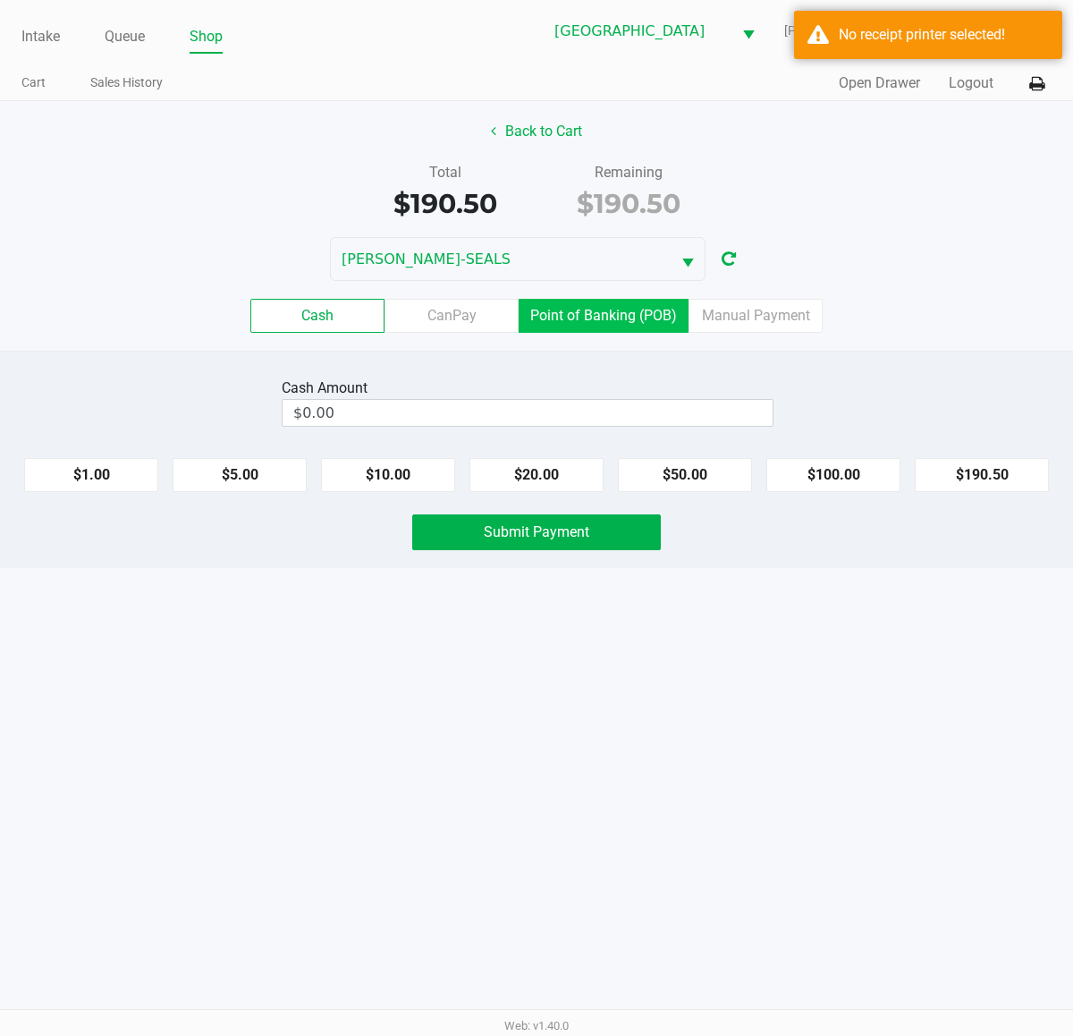
click at [619, 320] on label "Point of Banking (POB)" at bounding box center [604, 316] width 170 height 34
click at [0, 0] on 7 "Point of Banking (POB)" at bounding box center [0, 0] width 0 height 0
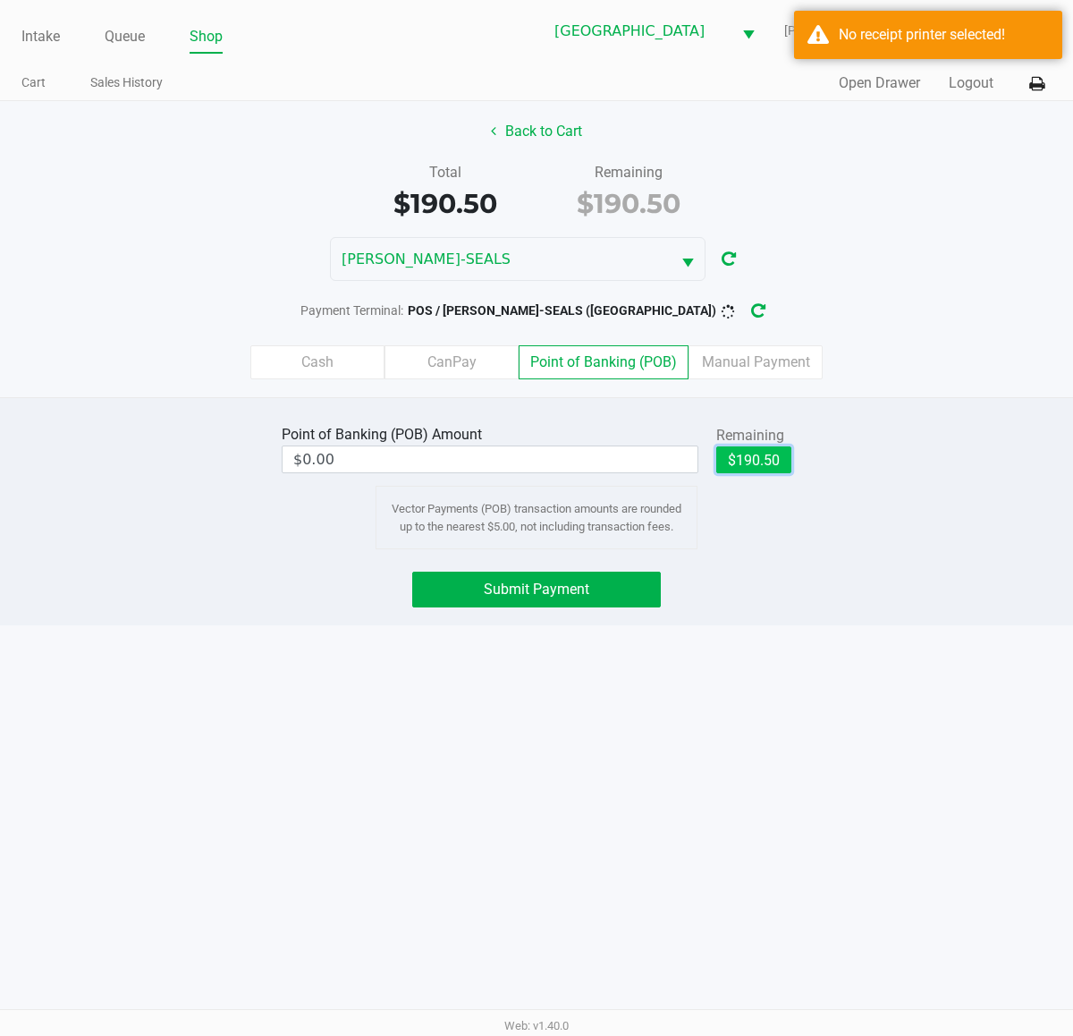
click at [757, 456] on button "$190.50" at bounding box center [753, 459] width 75 height 27
type input "$190.50"
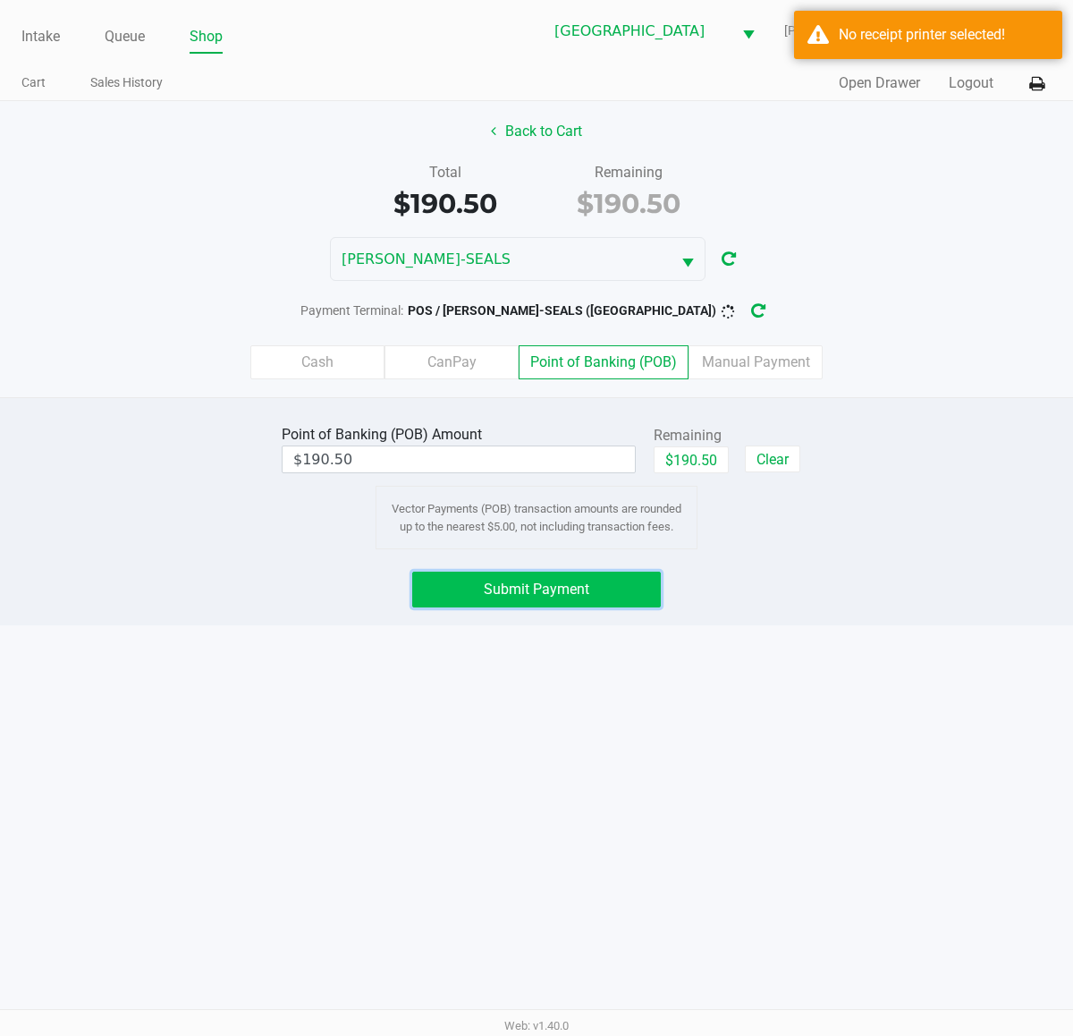
click at [597, 588] on button "Submit Payment" at bounding box center [536, 590] width 249 height 36
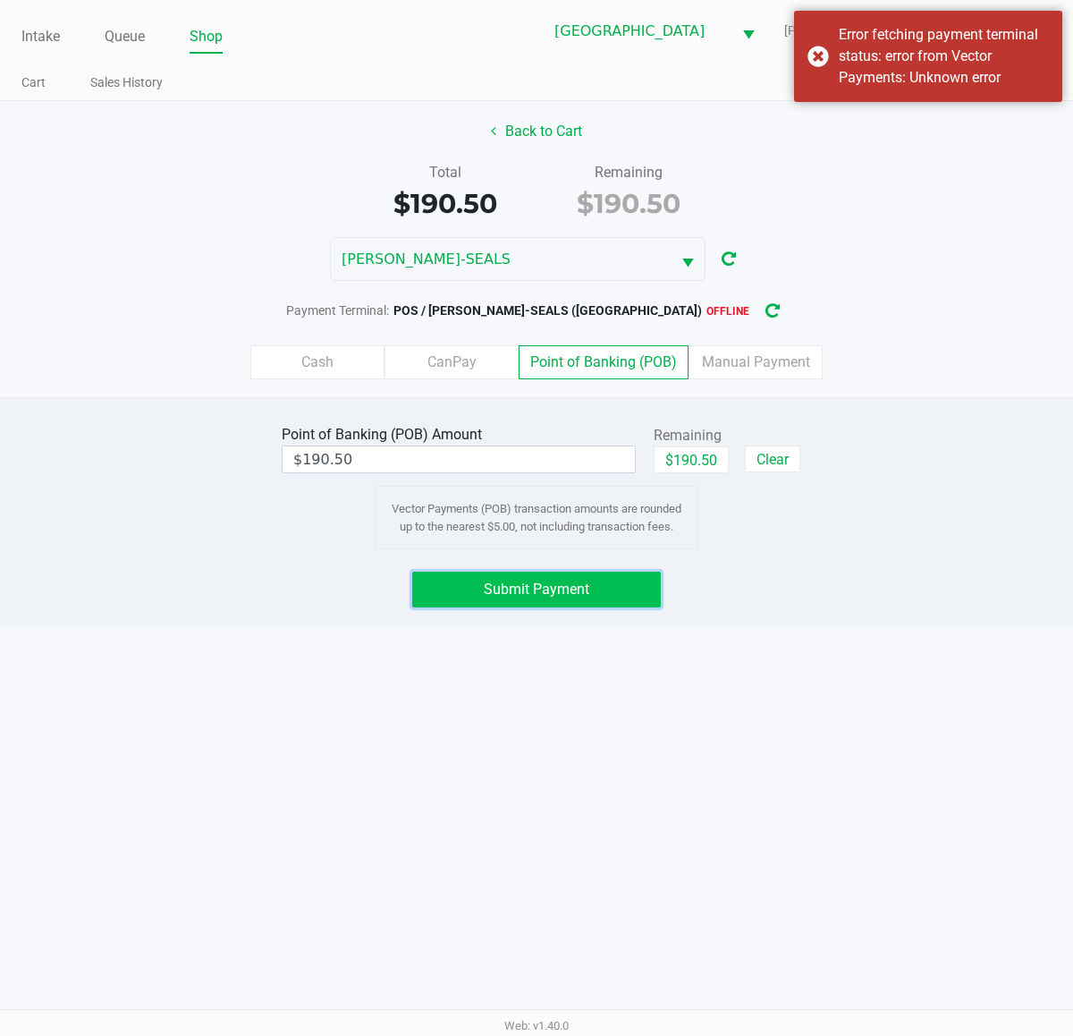
click at [596, 604] on button "Submit Payment" at bounding box center [536, 590] width 249 height 36
click at [636, 607] on button "Submit Payment" at bounding box center [536, 590] width 249 height 36
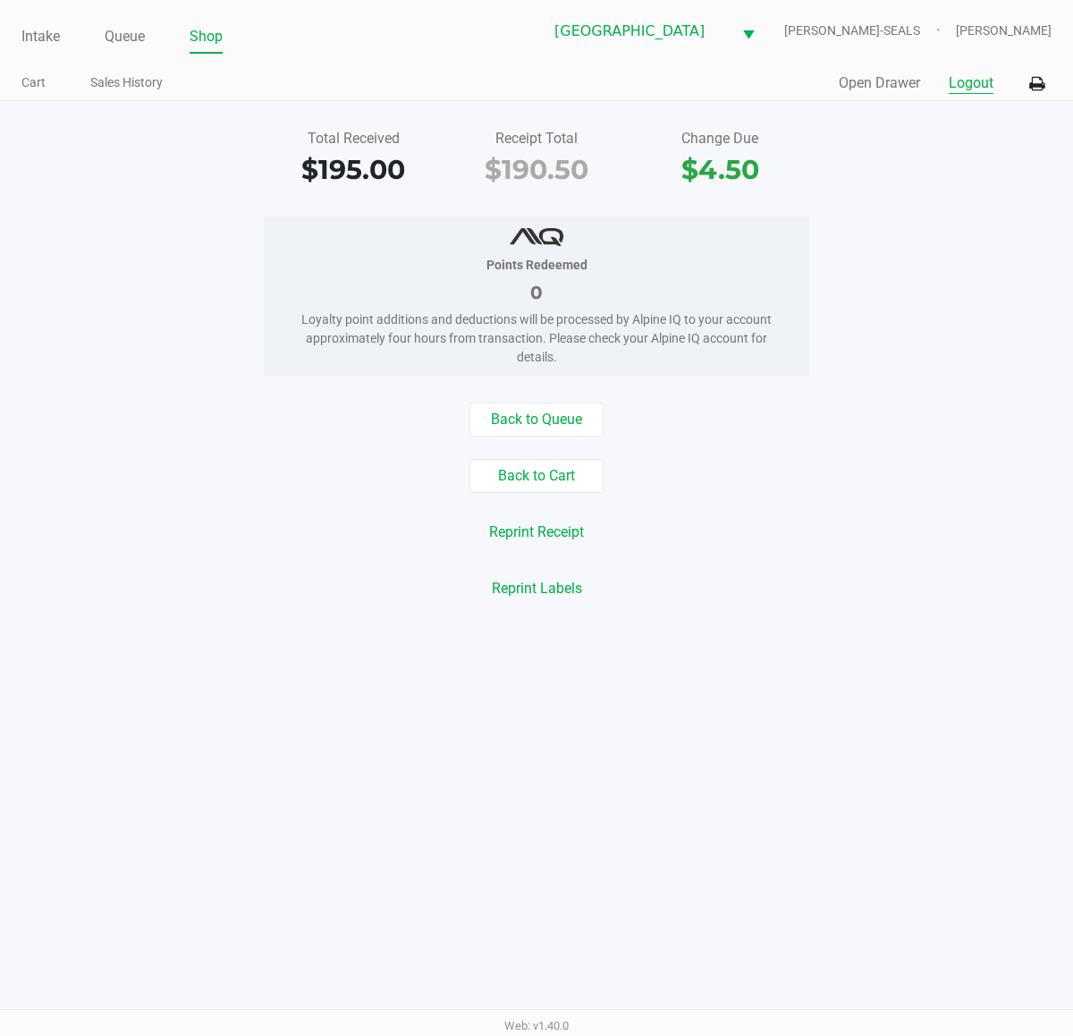
drag, startPoint x: 962, startPoint y: 79, endPoint x: 1047, endPoint y: 237, distance: 180.1
click at [959, 79] on button "Logout" at bounding box center [971, 82] width 45 height 21
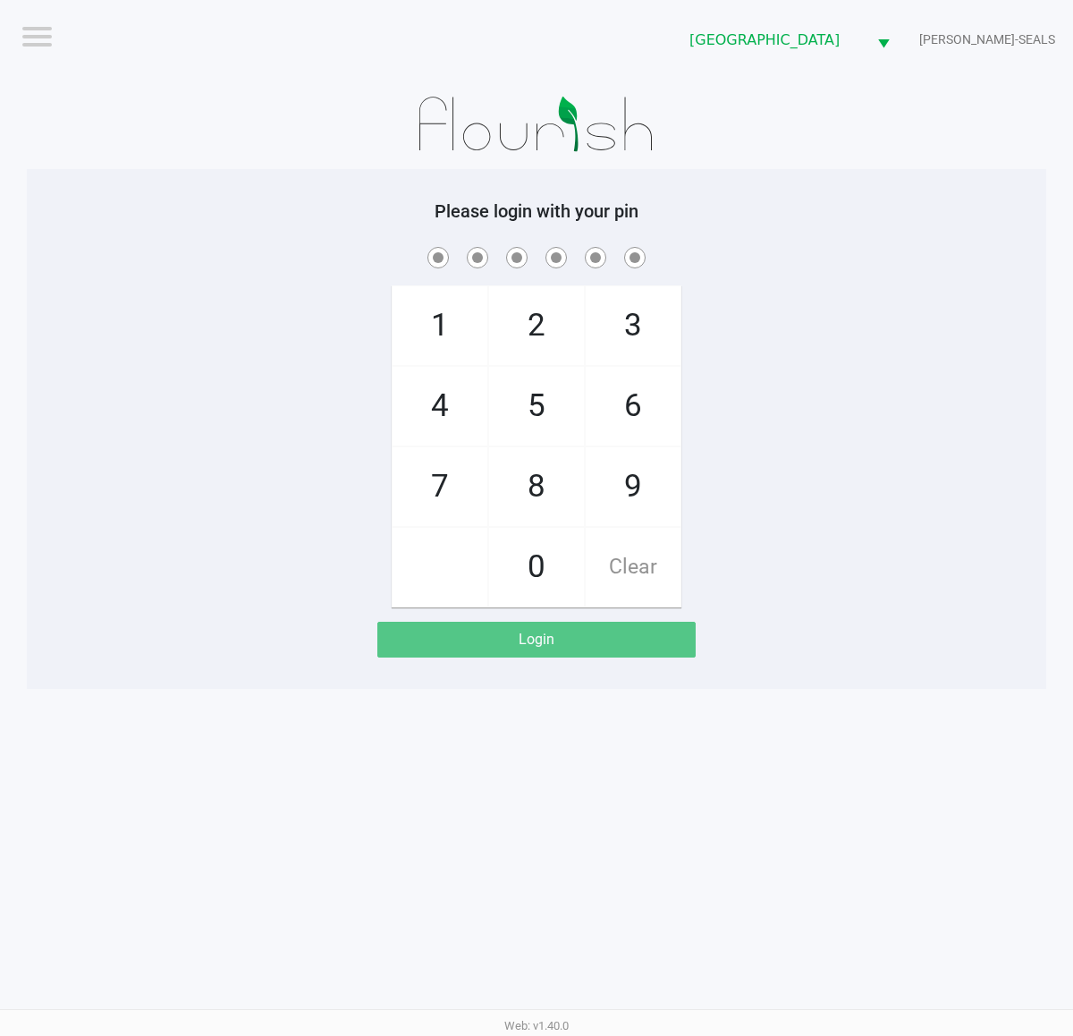
click at [960, 458] on div "1 4 7 2 5 8 0 3 6 9 Clear" at bounding box center [537, 425] width 1020 height 364
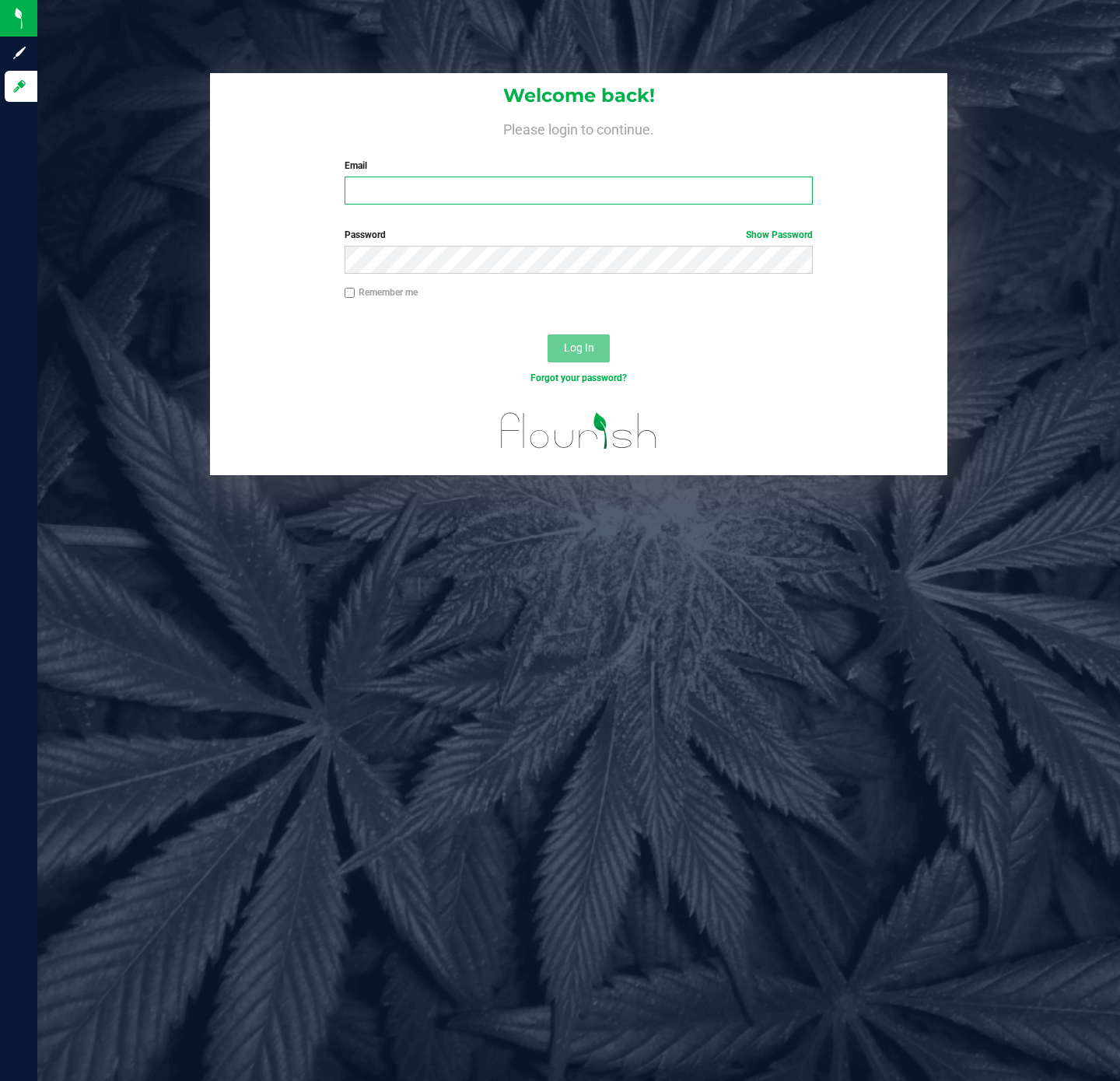
click at [390, 196] on input "Email" at bounding box center [578, 190] width 468 height 28
type input "[EMAIL_ADDRESS][DOMAIN_NAME]"
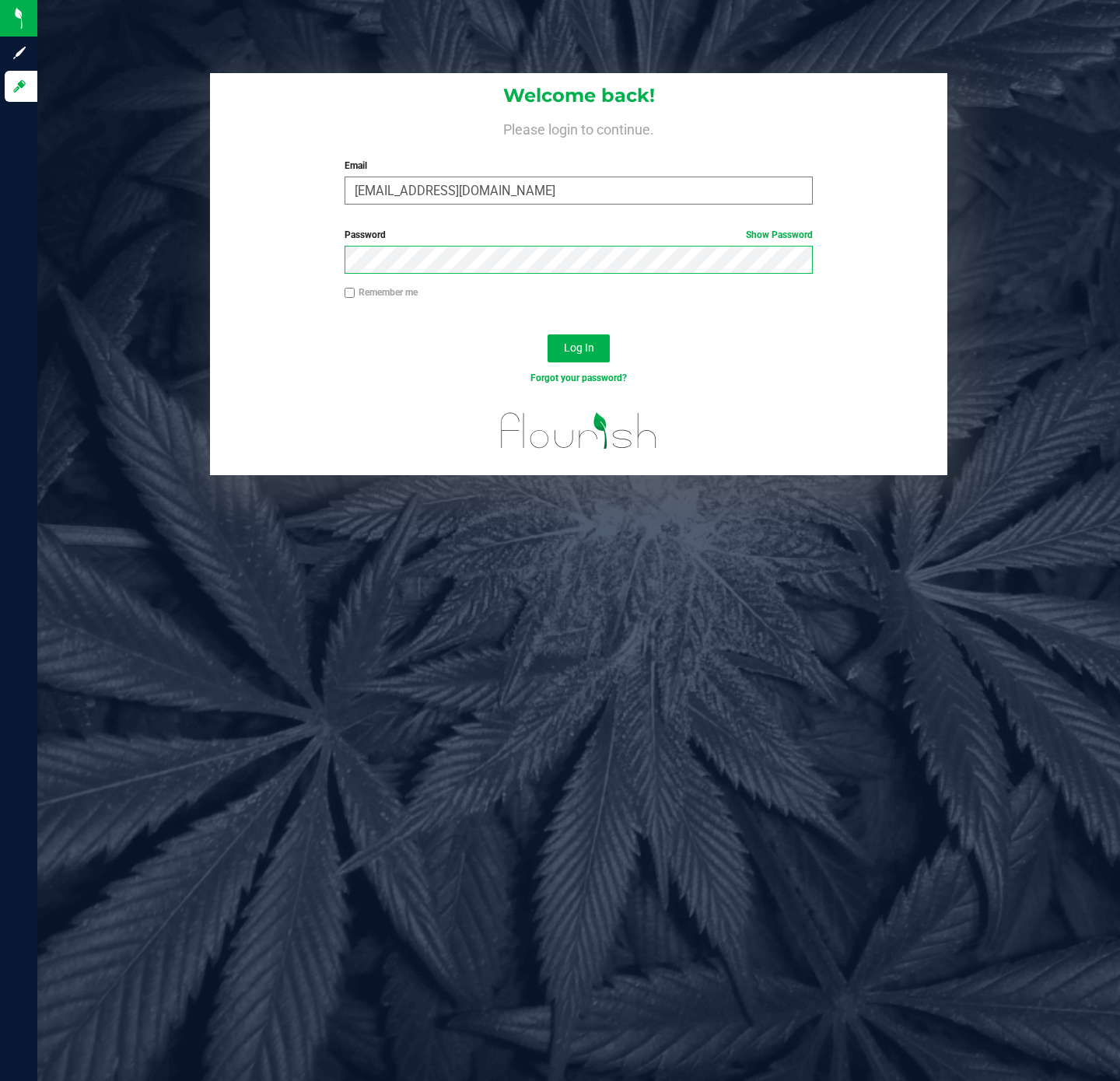
click at [548, 335] on button "Log In" at bounding box center [579, 349] width 63 height 28
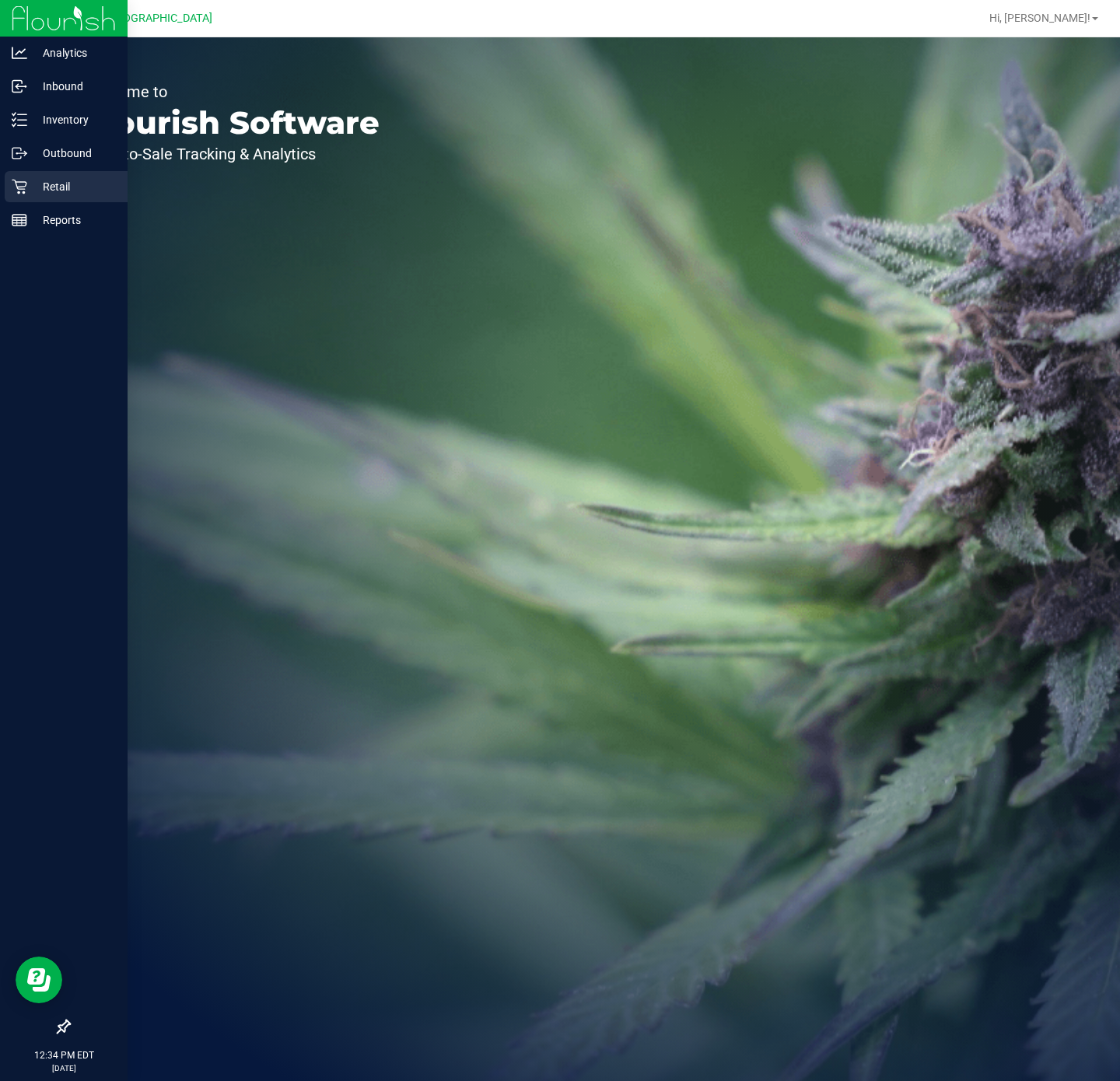
drag, startPoint x: 10, startPoint y: 180, endPoint x: 38, endPoint y: 180, distance: 28.0
click at [11, 180] on div "Retail" at bounding box center [65, 187] width 123 height 31
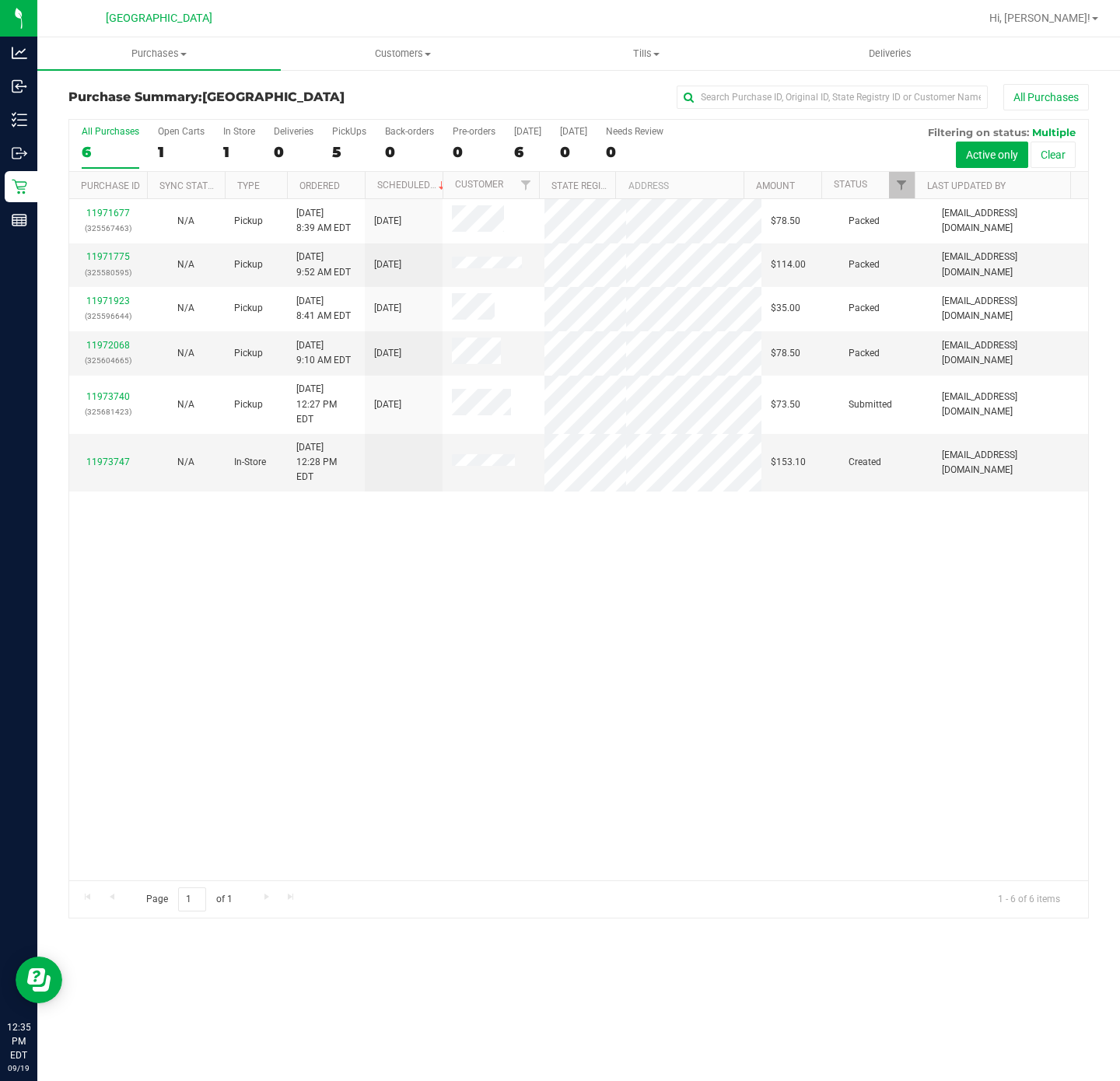
drag, startPoint x: 321, startPoint y: 518, endPoint x: 311, endPoint y: 518, distance: 10.0
click at [320, 518] on div "11971677 (325567463) N/A Pickup 9/19/2025 8:39 AM EDT 9/19/2025 $78.50 Packed a…" at bounding box center [579, 540] width 1019 height 682
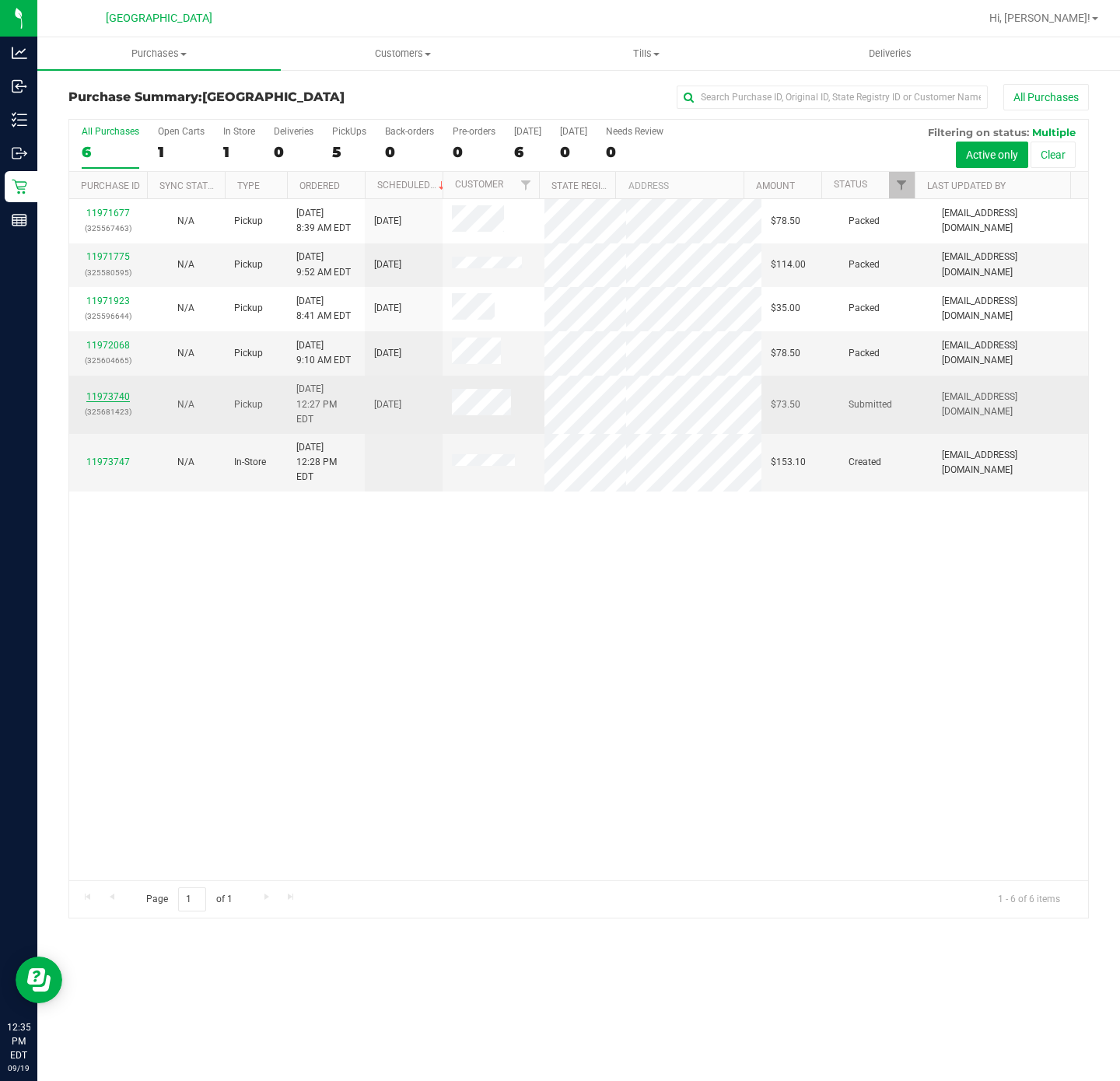
click at [96, 402] on link "11973740" at bounding box center [108, 397] width 43 height 11
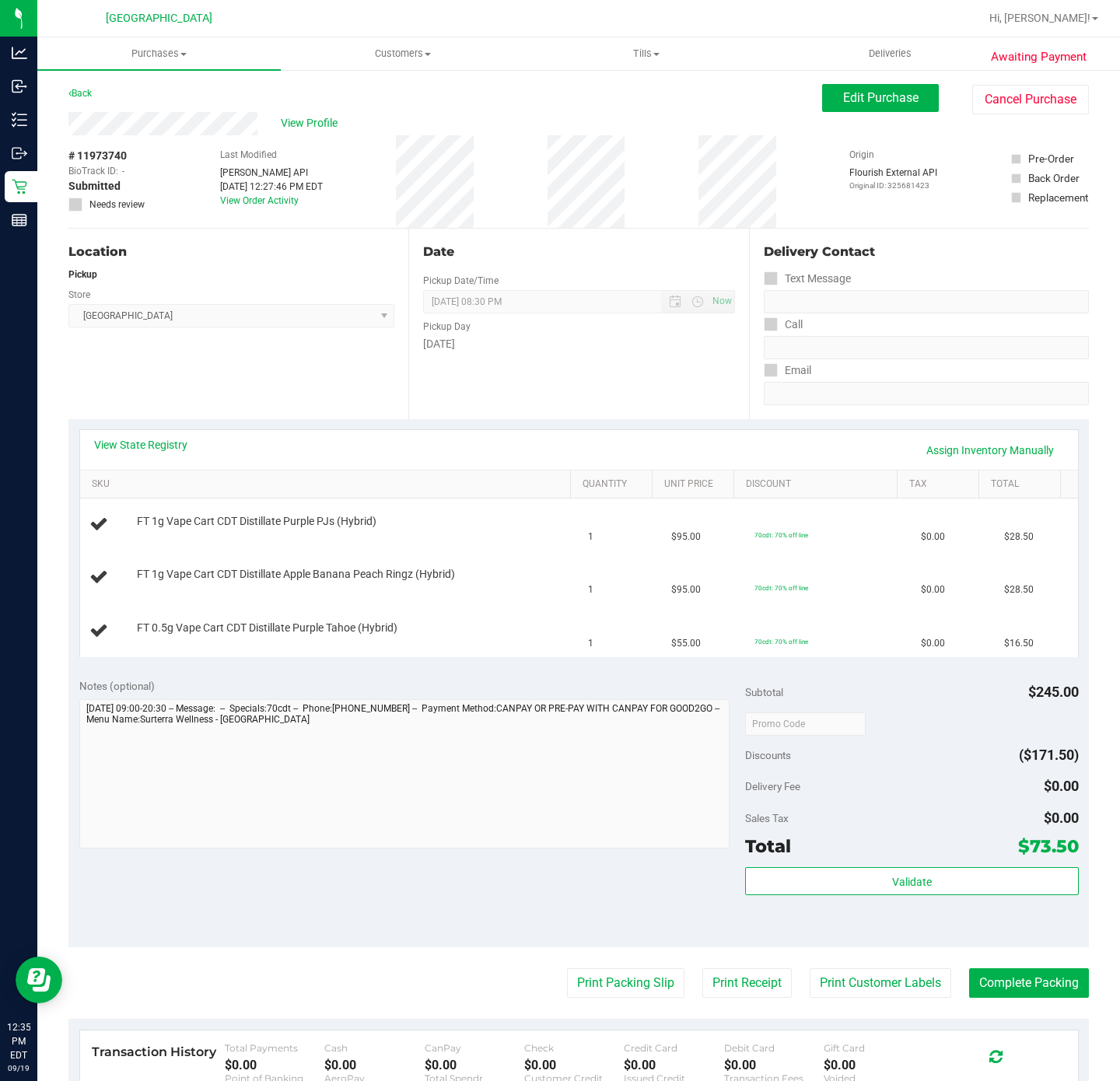
click at [253, 397] on div "Location Pickup Store Deerfield Beach WC Select Store Bonita Springs WC Boynton…" at bounding box center [238, 324] width 340 height 190
click at [170, 446] on link "View State Registry" at bounding box center [140, 445] width 93 height 16
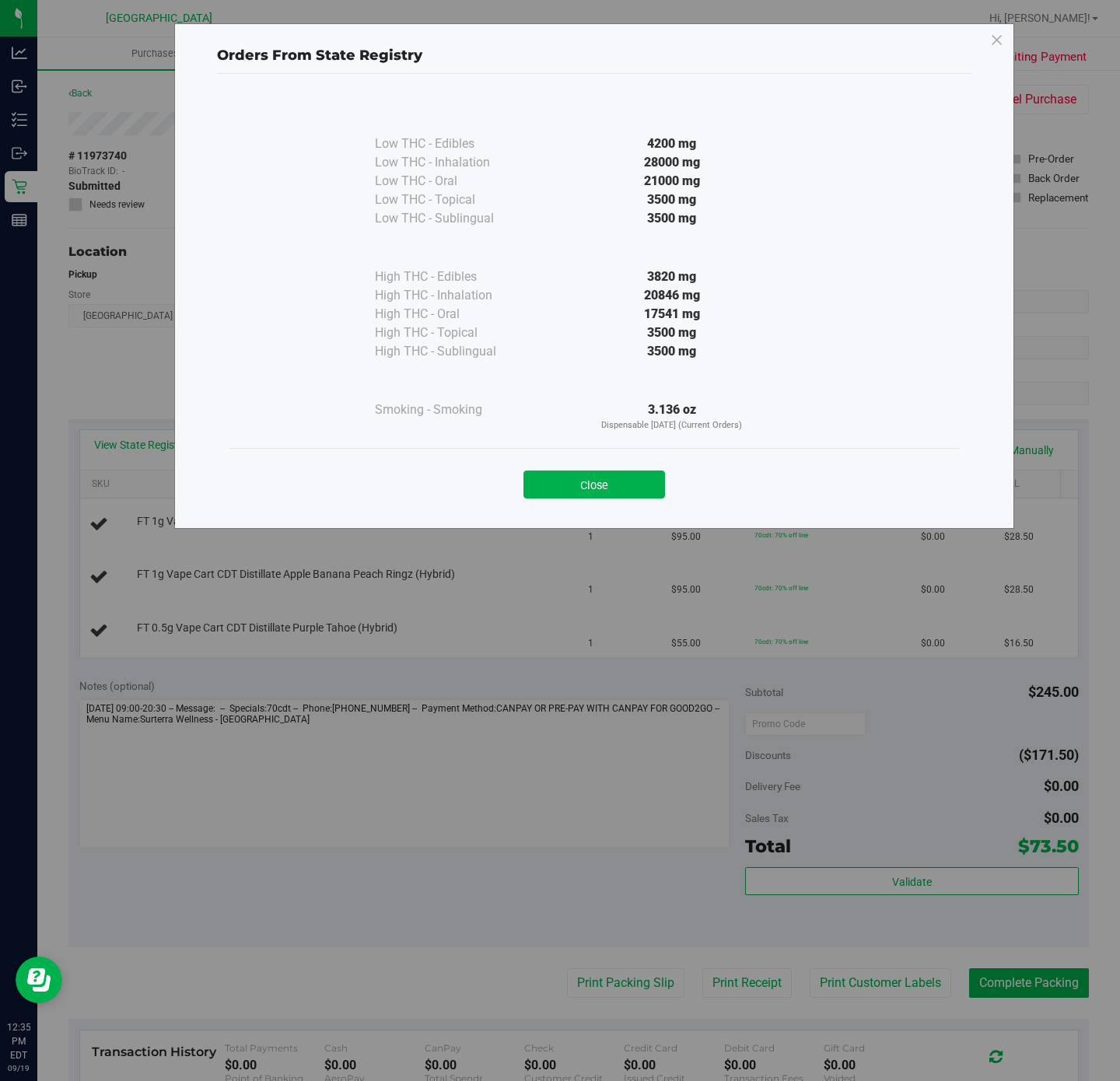
click at [564, 482] on button "Close" at bounding box center [594, 484] width 142 height 28
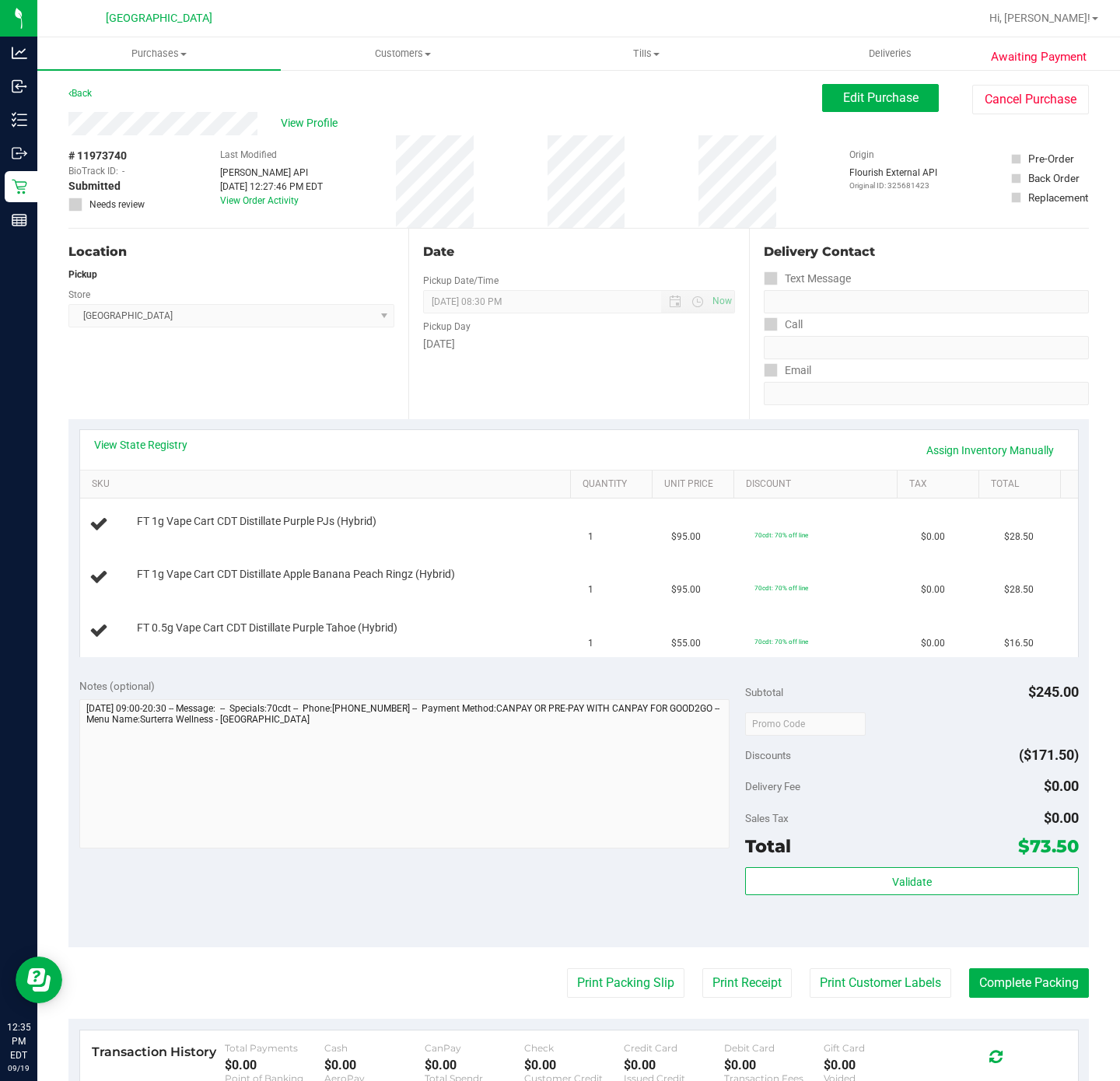
click at [273, 373] on div "Location Pickup Store Deerfield Beach WC Select Store Bonita Springs WC Boynton…" at bounding box center [238, 324] width 340 height 190
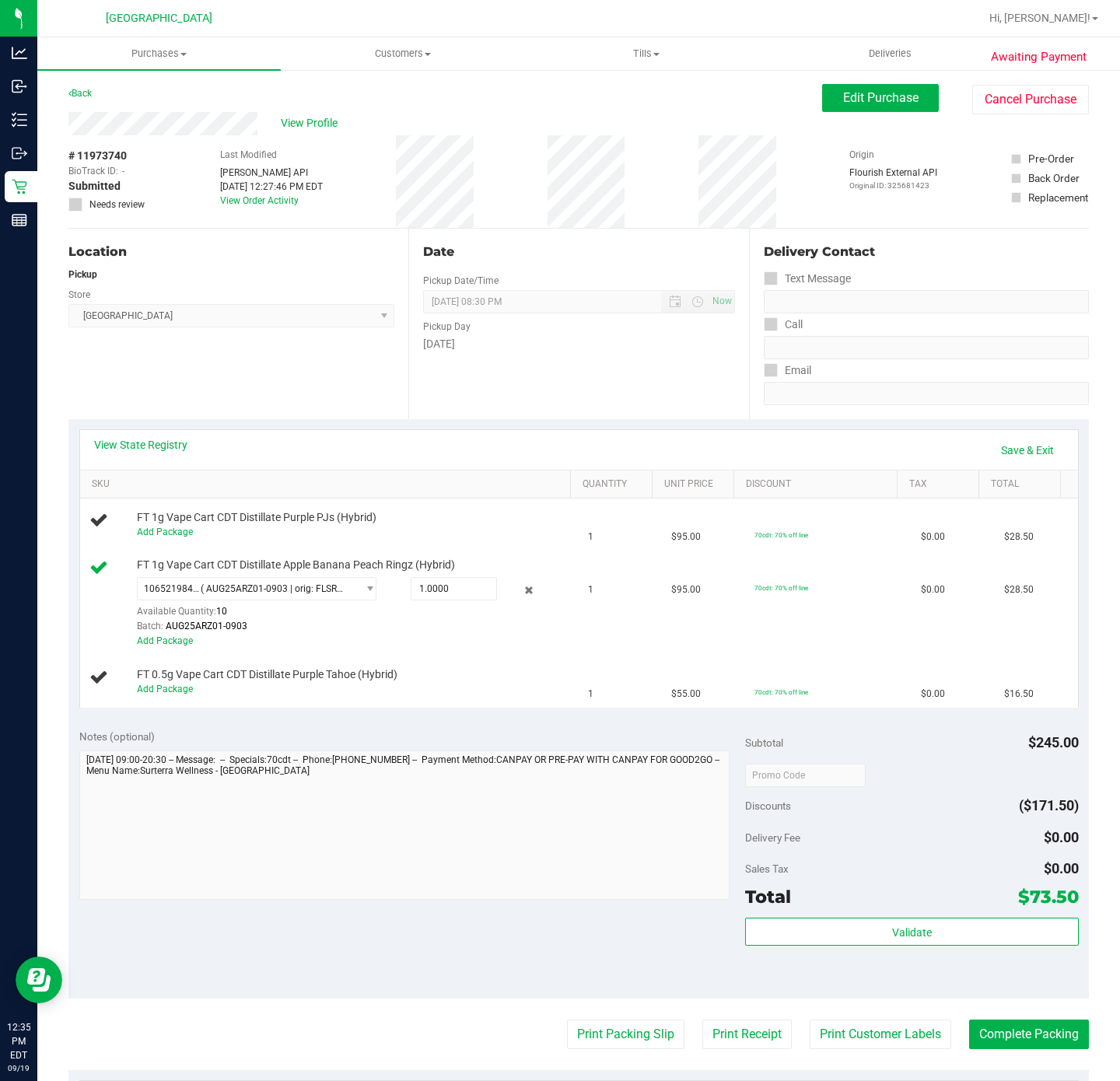
click at [283, 364] on div "Location Pickup Store Deerfield Beach WC Select Store Bonita Springs WC Boynton…" at bounding box center [238, 324] width 340 height 190
click at [173, 535] on link "Add Package" at bounding box center [164, 532] width 56 height 11
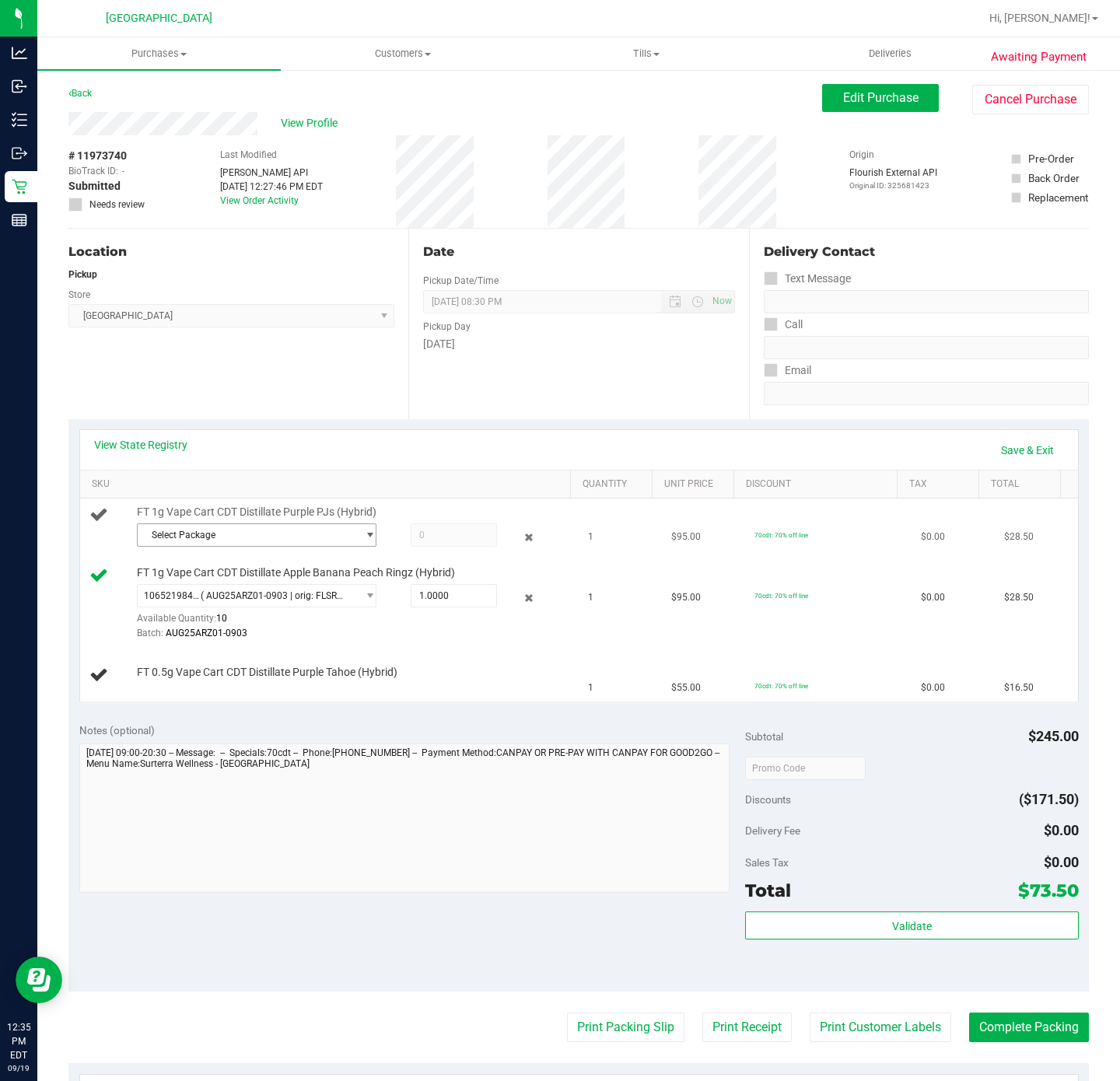
click at [364, 542] on span "select" at bounding box center [370, 535] width 11 height 12
click at [381, 444] on div "View State Registry Save & Exit" at bounding box center [578, 450] width 970 height 26
click at [364, 540] on span "select" at bounding box center [370, 535] width 11 height 12
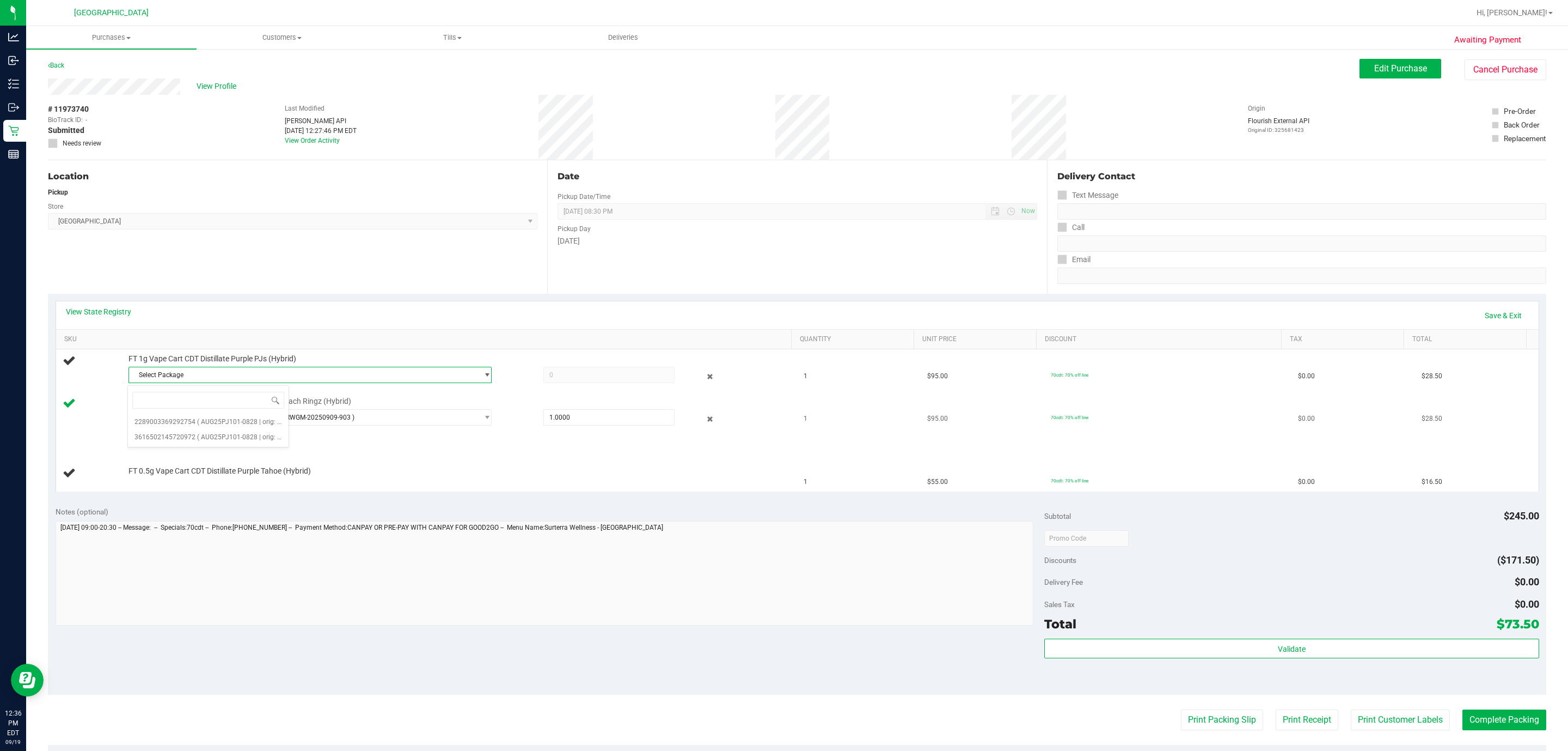
click at [458, 453] on td "FT 1g Vape Cart CDT Distillate Apple Banana Peach Ringz (Hybrid) 10652198424935…" at bounding box center [427, 423] width 741 height 63
click at [428, 383] on span "Select Package" at bounding box center [303, 375] width 348 height 15
click at [400, 425] on li "2289003369292754 ( AUG25PJ101-0828 | orig: FLSRWGM-20250904-894 )" at bounding box center [306, 421] width 356 height 15
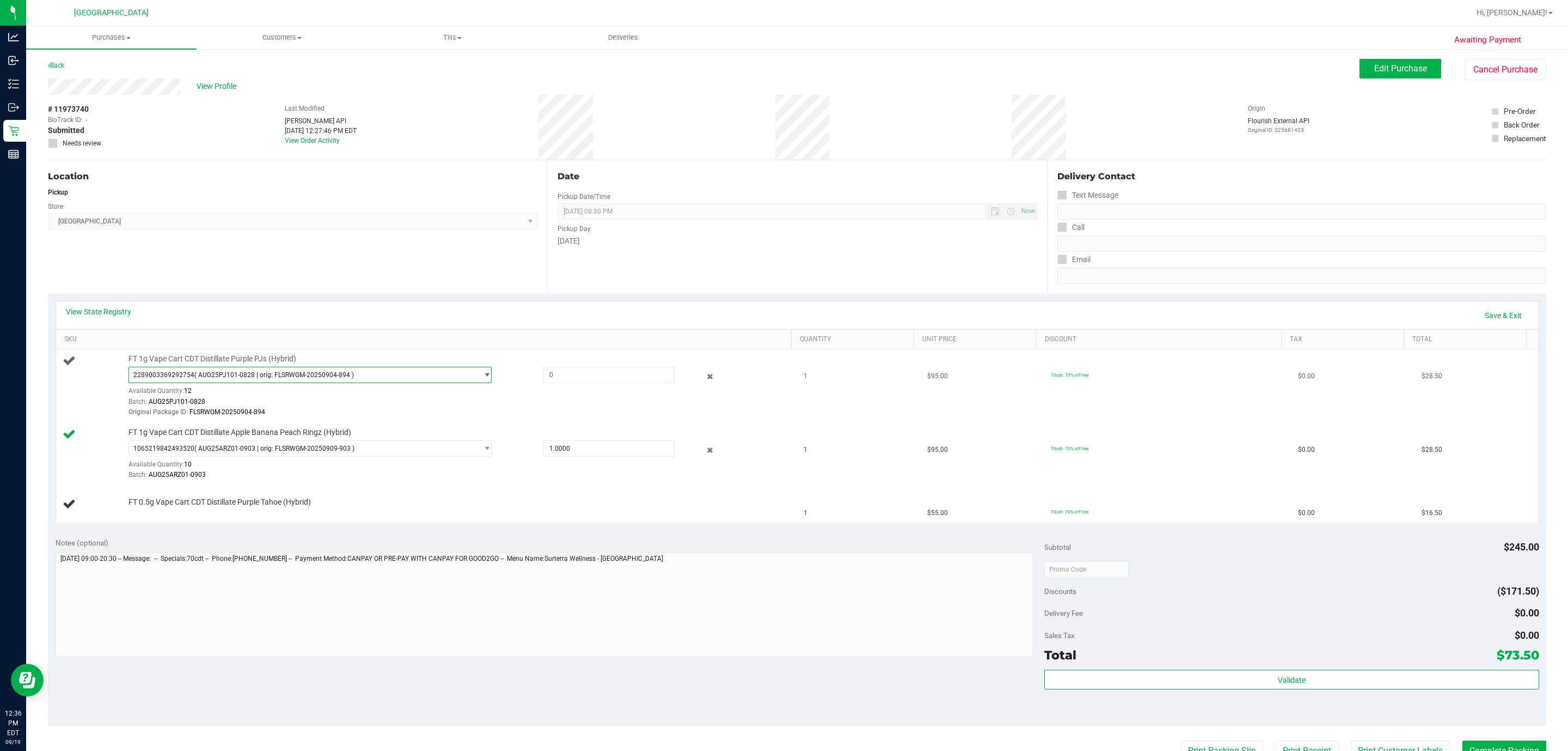
click at [409, 373] on span "2289003369292754 ( AUG25PJ101-0828 | orig: FLSRWGM-20250904-894 )" at bounding box center [303, 375] width 348 height 15
click at [345, 435] on span "( AUG25PJ101-0828 | orig: FLSRWGM-20250904-928 )" at bounding box center [277, 437] width 159 height 8
click at [405, 404] on div "Batch: AUG25PJ101-0828" at bounding box center [456, 401] width 656 height 10
click at [635, 379] on span at bounding box center [609, 375] width 131 height 16
type input "1"
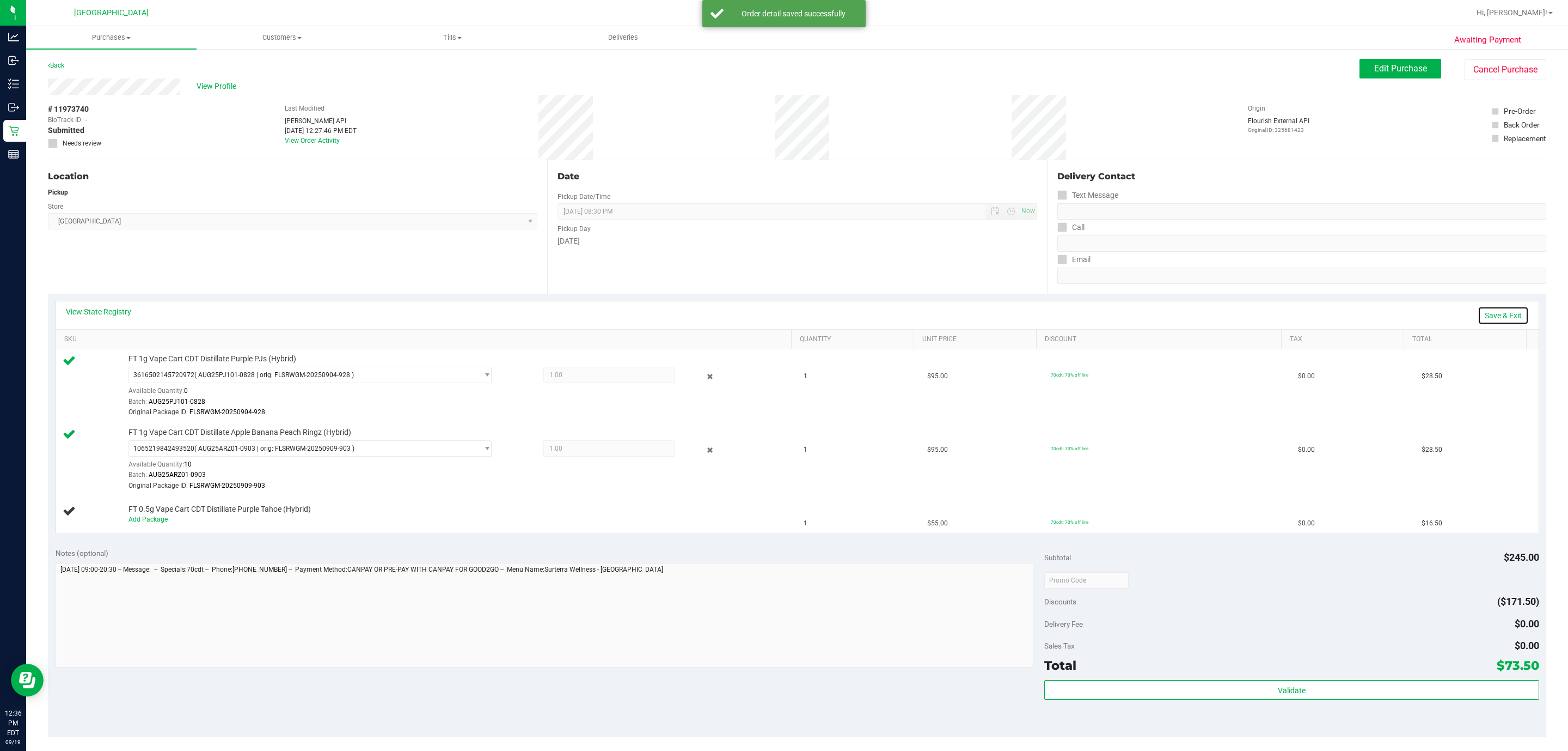
click at [1486, 317] on link "Save & Exit" at bounding box center [1503, 316] width 51 height 18
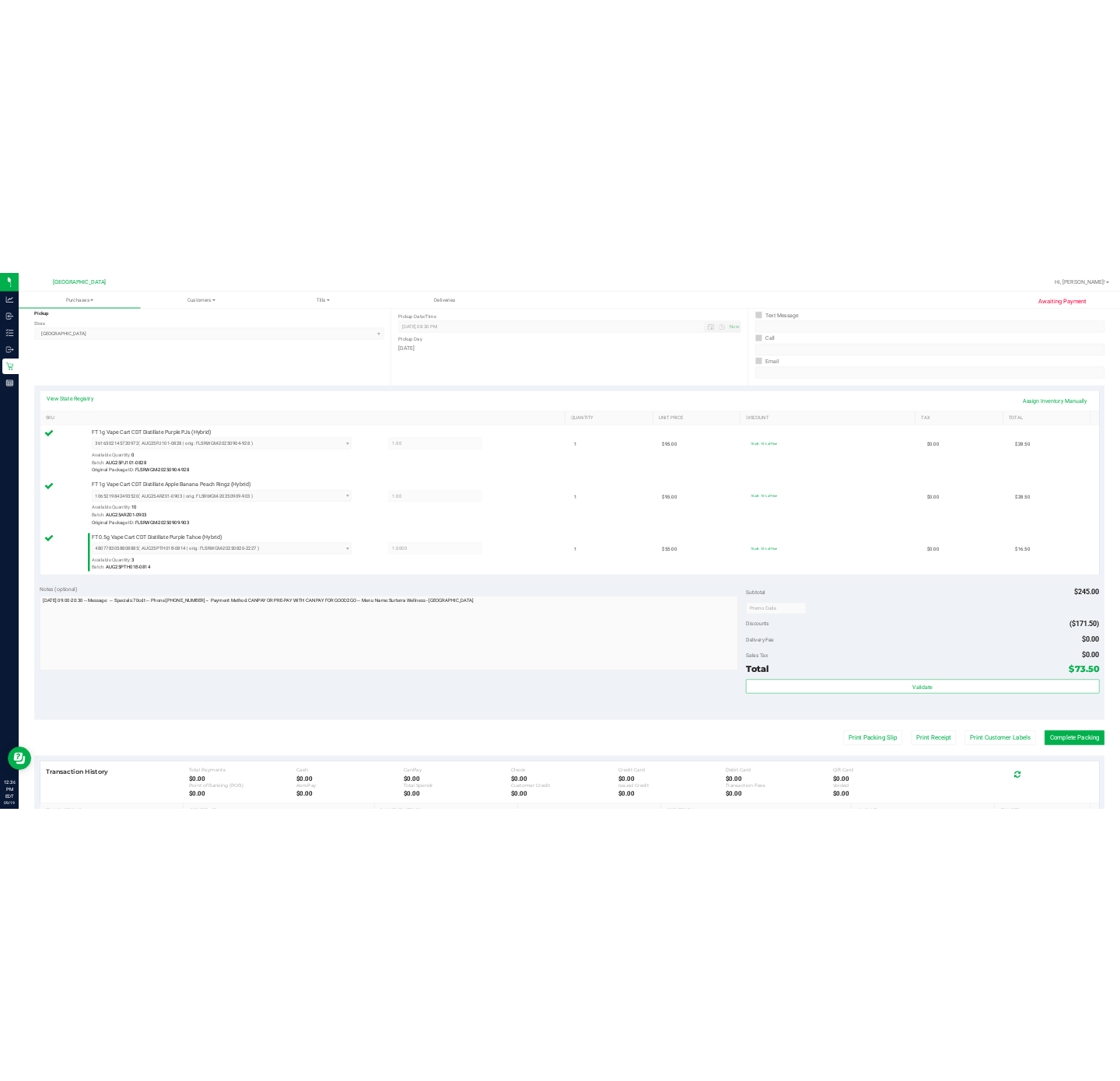
scroll to position [350, 0]
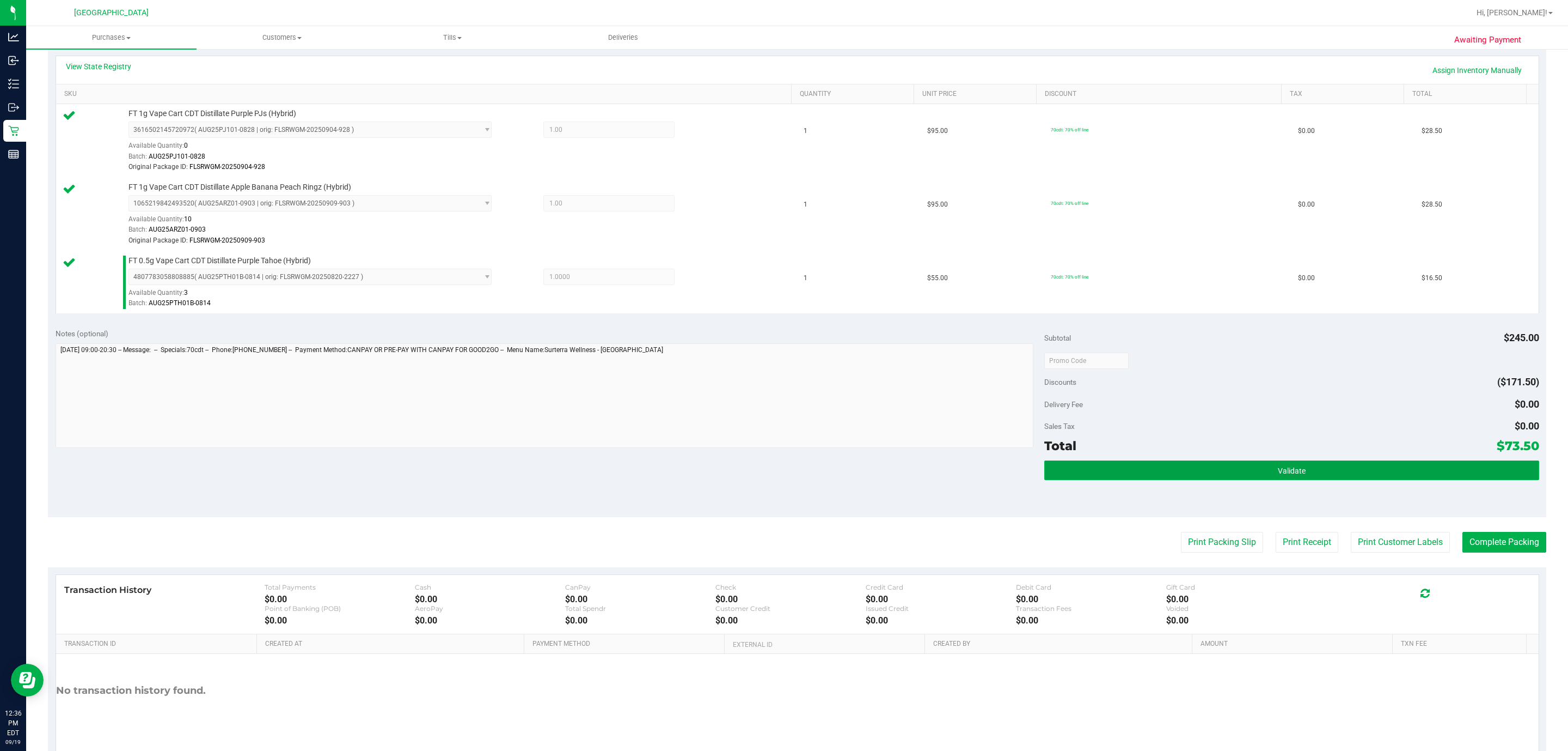
click at [1278, 470] on span "Validate" at bounding box center [1292, 471] width 28 height 9
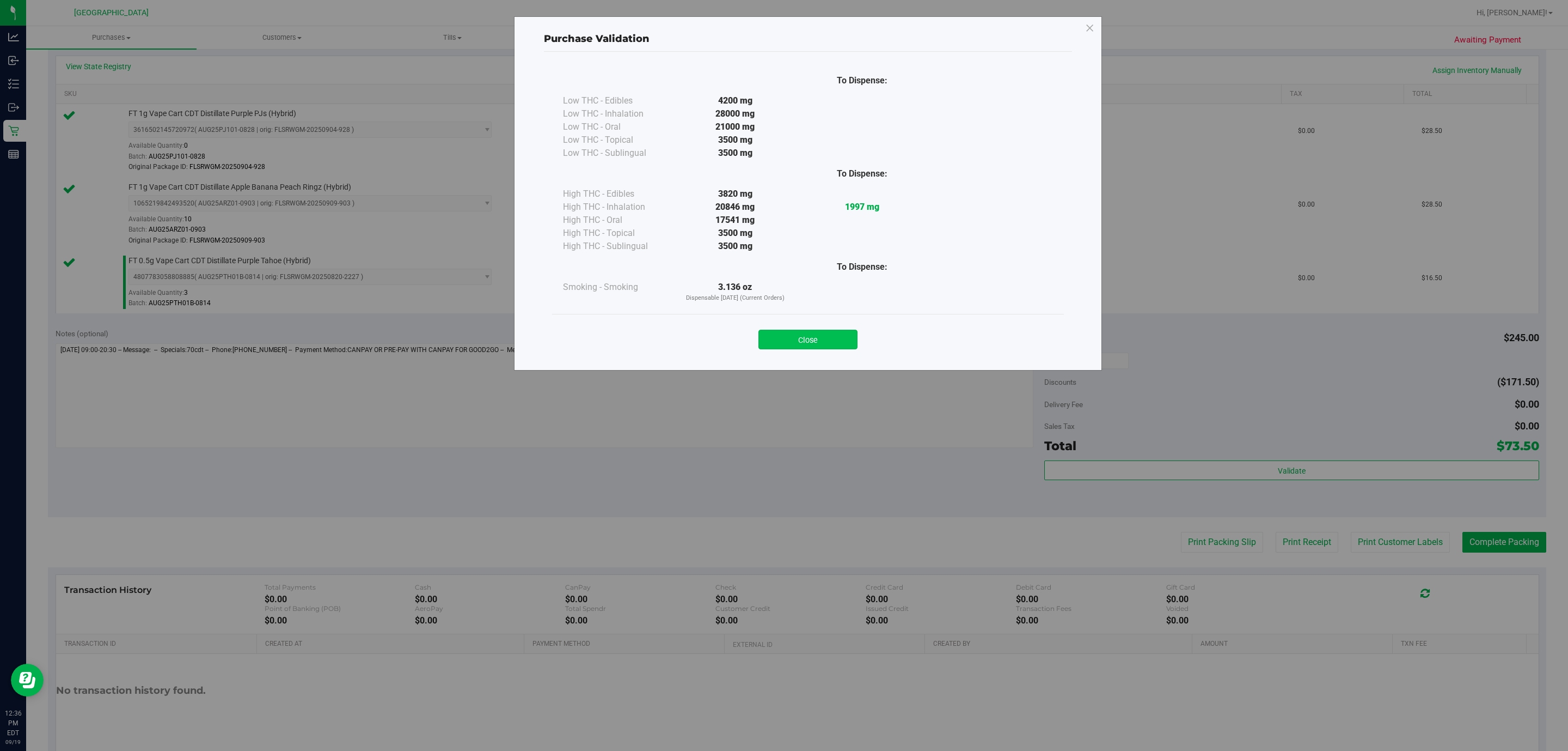
drag, startPoint x: 821, startPoint y: 344, endPoint x: 957, endPoint y: 230, distance: 177.5
click at [820, 344] on button "Close" at bounding box center [808, 339] width 99 height 19
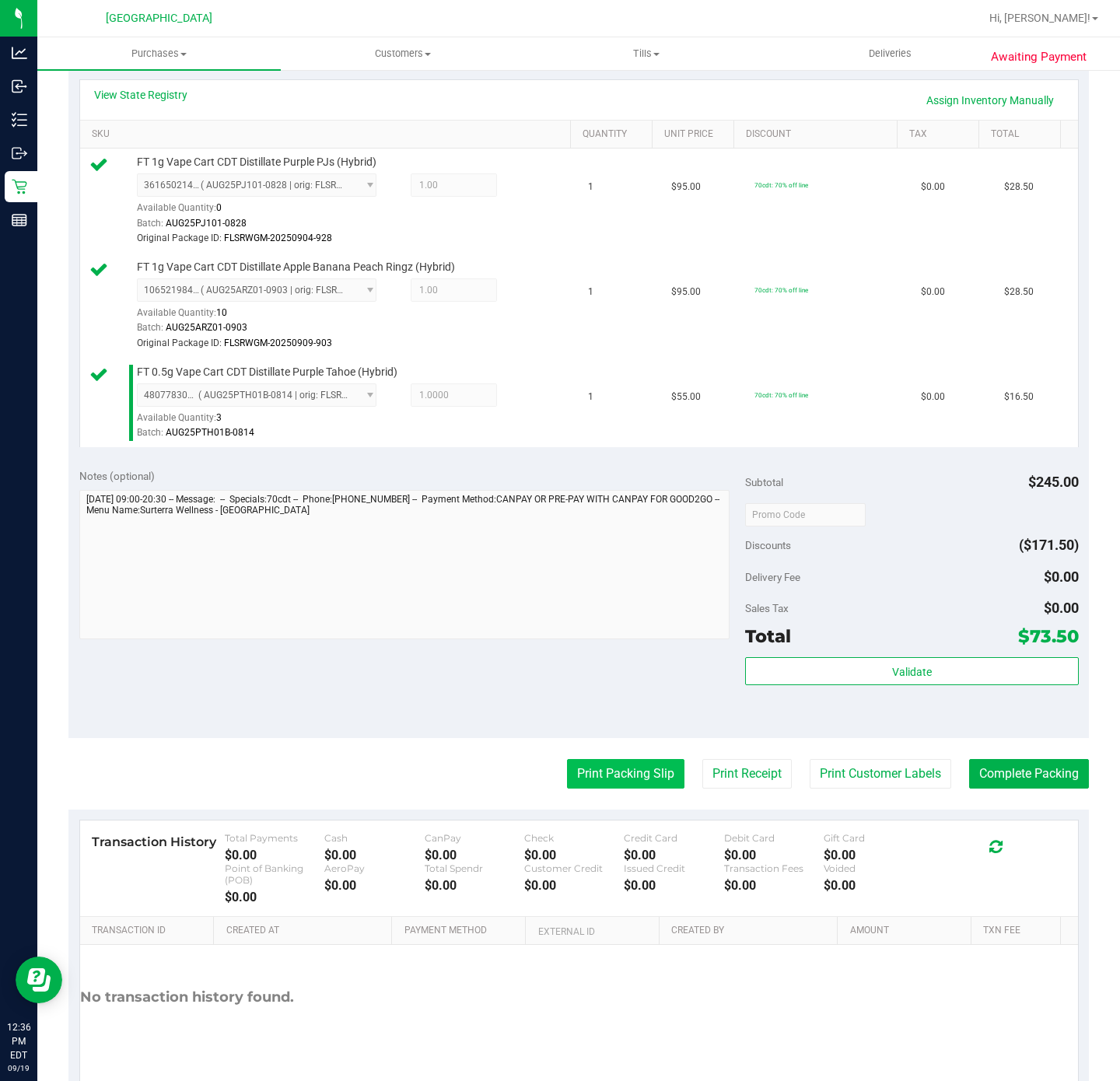
click at [616, 780] on button "Print Packing Slip" at bounding box center [625, 774] width 117 height 30
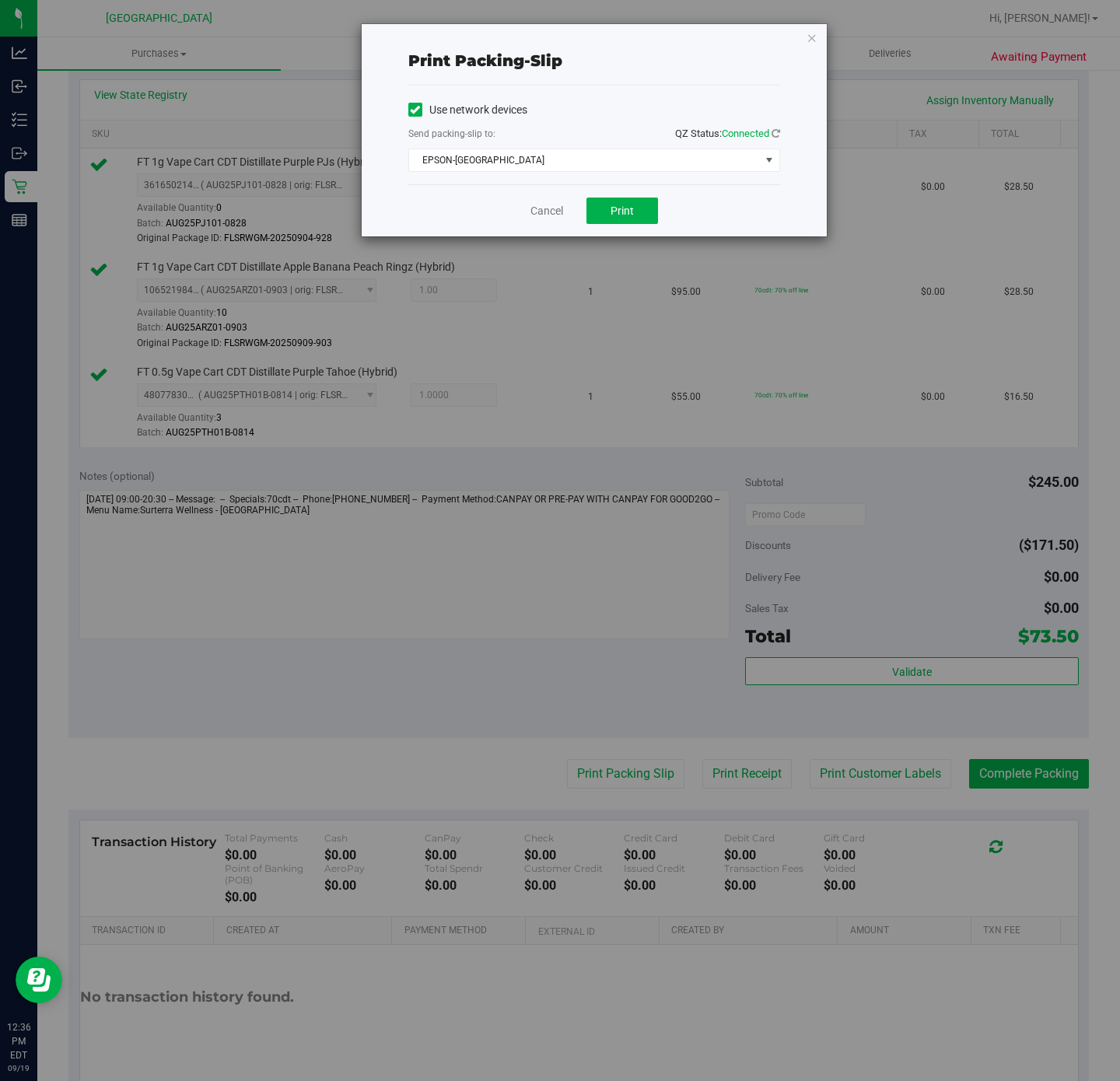
click at [547, 130] on div "Send packing-slip to: QZ Status: Connected" at bounding box center [595, 135] width 372 height 19
click at [526, 150] on span "EPSON-[GEOGRAPHIC_DATA]" at bounding box center [583, 160] width 350 height 22
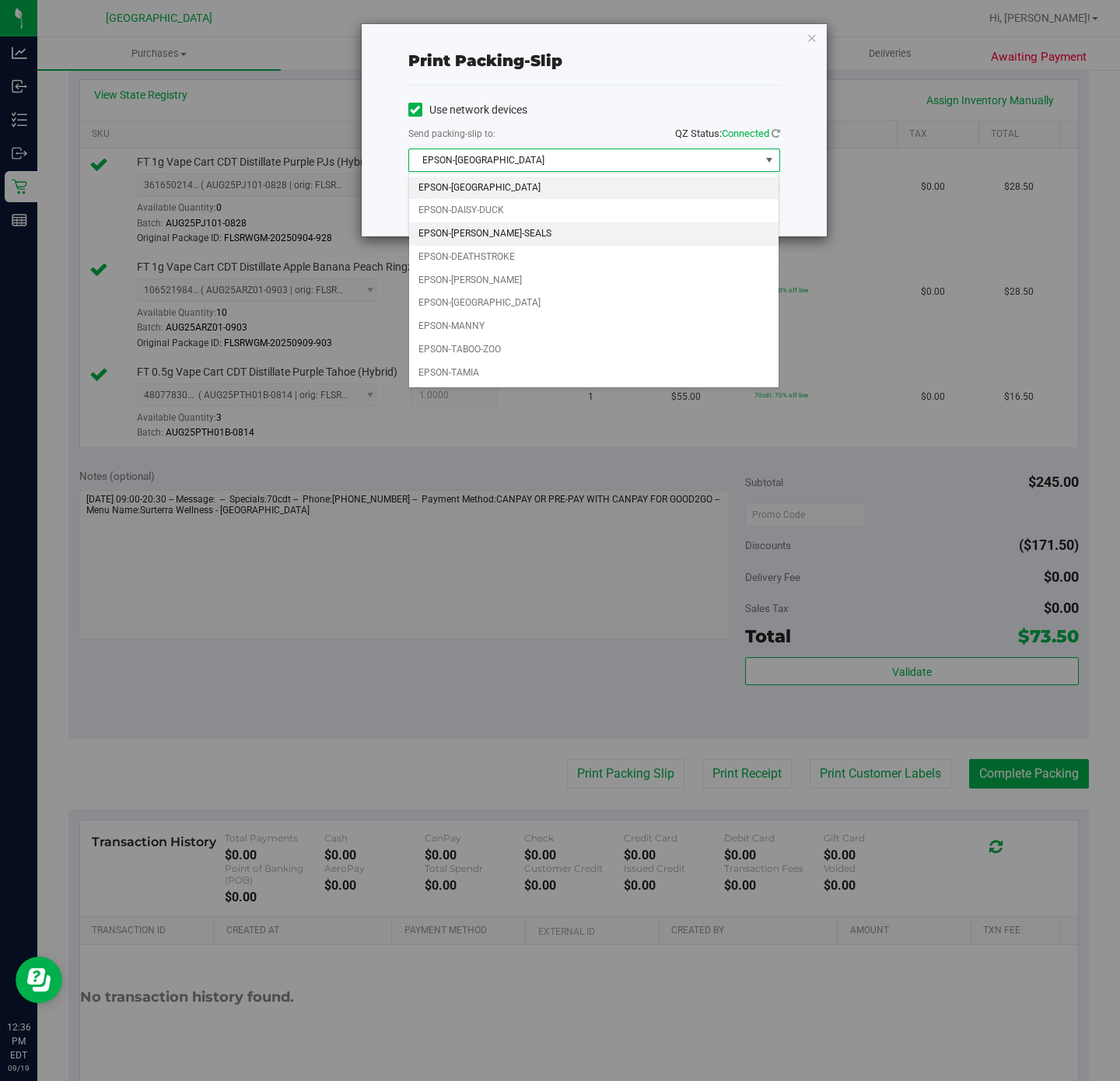
click at [482, 231] on li "EPSON-[PERSON_NAME]-SEALS" at bounding box center [593, 234] width 370 height 23
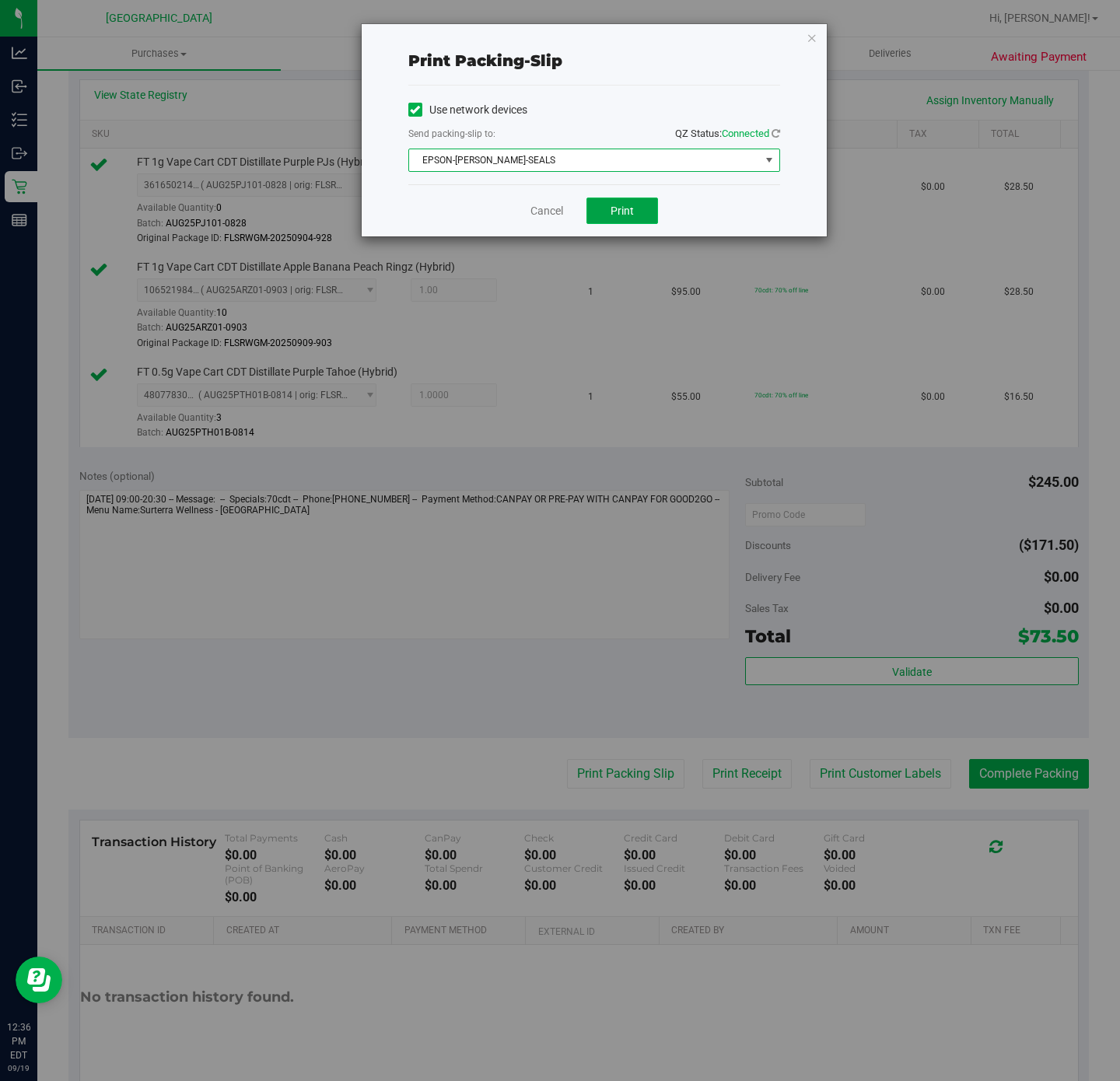
click at [623, 217] on span "Print" at bounding box center [622, 210] width 23 height 12
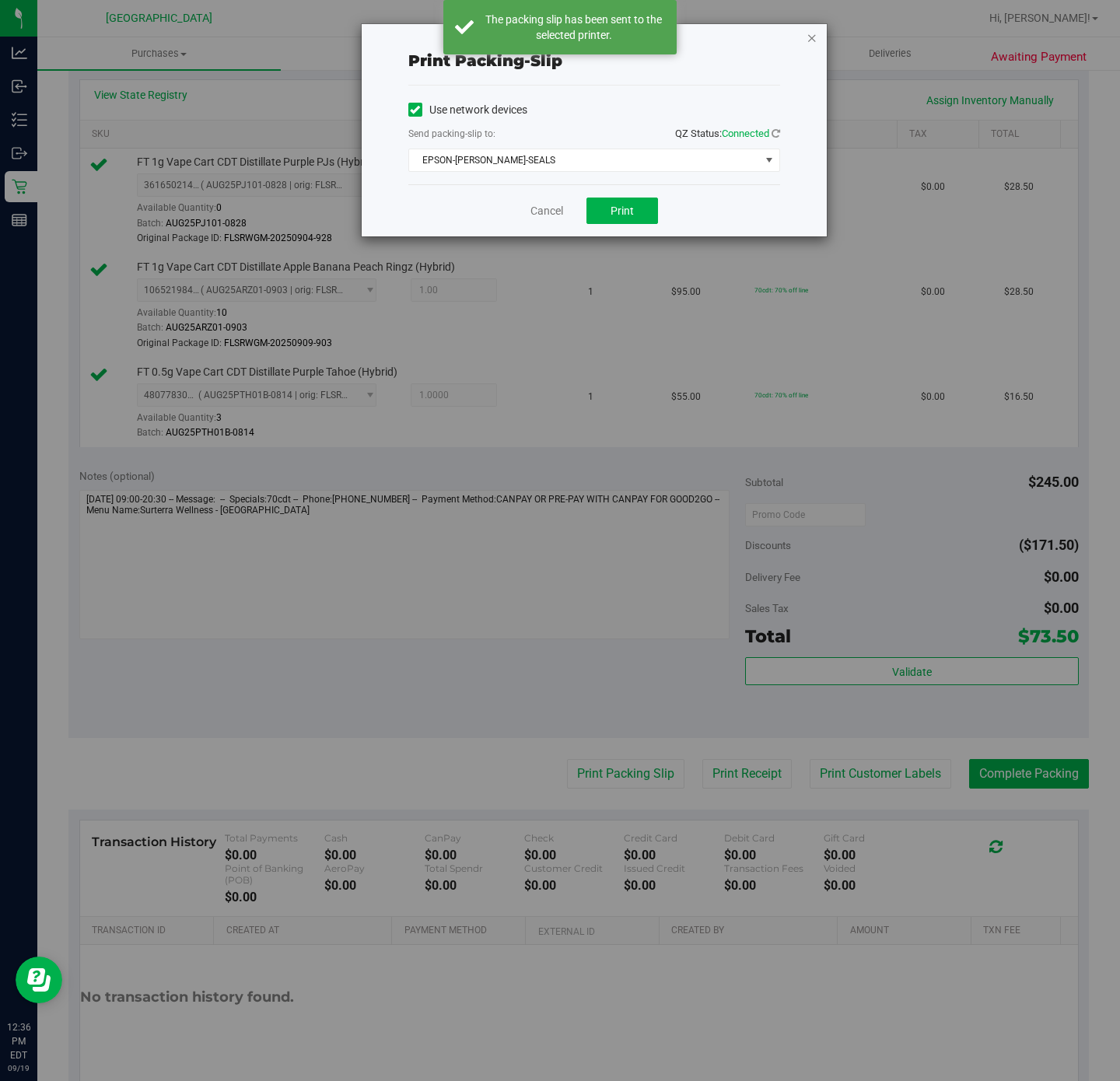
click at [812, 38] on icon "button" at bounding box center [812, 37] width 11 height 18
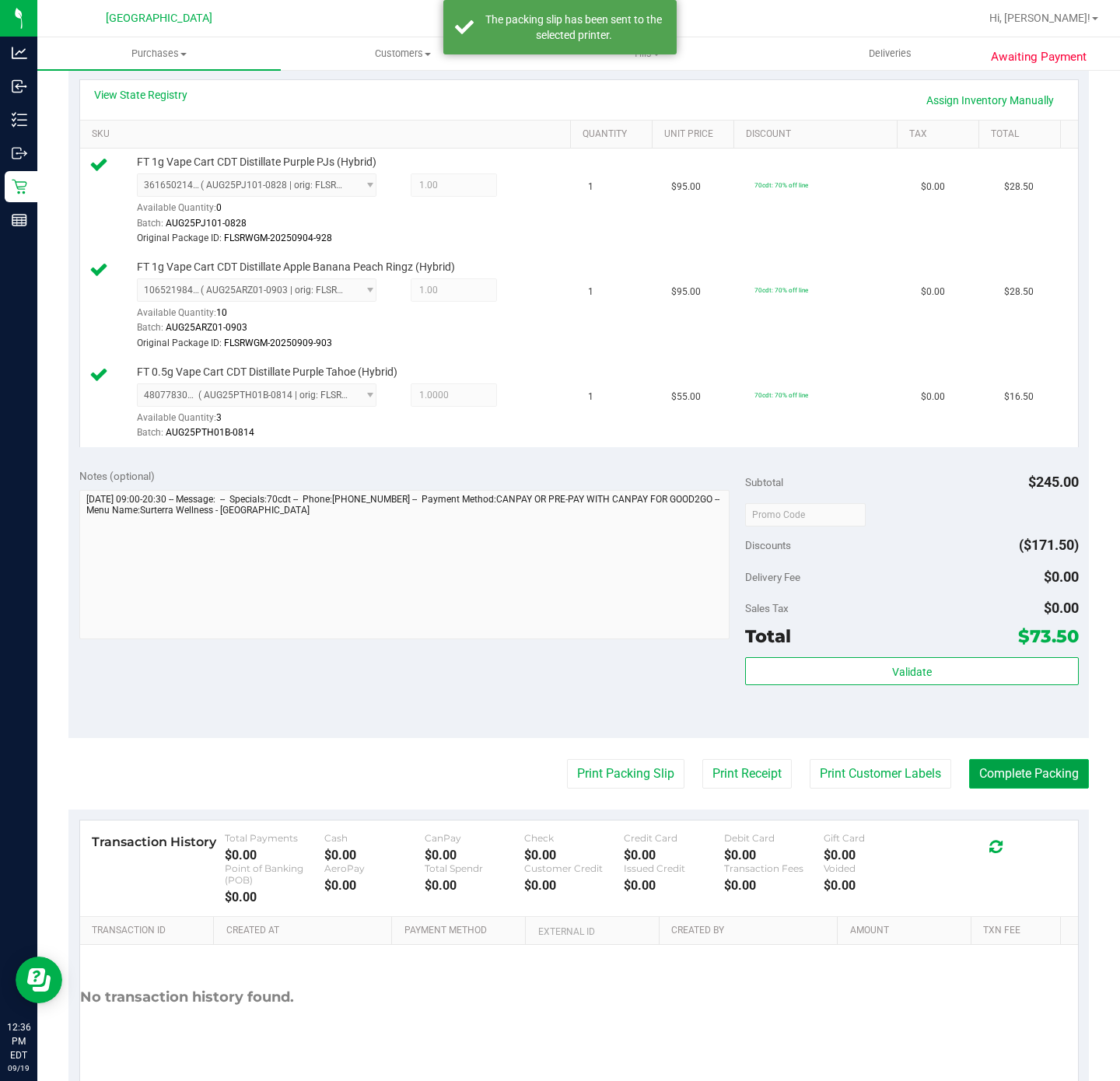
click at [985, 789] on button "Complete Packing" at bounding box center [1029, 774] width 120 height 30
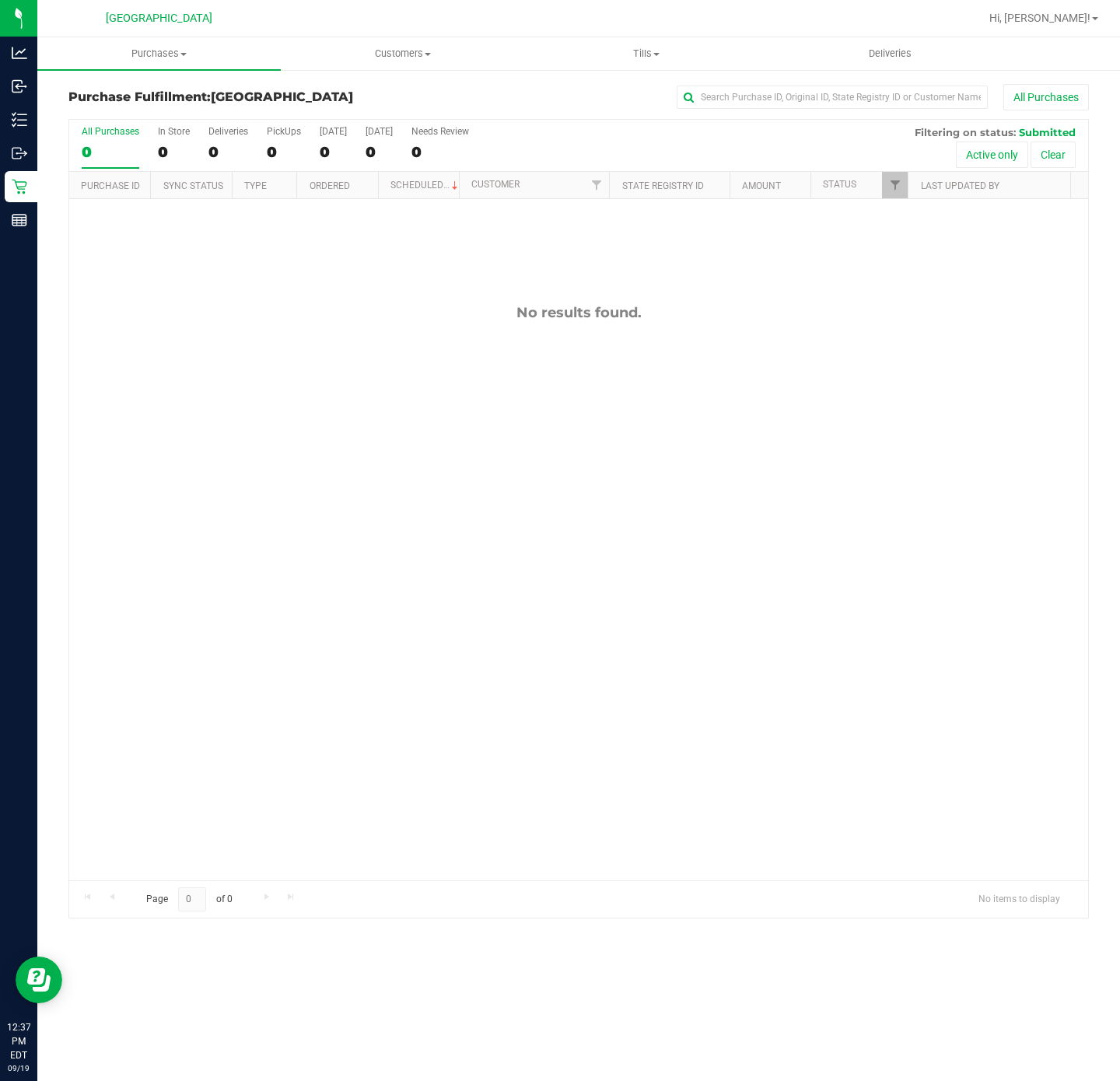
click at [245, 482] on div "No results found." at bounding box center [579, 592] width 1019 height 786
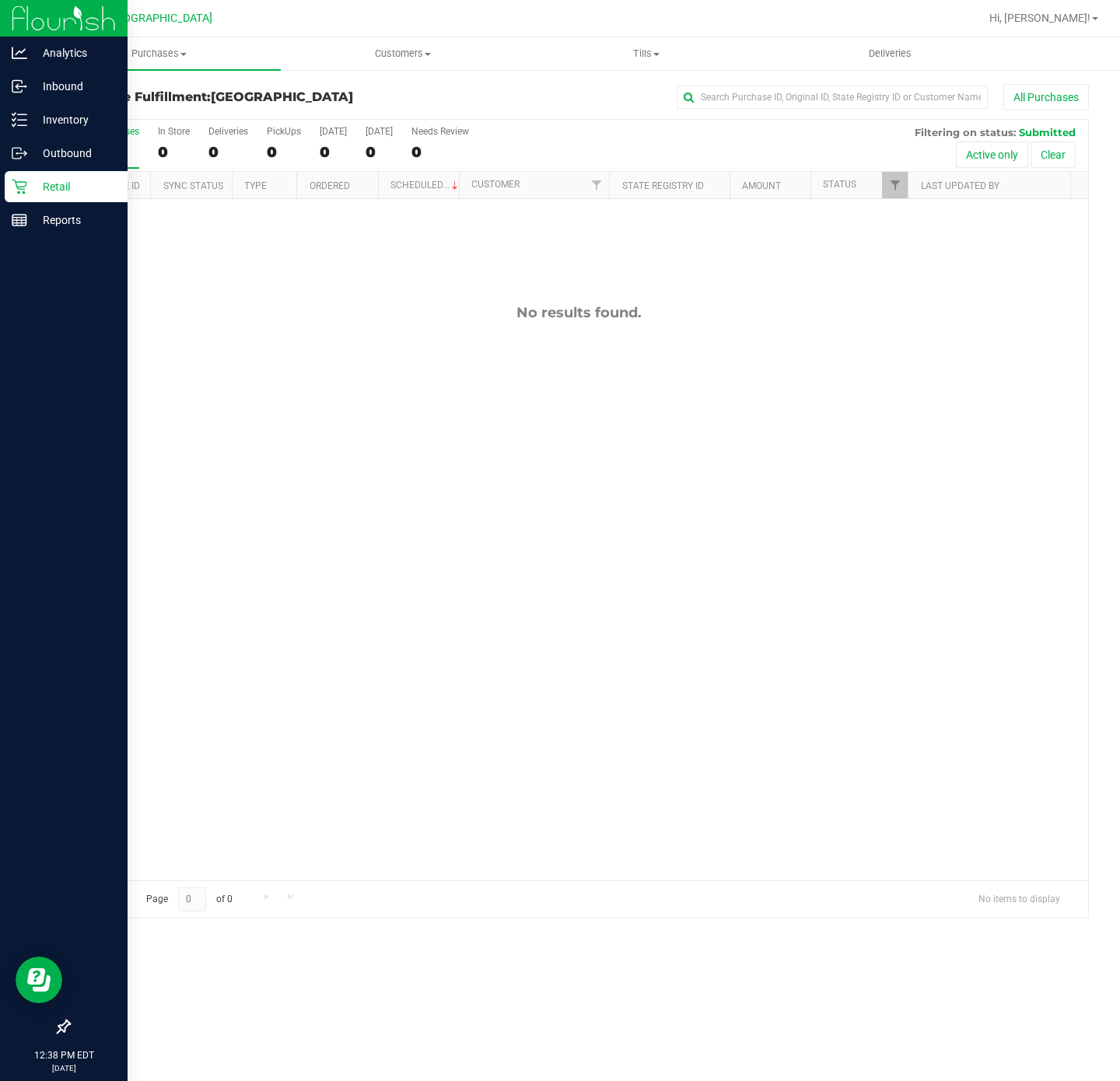
drag, startPoint x: 421, startPoint y: 506, endPoint x: 17, endPoint y: 196, distance: 509.2
click at [421, 506] on div "No results found." at bounding box center [579, 592] width 1019 height 786
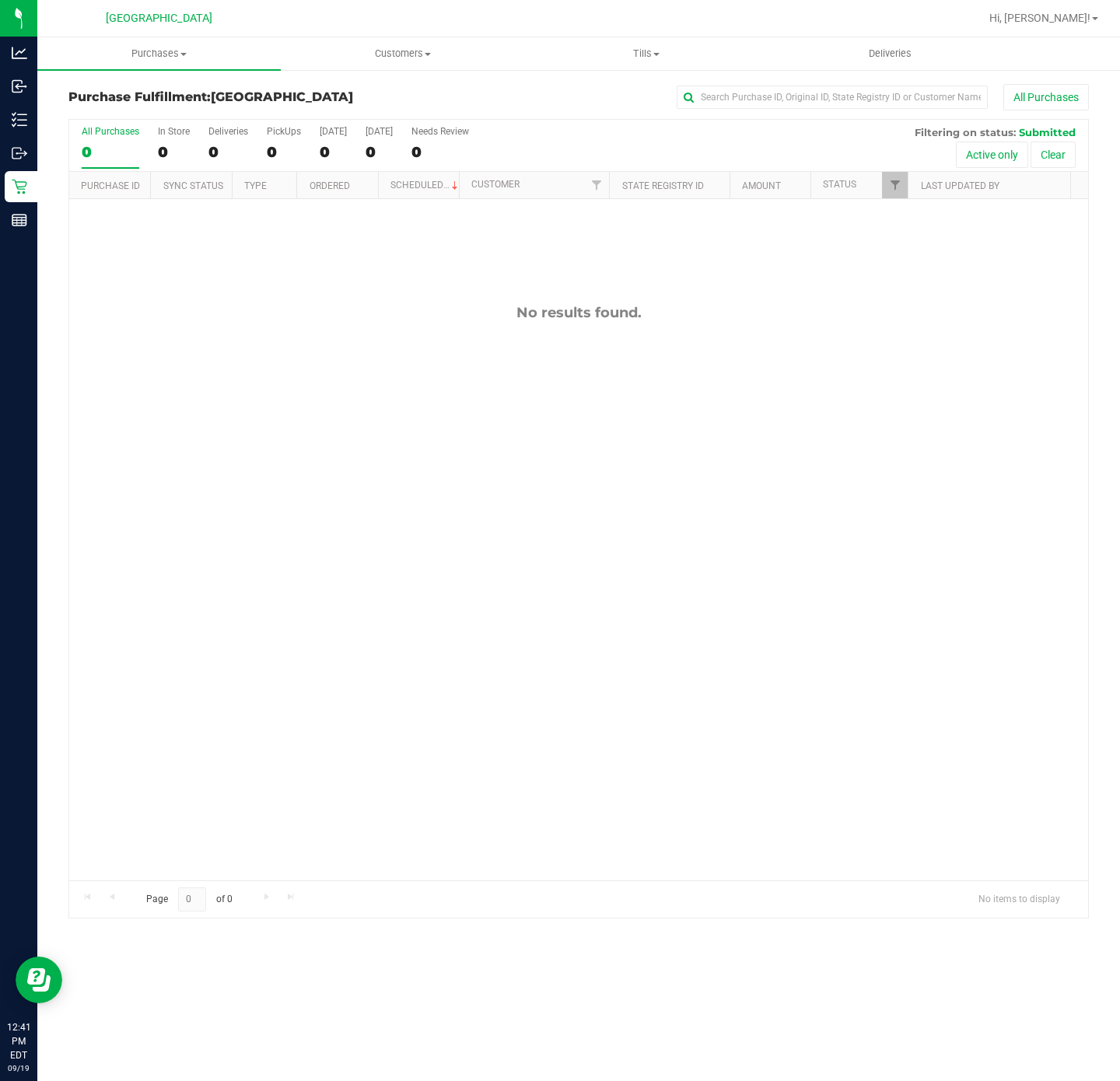
drag, startPoint x: 411, startPoint y: 497, endPoint x: 420, endPoint y: 495, distance: 9.2
click at [413, 499] on div "No results found." at bounding box center [579, 592] width 1019 height 786
click at [180, 51] on span "Purchases" at bounding box center [159, 54] width 243 height 14
click at [122, 114] on span "Fulfillment" at bounding box center [85, 112] width 97 height 13
click at [424, 441] on div "No results found." at bounding box center [579, 592] width 1019 height 786
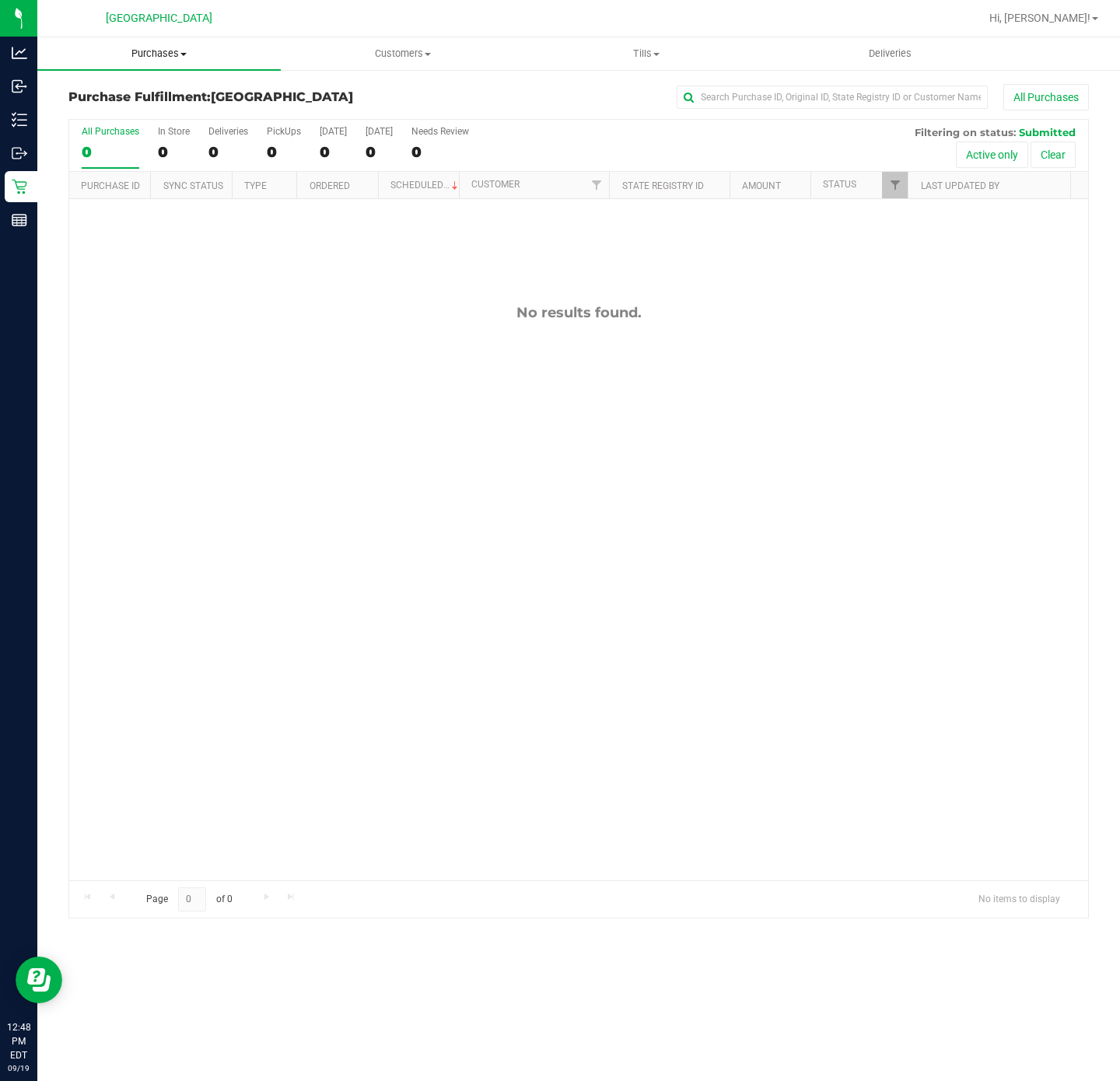
click at [185, 55] on span at bounding box center [183, 55] width 6 height 3
click at [163, 87] on span "Summary of purchases" at bounding box center [117, 93] width 159 height 13
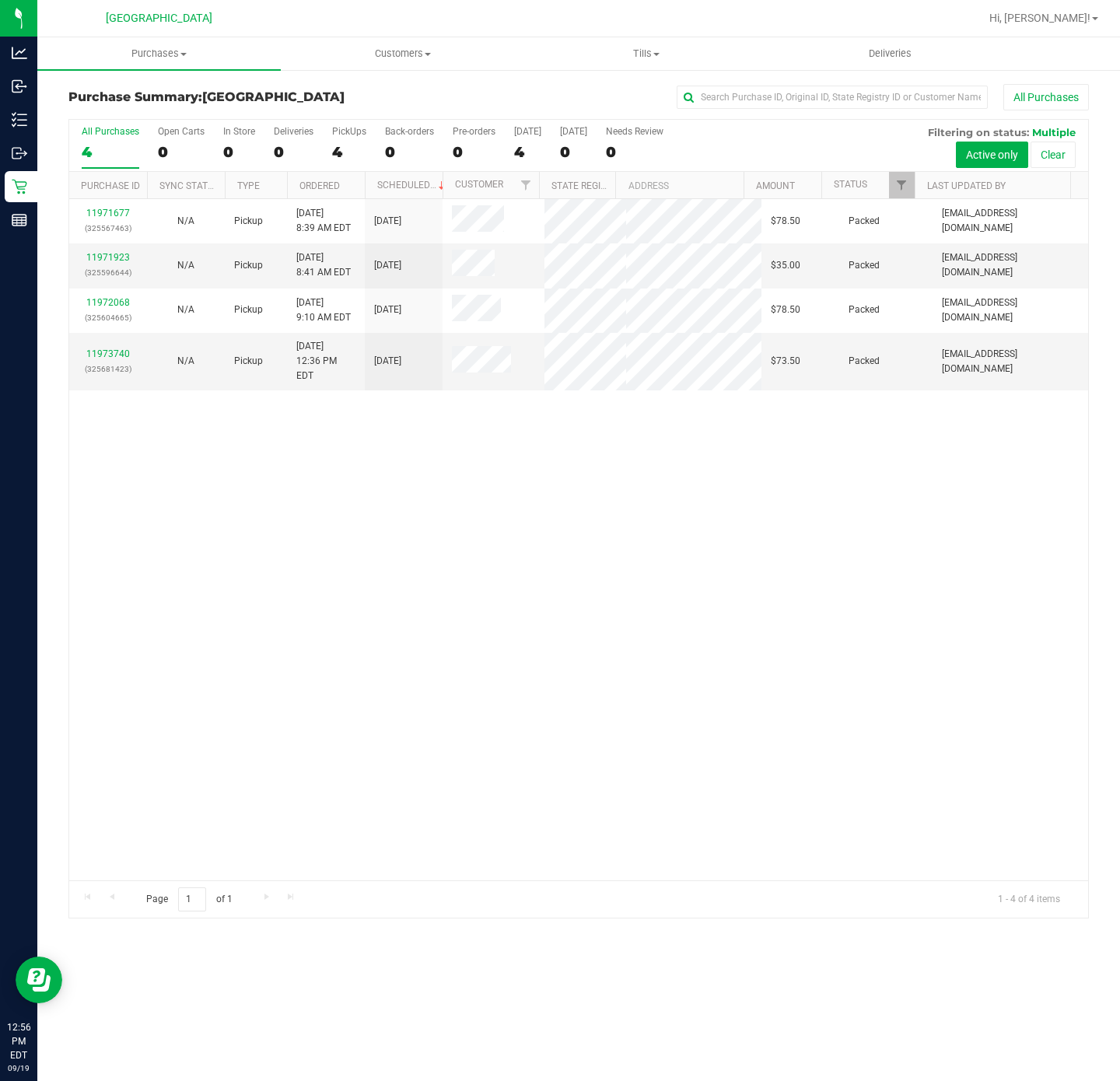
click at [263, 584] on div "11971677 (325567463) N/A Pickup 9/19/2025 8:39 AM EDT 9/19/2025 $78.50 Packed a…" at bounding box center [579, 540] width 1019 height 682
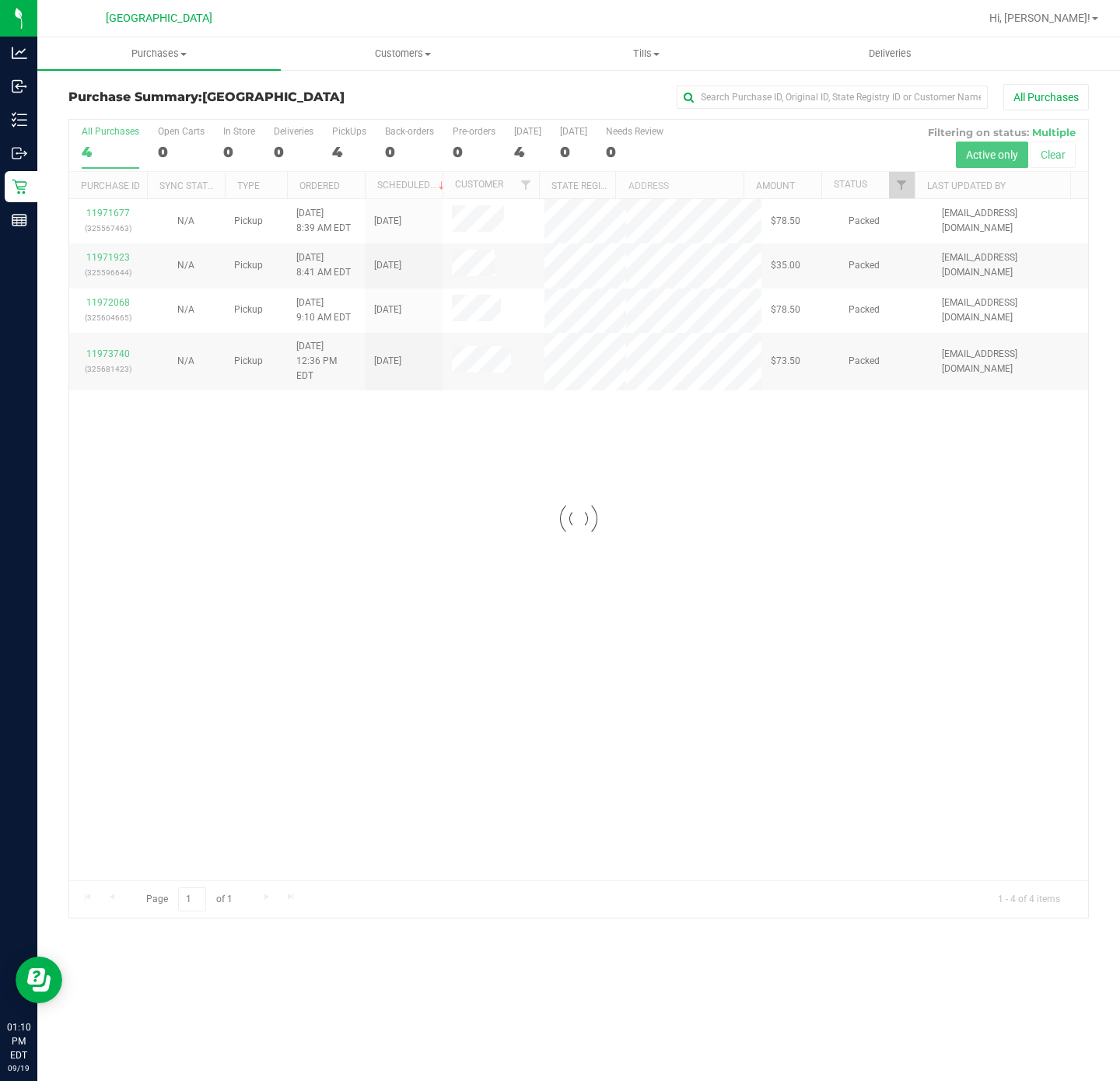
click at [392, 530] on div at bounding box center [579, 519] width 1019 height 798
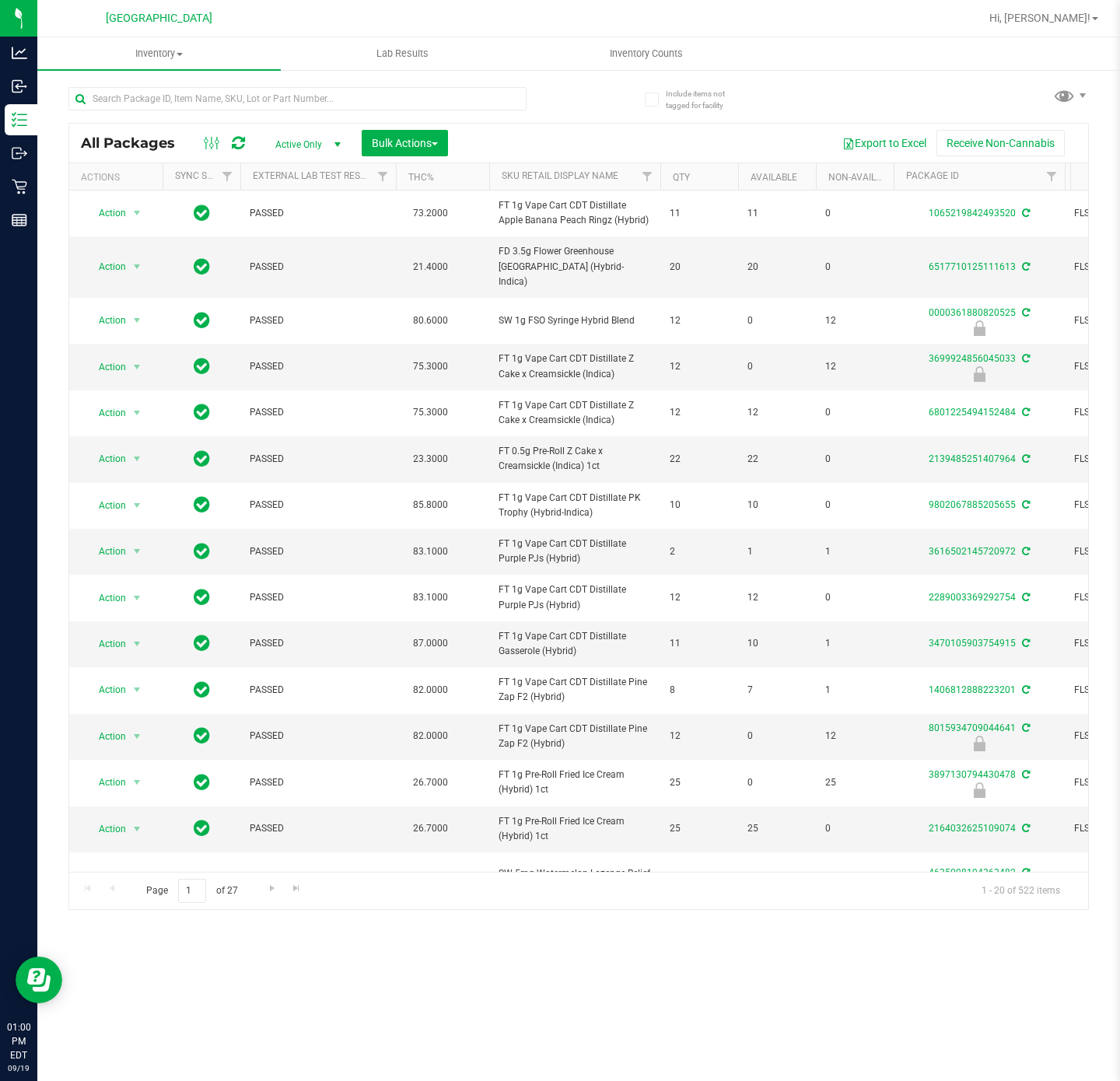
click at [205, 84] on div at bounding box center [323, 97] width 510 height 50
click at [202, 90] on input "text" at bounding box center [297, 98] width 458 height 23
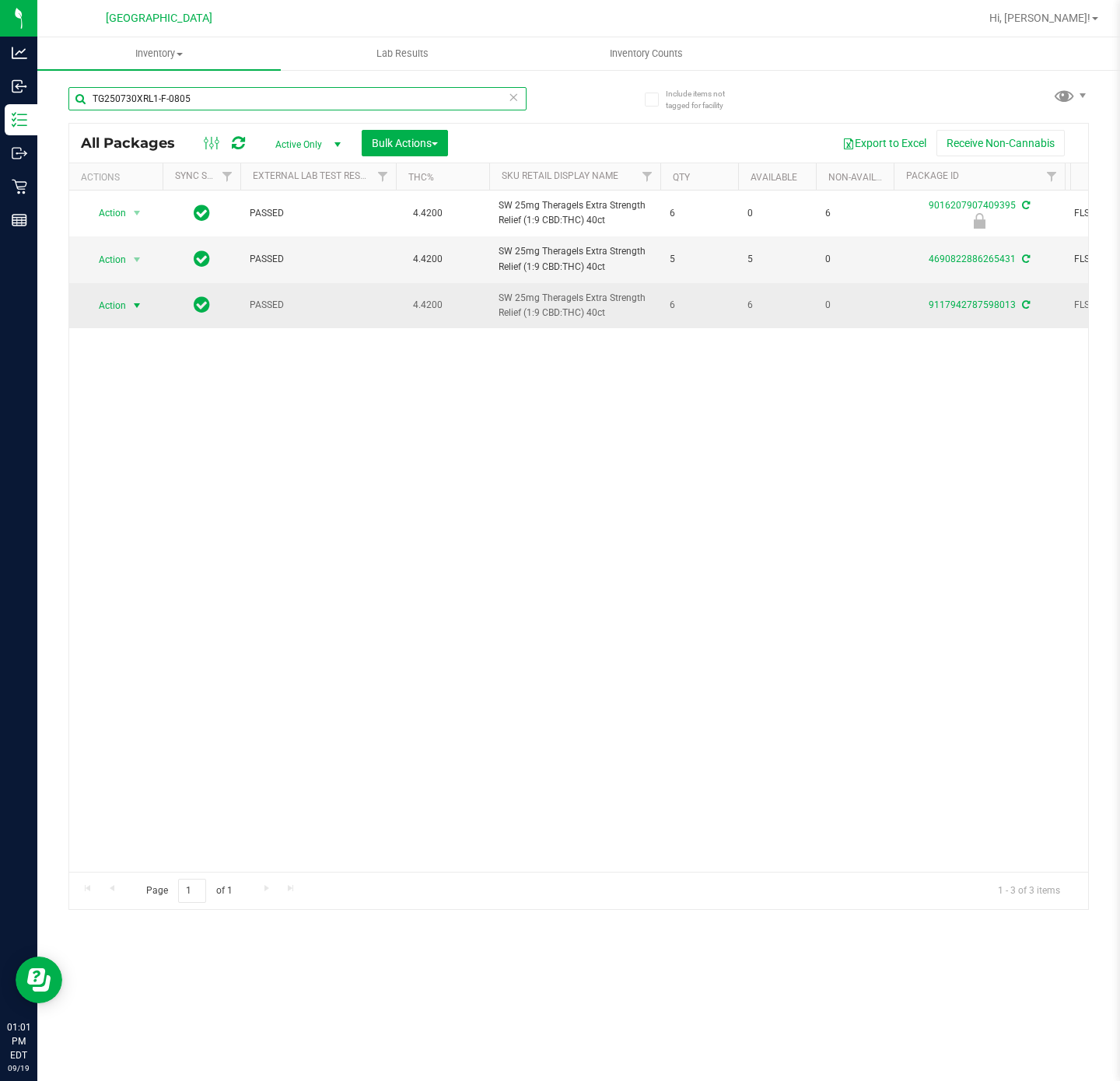
type input "TG250730XRL1-F-0805"
click at [145, 308] on span "select" at bounding box center [137, 305] width 19 height 22
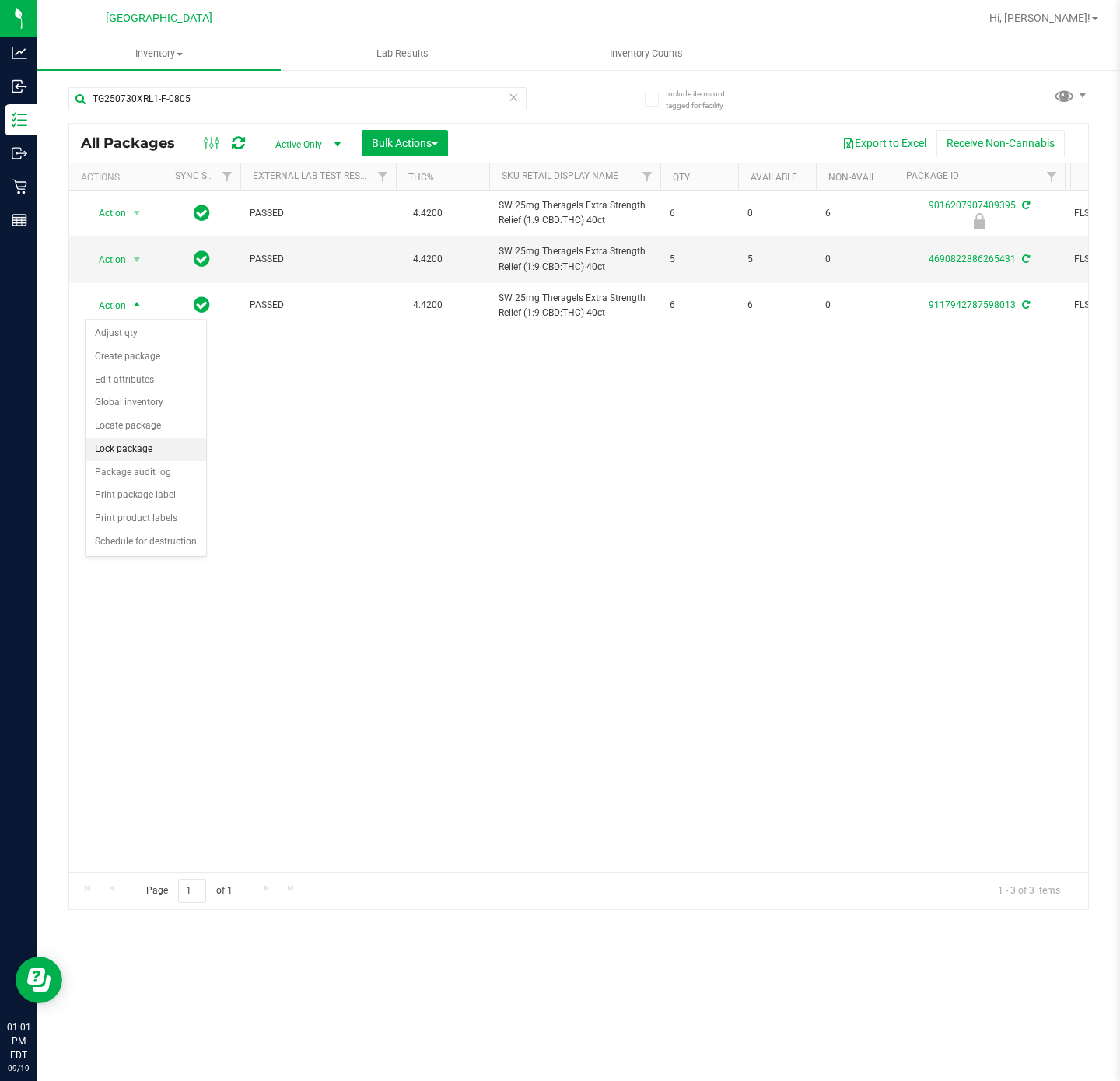
click at [150, 444] on li "Lock package" at bounding box center [145, 450] width 121 height 23
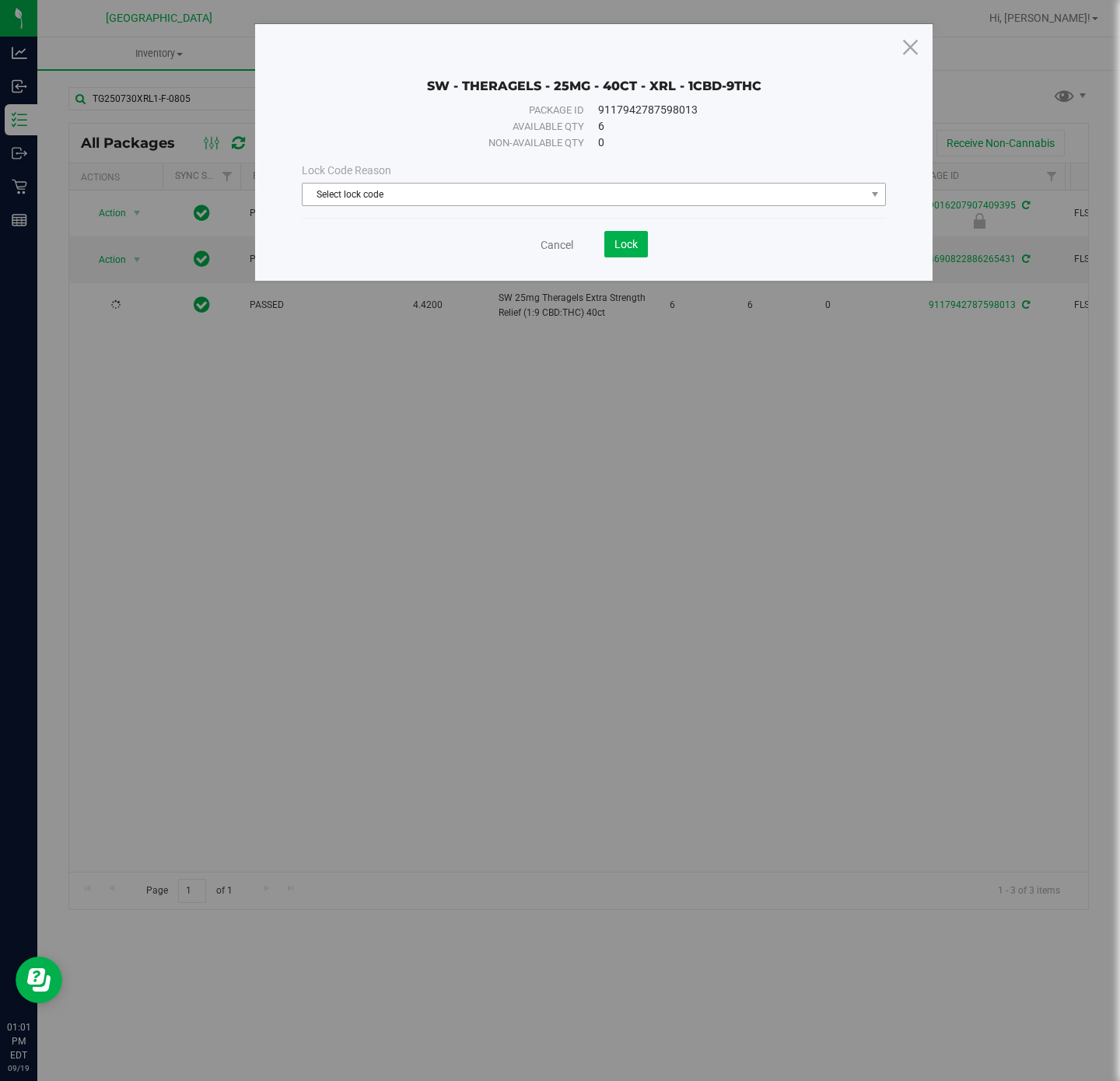
click at [448, 192] on span "Select lock code" at bounding box center [584, 194] width 563 height 22
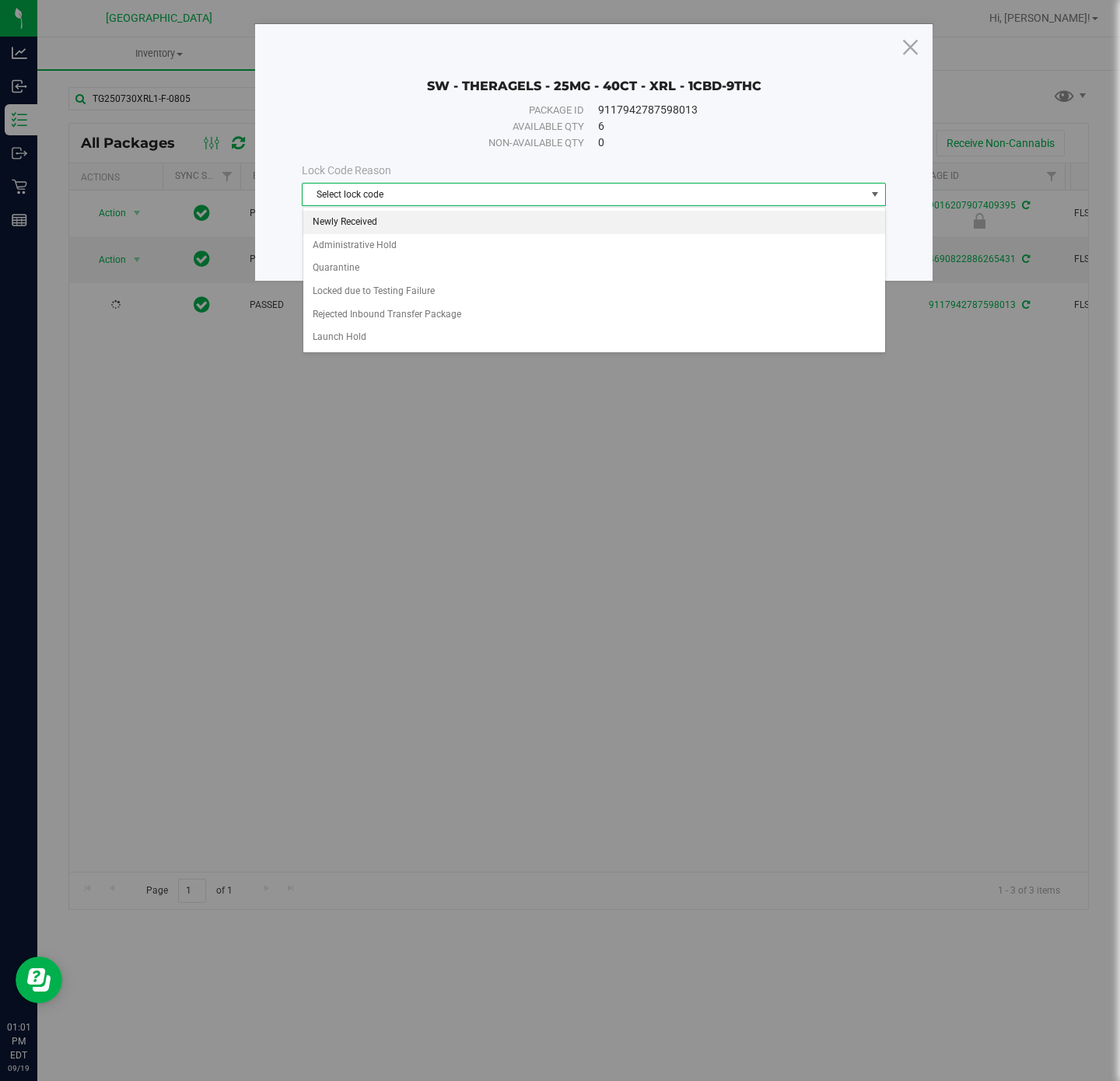
drag, startPoint x: 410, startPoint y: 210, endPoint x: 481, endPoint y: 210, distance: 71.0
click at [409, 210] on li "Newly Received" at bounding box center [594, 222] width 582 height 23
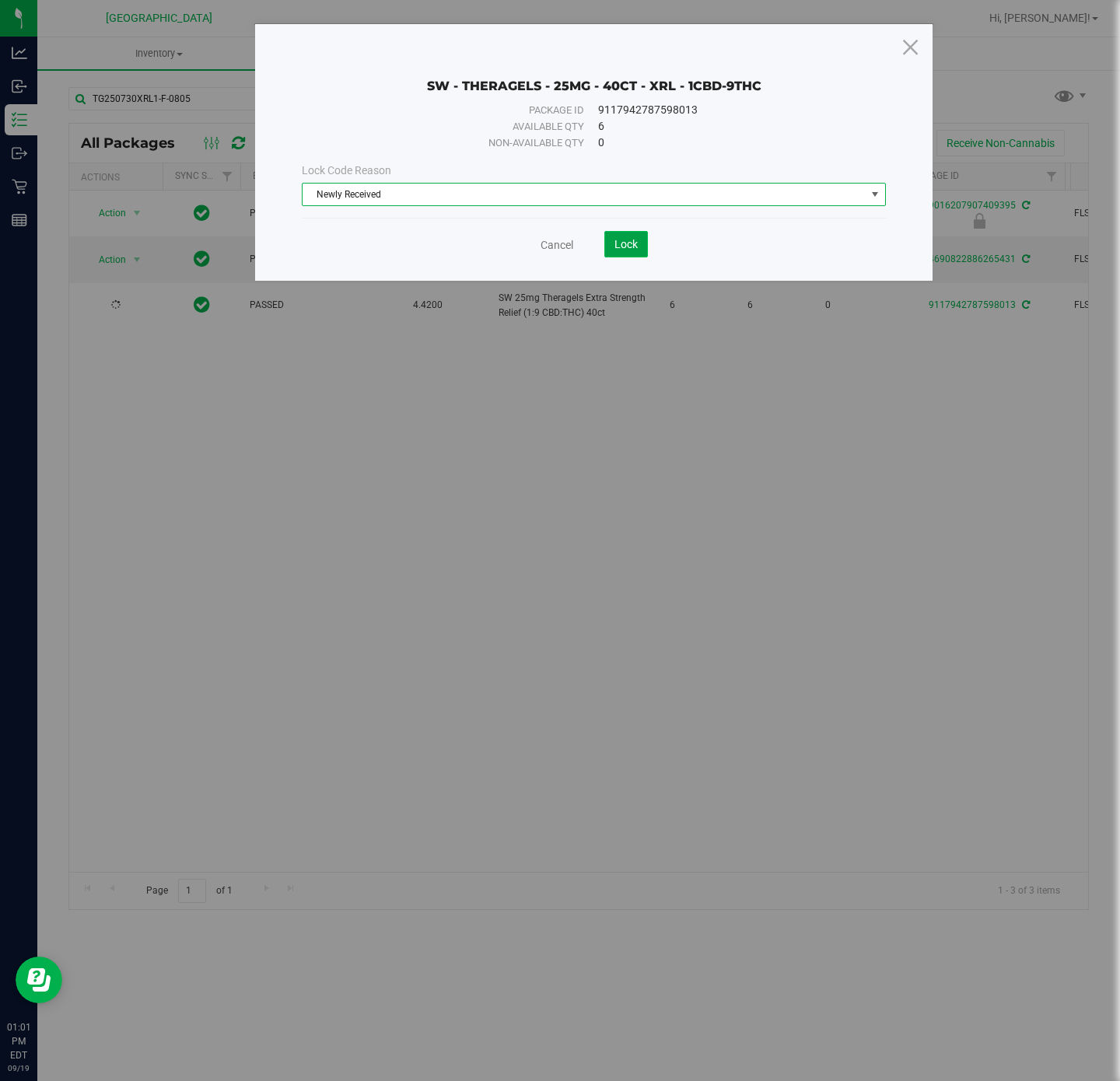
click at [614, 238] on button "Lock" at bounding box center [626, 244] width 43 height 26
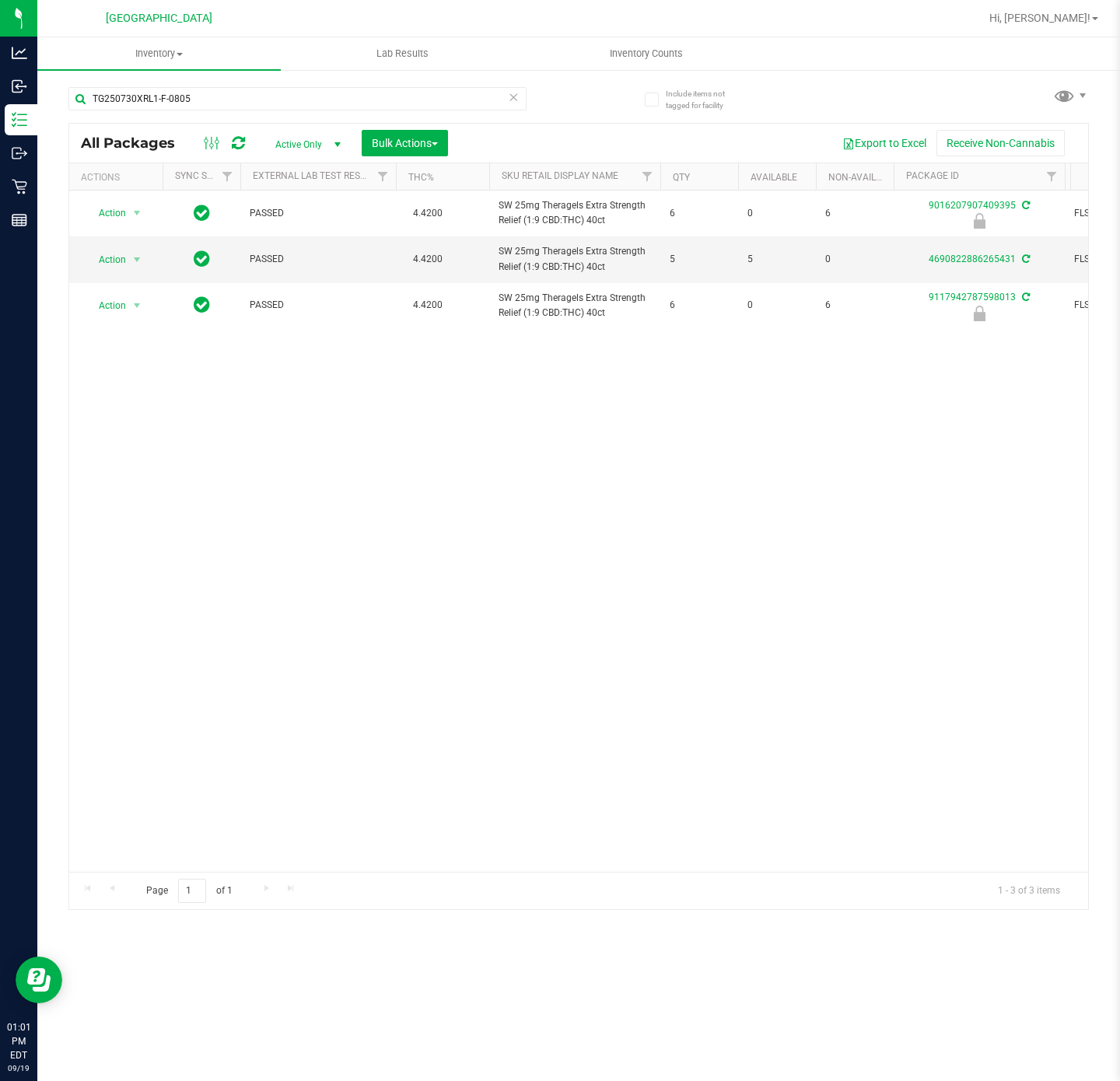
click at [330, 586] on div "Action Action Edit attributes Global inventory Locate package Package audit log…" at bounding box center [579, 531] width 1019 height 682
click at [363, 597] on div "Action Action Edit attributes Global inventory Locate package Package audit log…" at bounding box center [579, 531] width 1019 height 682
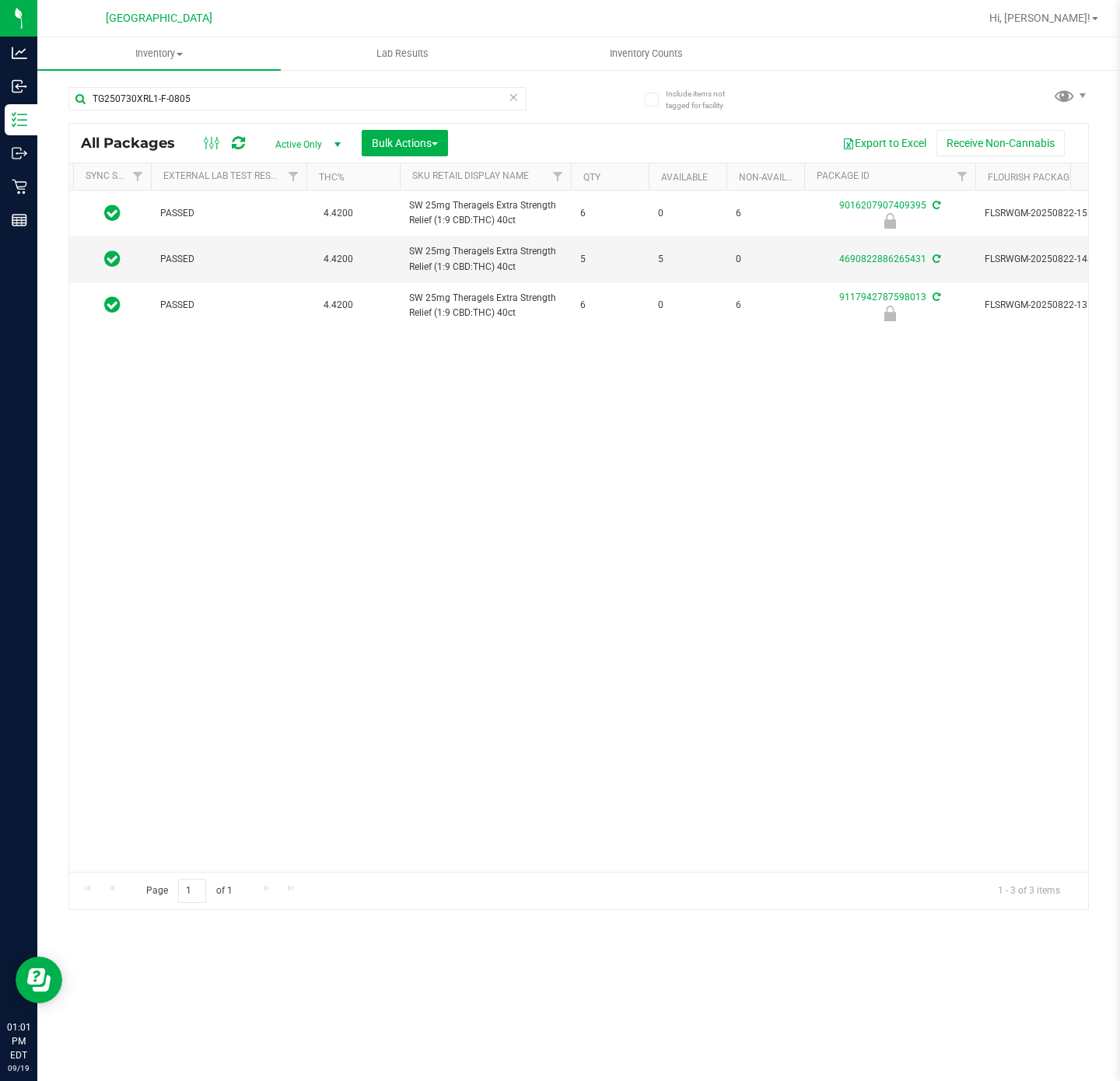
scroll to position [0, 212]
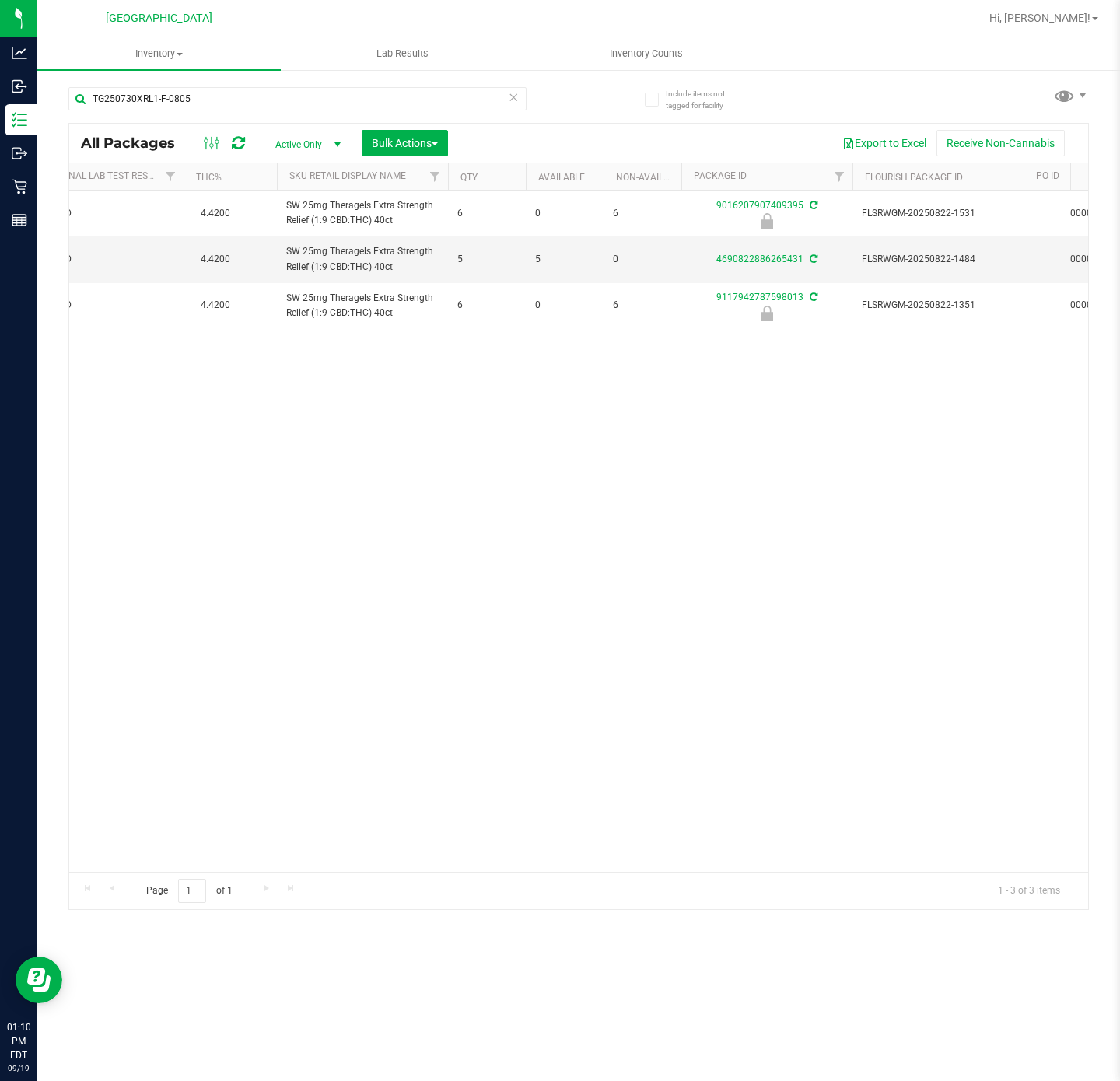
drag, startPoint x: 430, startPoint y: 588, endPoint x: 428, endPoint y: 577, distance: 11.2
click at [430, 588] on div "Action Action Edit attributes Global inventory Locate package Package audit log…" at bounding box center [579, 531] width 1019 height 682
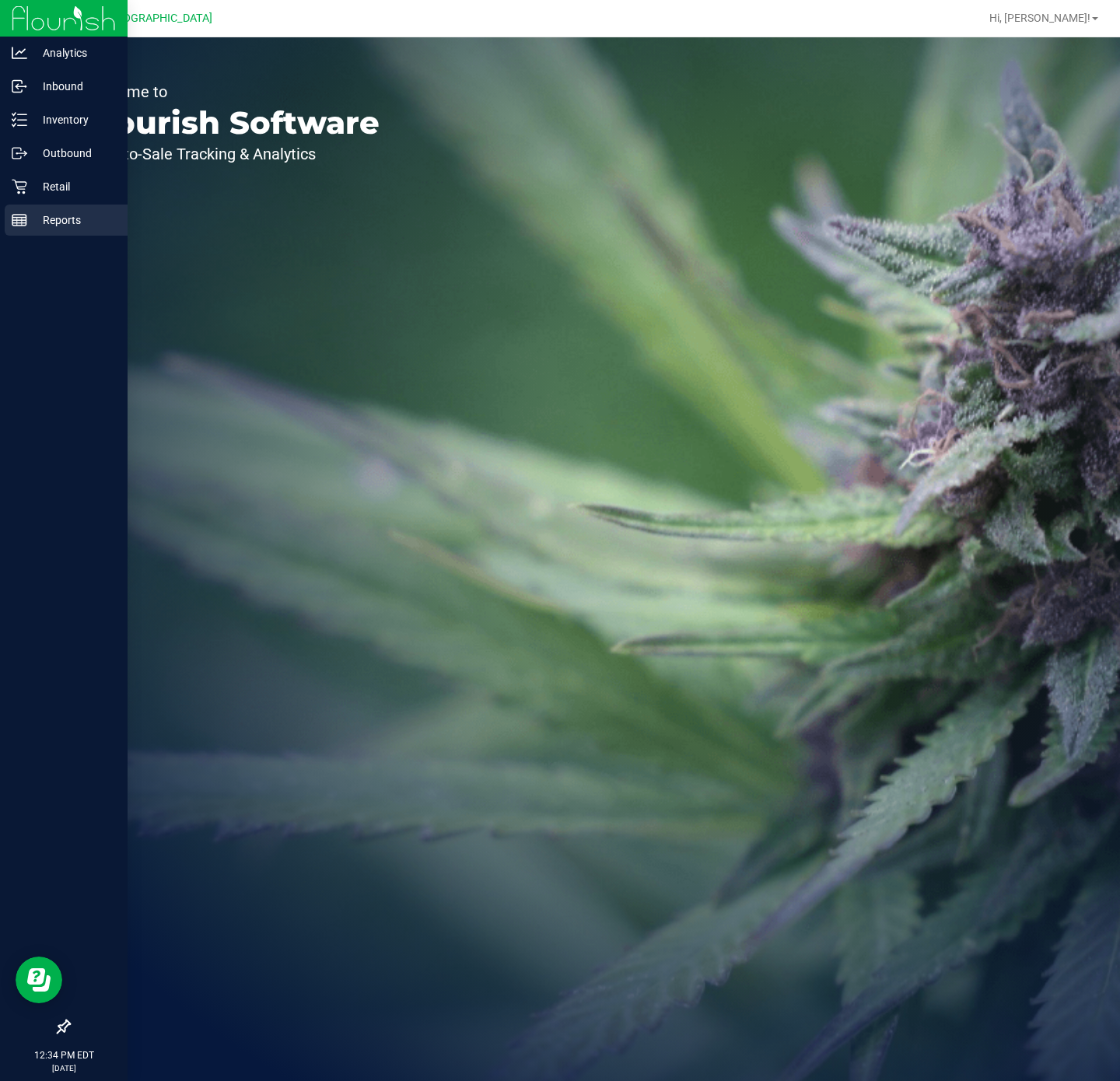
click at [23, 224] on line at bounding box center [19, 224] width 14 height 0
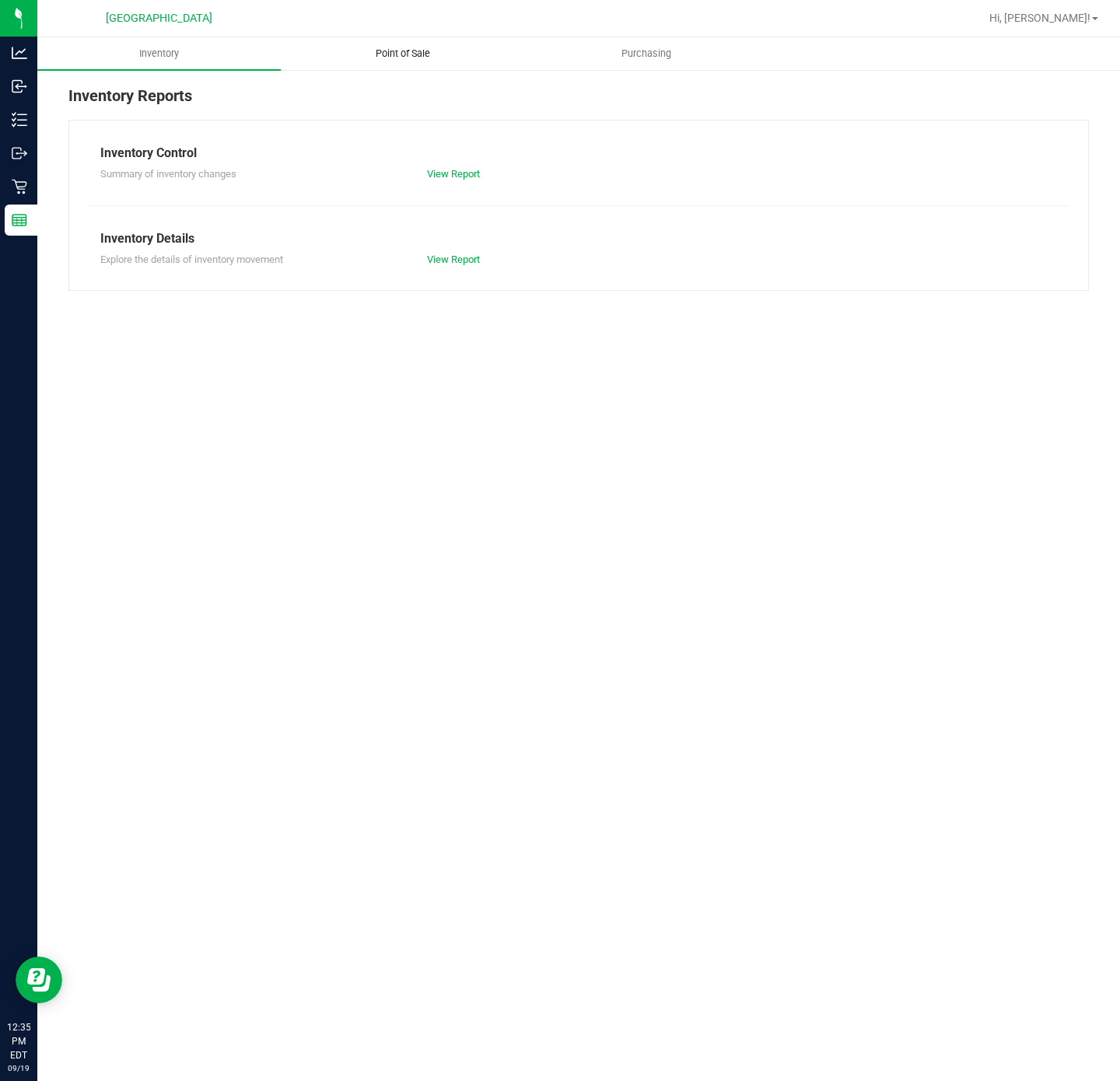
click at [383, 52] on span "Point of Sale" at bounding box center [403, 54] width 97 height 14
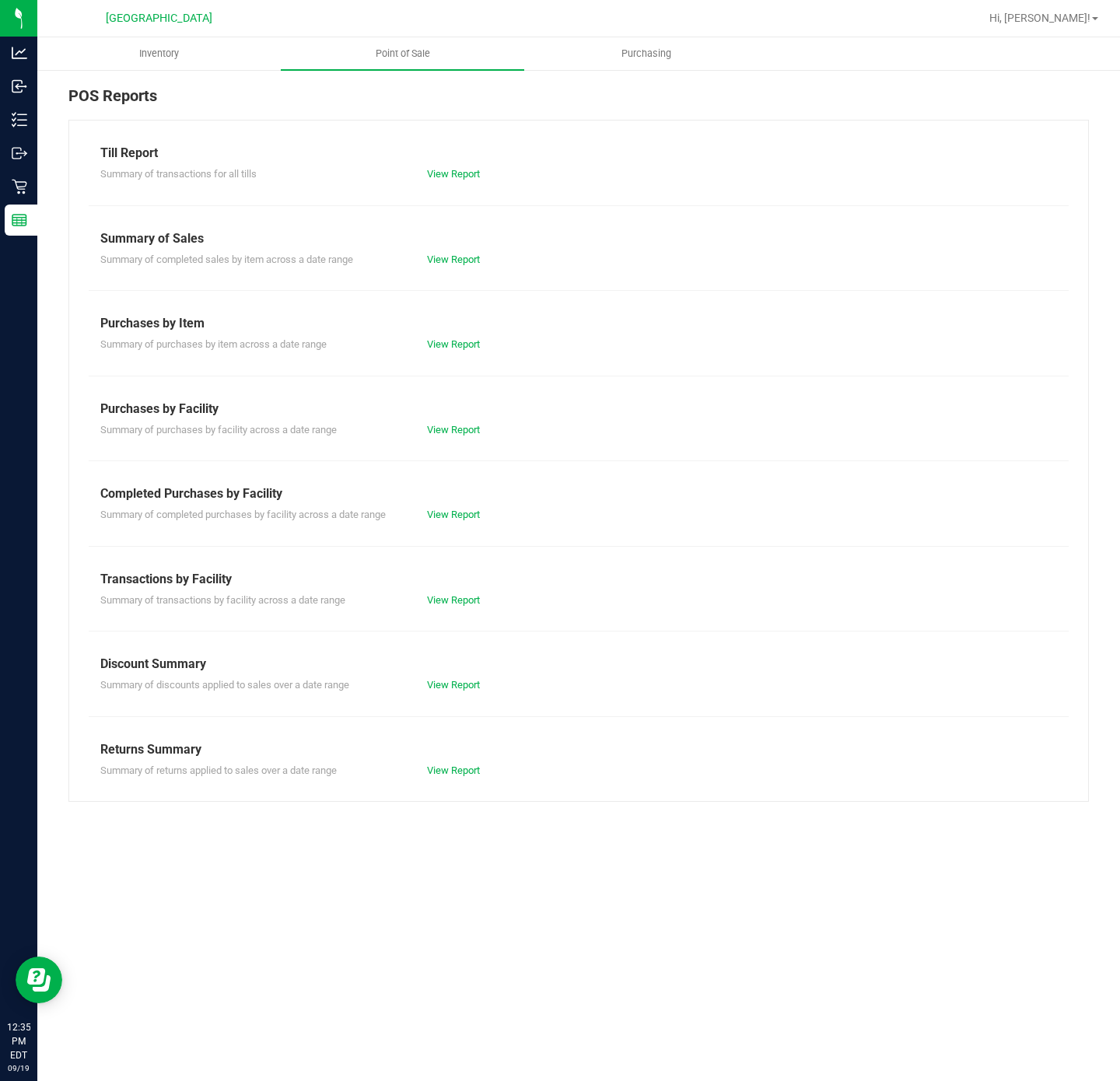
click at [460, 506] on div "Summary of completed purchases by facility across a date range View Report" at bounding box center [578, 513] width 980 height 19
click at [460, 517] on link "View Report" at bounding box center [453, 514] width 53 height 11
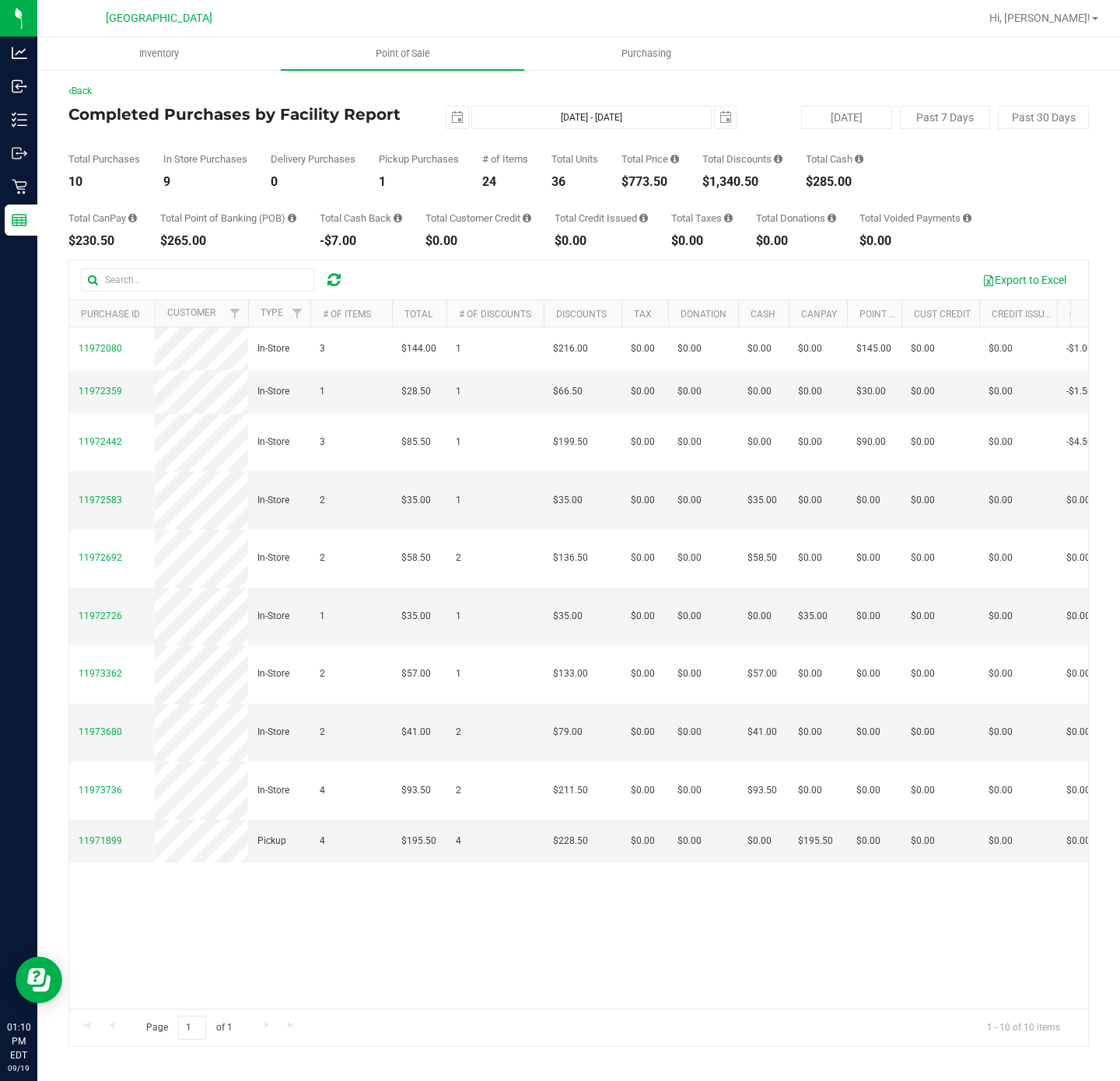
drag, startPoint x: 410, startPoint y: 267, endPoint x: 413, endPoint y: 250, distance: 17.3
click at [410, 266] on div "Export to Excel" at bounding box center [579, 280] width 1019 height 39
